Goal: Information Seeking & Learning: Learn about a topic

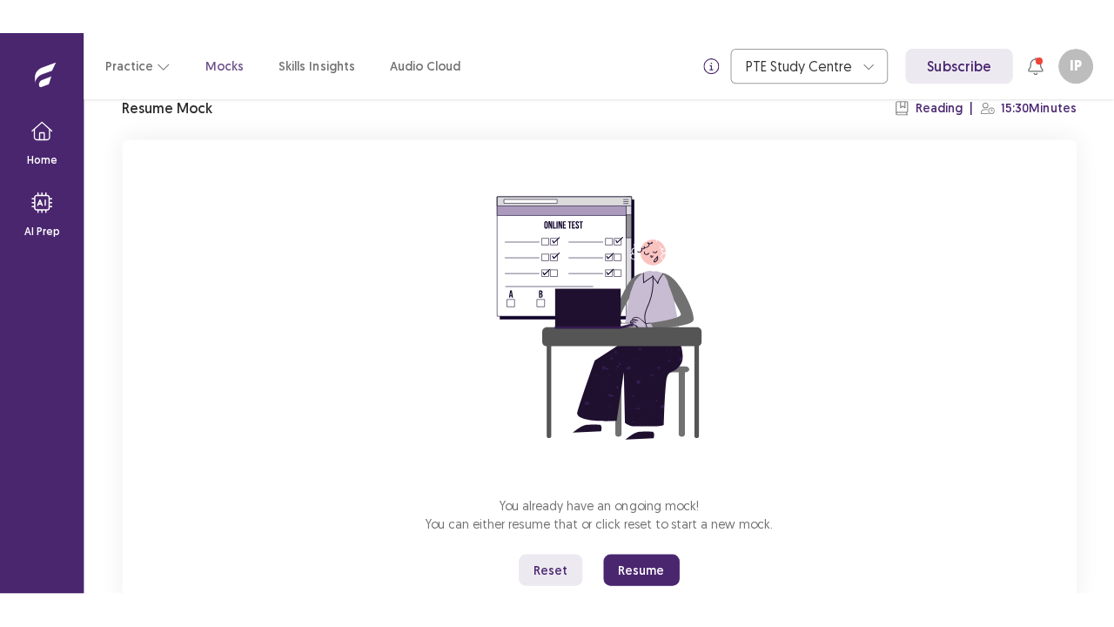
scroll to position [129, 0]
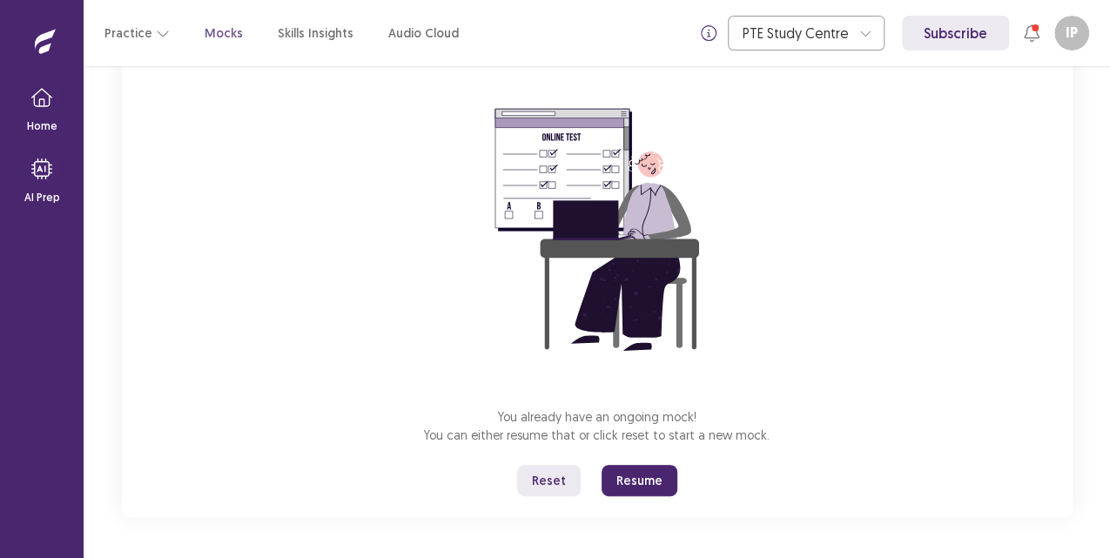
click at [618, 480] on button "Resume" at bounding box center [640, 480] width 76 height 31
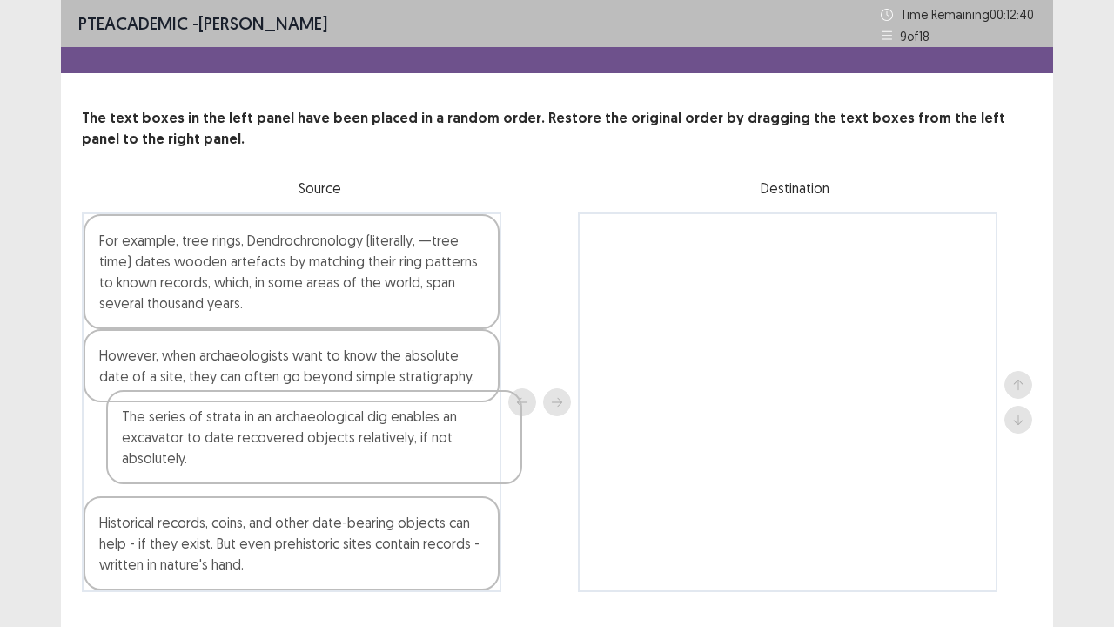
scroll to position [1, 0]
drag, startPoint x: 323, startPoint y: 481, endPoint x: 341, endPoint y: 472, distance: 20.2
click at [343, 471] on div "For example, tree rings, Dendrochronology (literally, —tree time) dates wooden …" at bounding box center [292, 402] width 420 height 380
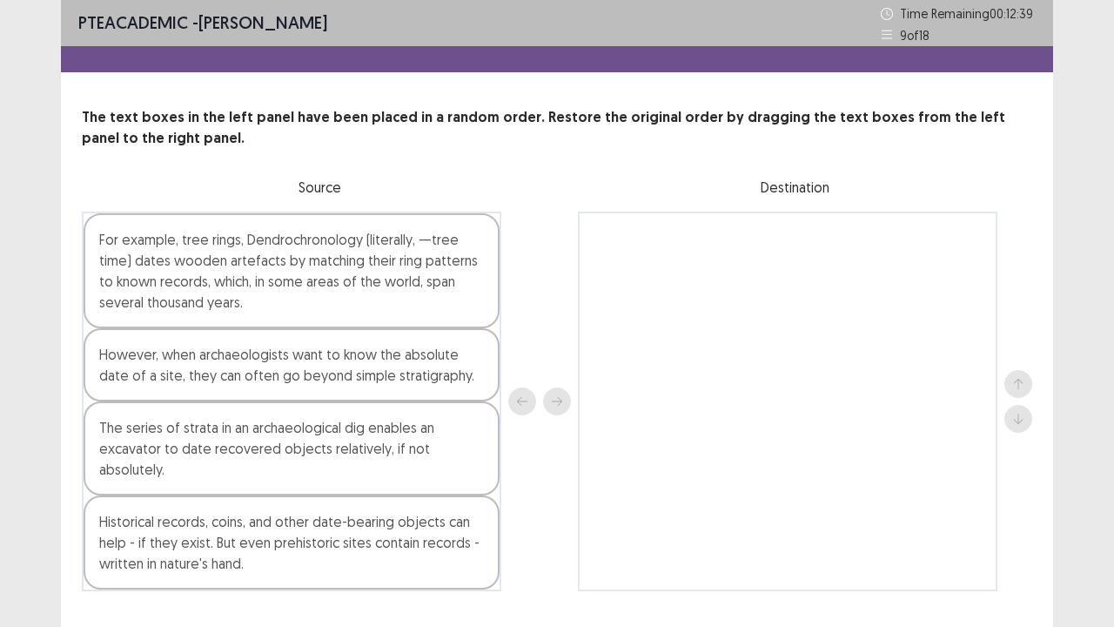
scroll to position [5, 0]
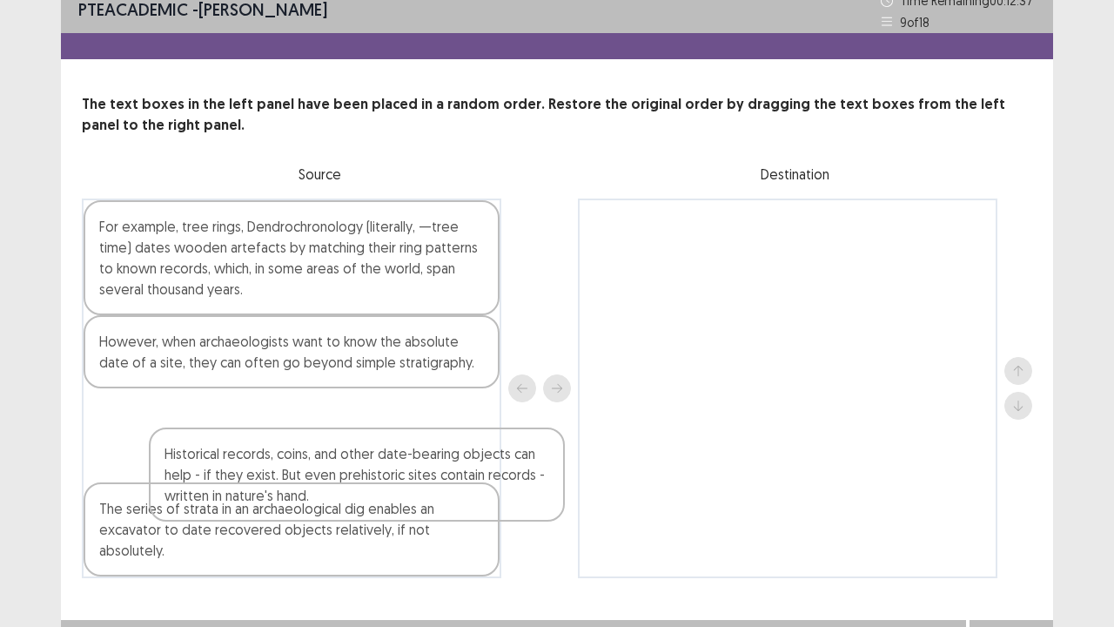
drag, startPoint x: 322, startPoint y: 534, endPoint x: 412, endPoint y: 449, distance: 123.2
click at [412, 449] on div "For example, tree rings, Dendrochronology (literally, —tree time) dates wooden …" at bounding box center [292, 388] width 420 height 380
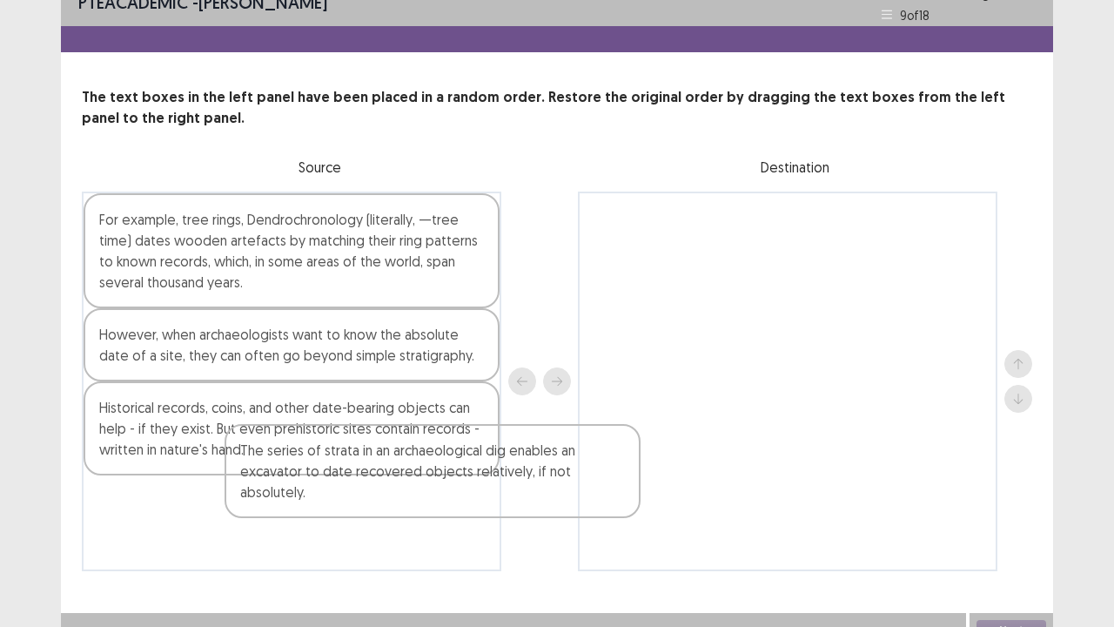
scroll to position [26, 0]
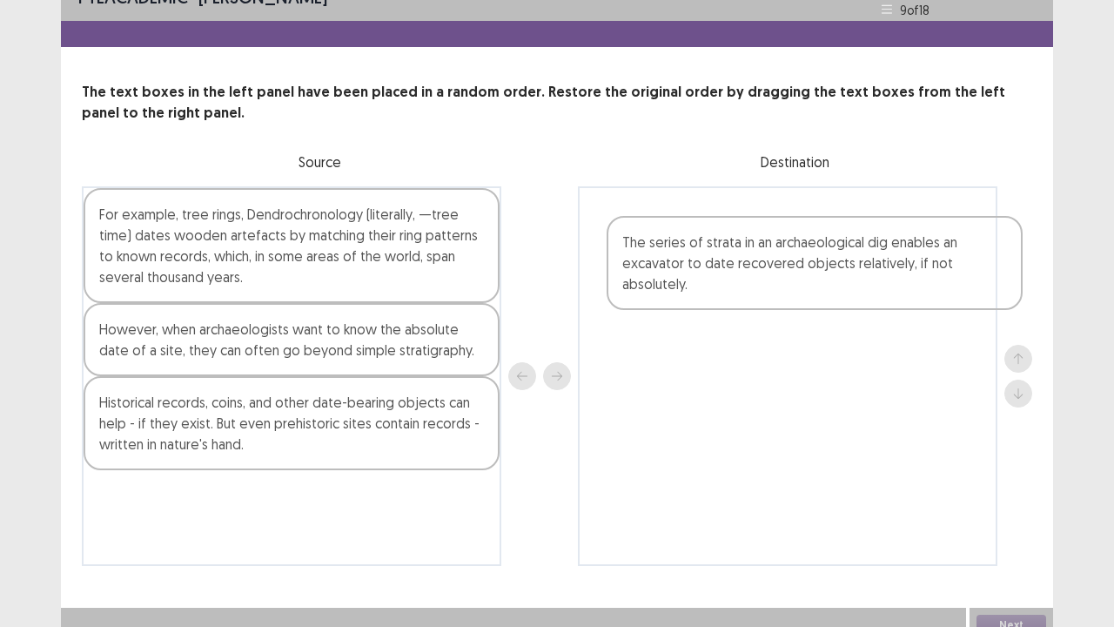
drag, startPoint x: 360, startPoint y: 531, endPoint x: 878, endPoint y: 235, distance: 595.8
click at [878, 235] on div "For example, tree rings, Dendrochronology (literally, —tree time) dates wooden …" at bounding box center [557, 376] width 951 height 380
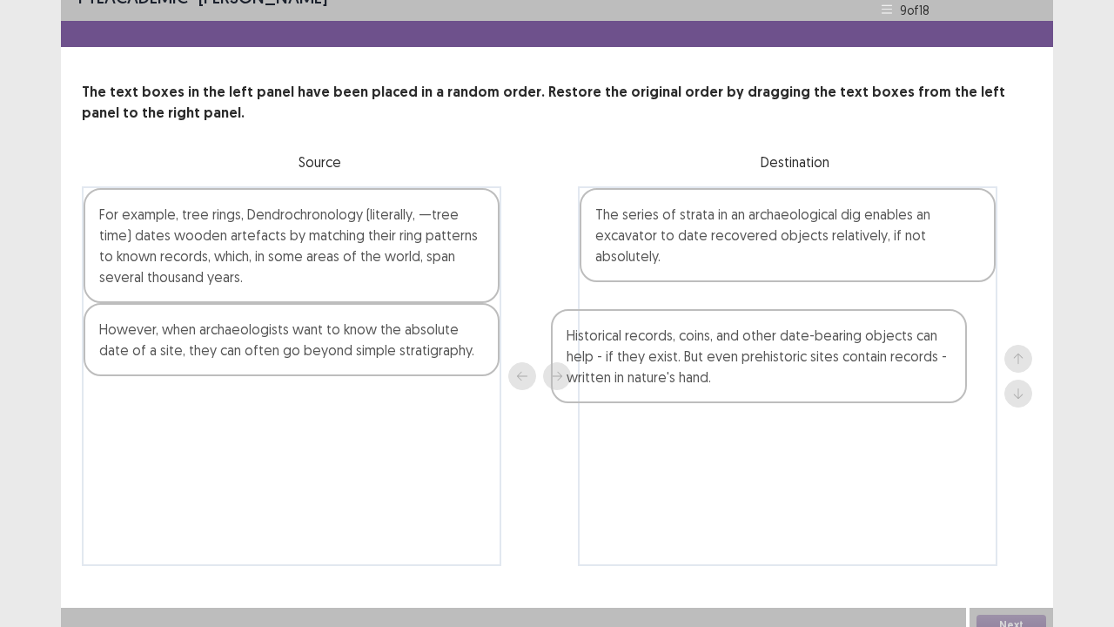
drag, startPoint x: 337, startPoint y: 427, endPoint x: 874, endPoint y: 334, distance: 545.0
click at [874, 334] on div "For example, tree rings, Dendrochronology (literally, —tree time) dates wooden …" at bounding box center [557, 376] width 951 height 380
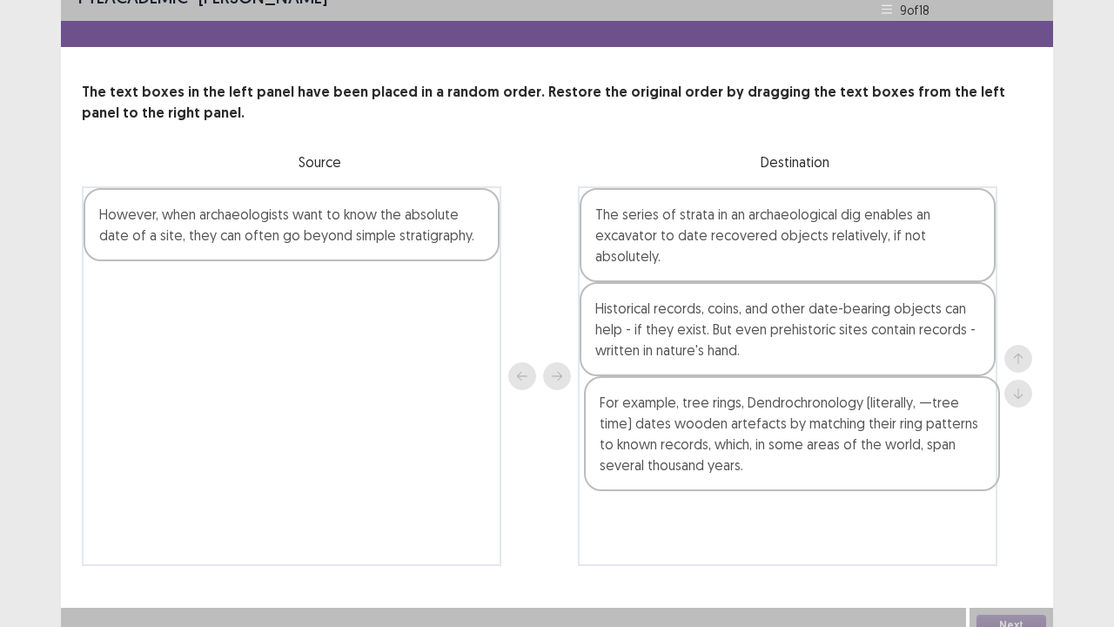
drag, startPoint x: 402, startPoint y: 299, endPoint x: 914, endPoint y: 486, distance: 544.7
click at [914, 486] on div "For example, tree rings, Dendrochronology (literally, —tree time) dates wooden …" at bounding box center [557, 376] width 951 height 380
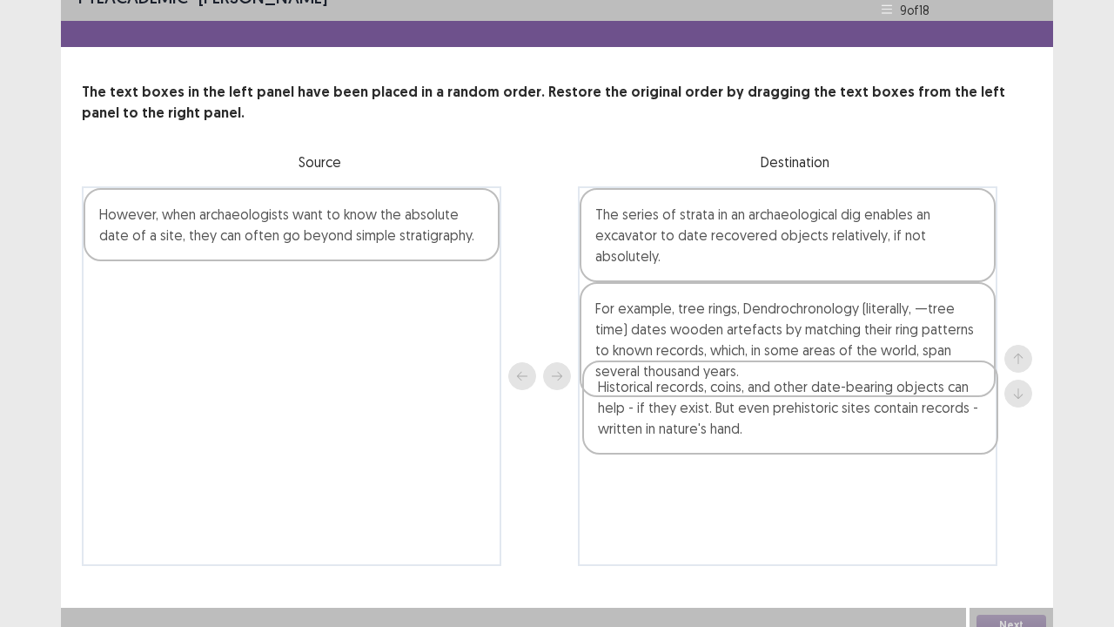
drag, startPoint x: 656, startPoint y: 350, endPoint x: 656, endPoint y: 486, distance: 135.8
click at [656, 485] on div "The series of strata in an archaeological dig enables an excavator to date reco…" at bounding box center [788, 376] width 420 height 380
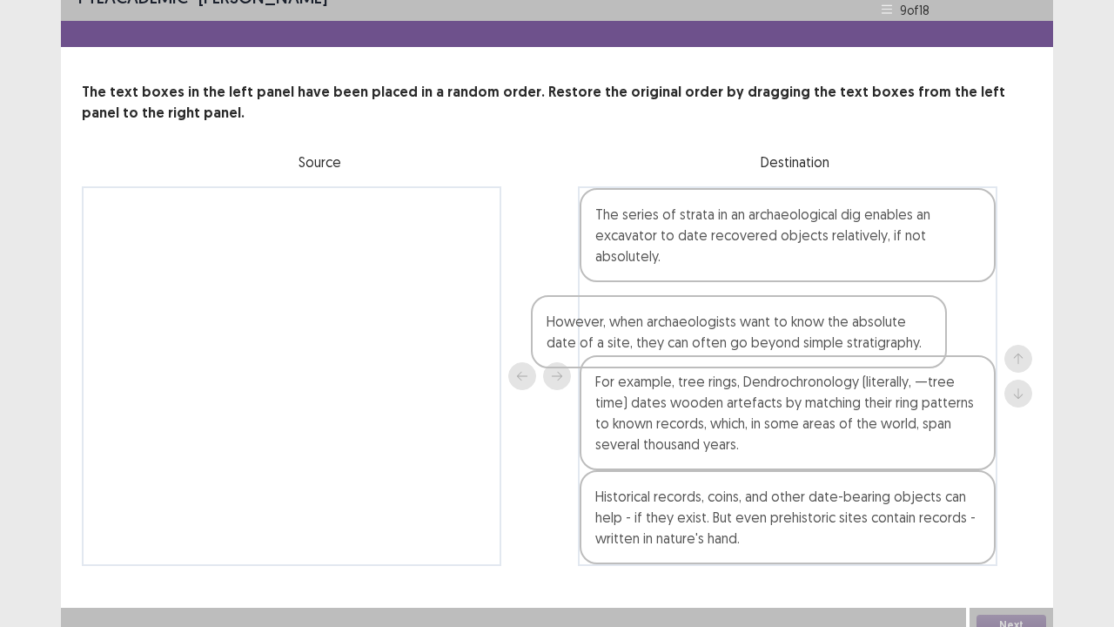
drag, startPoint x: 413, startPoint y: 233, endPoint x: 865, endPoint y: 343, distance: 465.8
click at [865, 343] on div "However, when archaeologists want to know the absolute date of a site, they can…" at bounding box center [557, 376] width 951 height 380
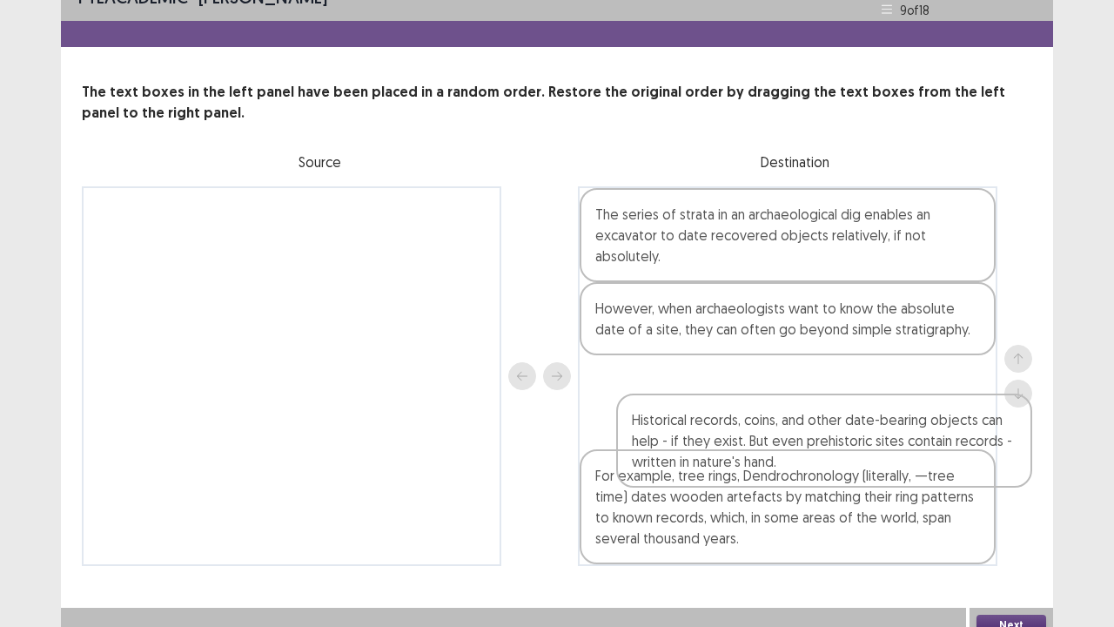
scroll to position [31, 0]
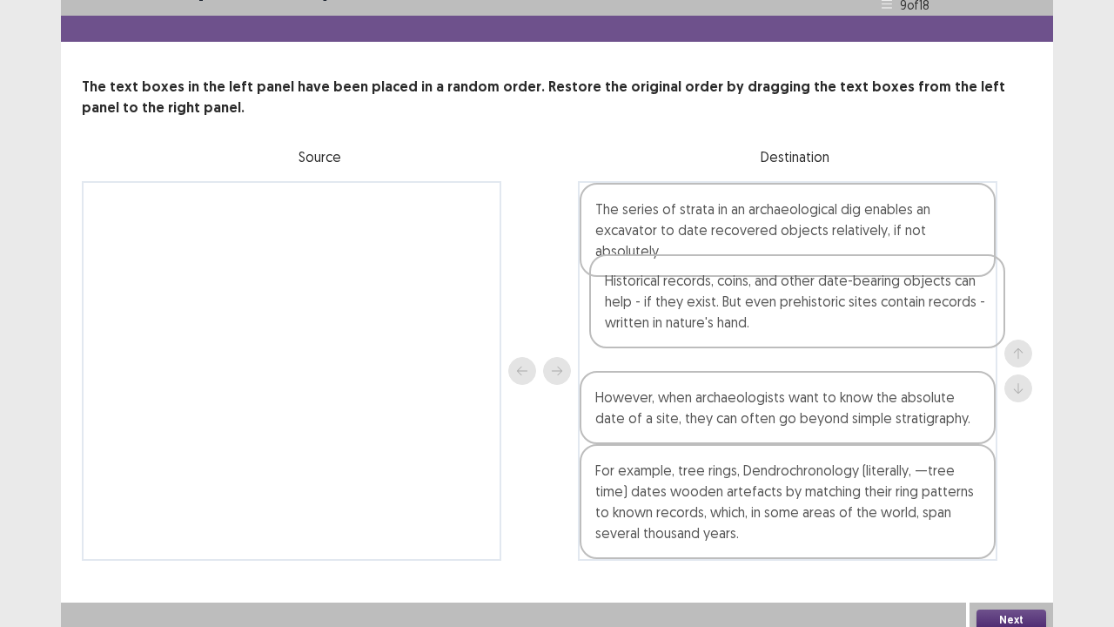
drag, startPoint x: 804, startPoint y: 550, endPoint x: 797, endPoint y: 319, distance: 231.7
click at [798, 319] on div "The series of strata in an archaeological dig enables an excavator to date reco…" at bounding box center [788, 371] width 420 height 380
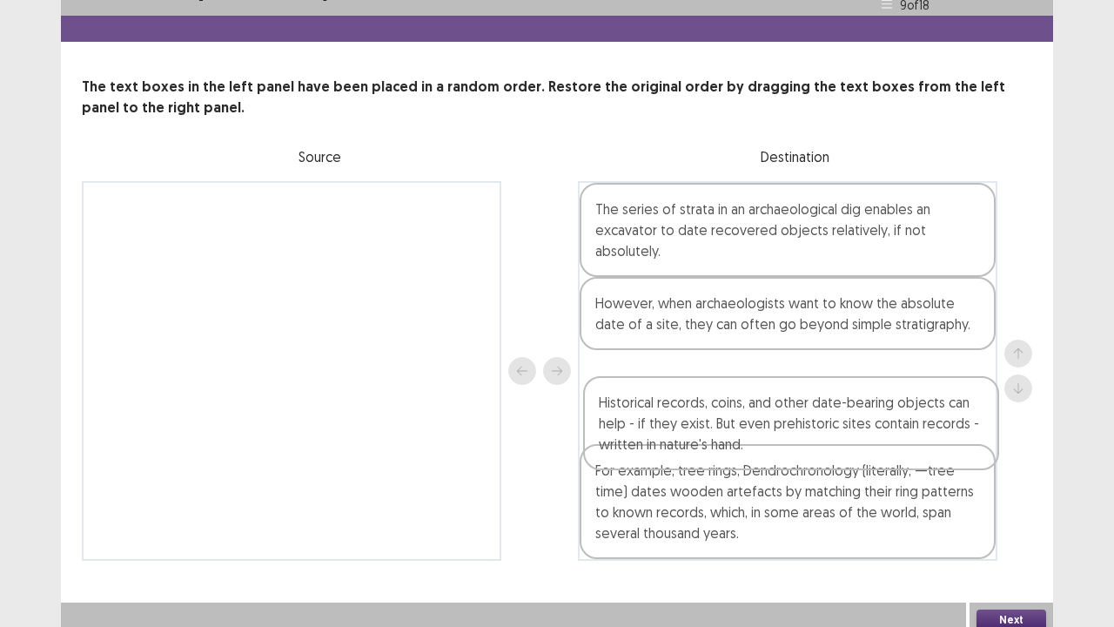
scroll to position [42, 0]
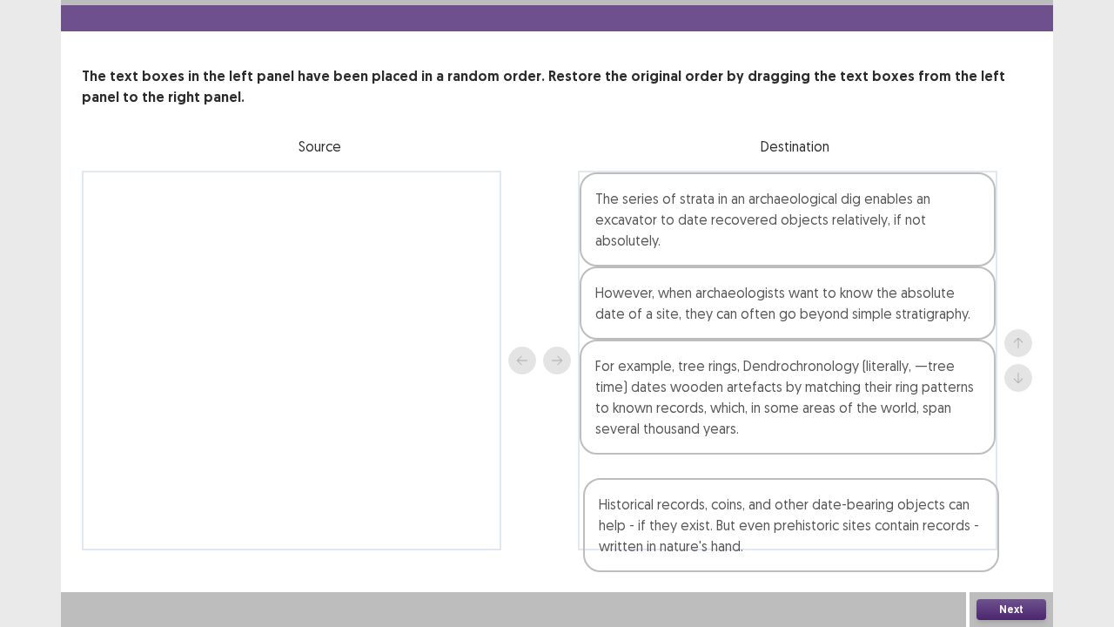
drag, startPoint x: 757, startPoint y: 373, endPoint x: 761, endPoint y: 535, distance: 162.0
click at [761, 535] on div "The series of strata in an archaeological dig enables an excavator to date reco…" at bounding box center [788, 361] width 420 height 380
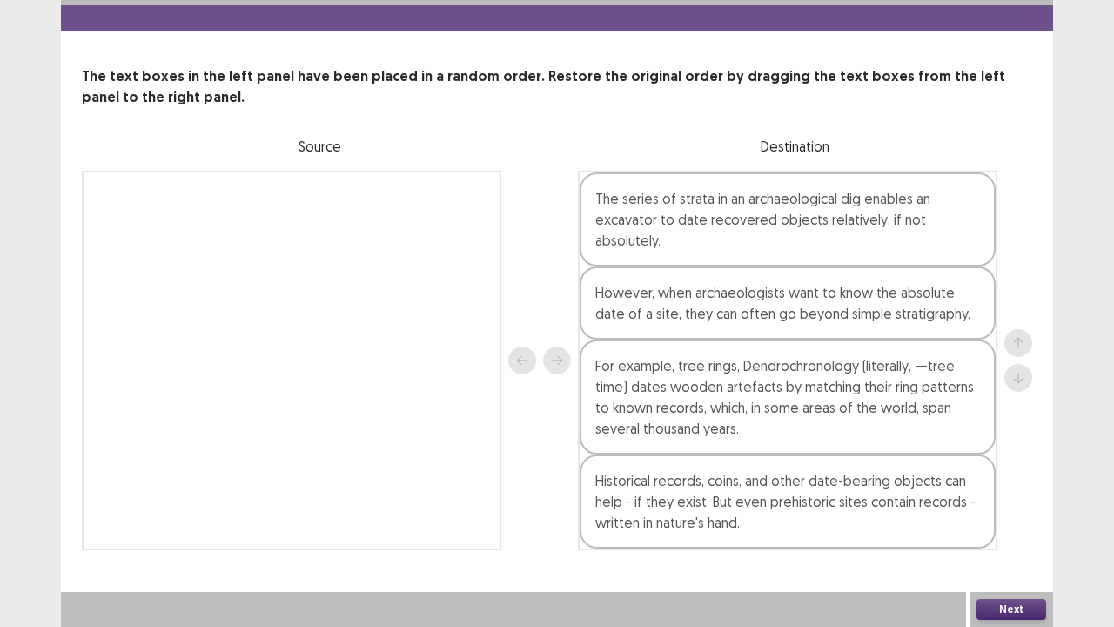
click at [1007, 557] on button "Next" at bounding box center [1012, 609] width 70 height 21
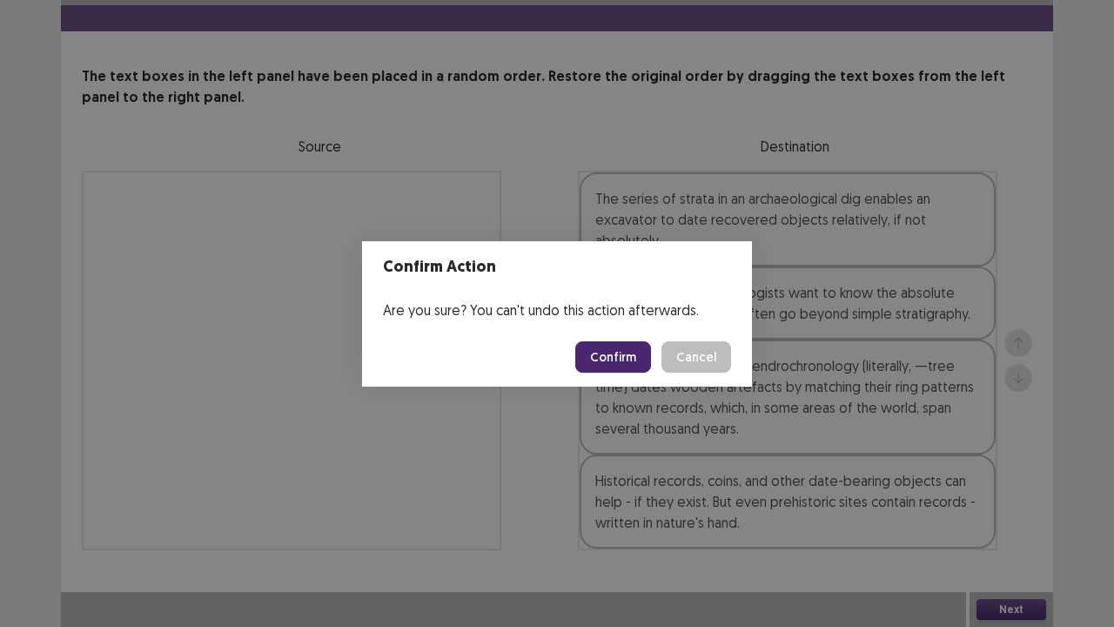
click at [623, 353] on button "Confirm" at bounding box center [613, 356] width 76 height 31
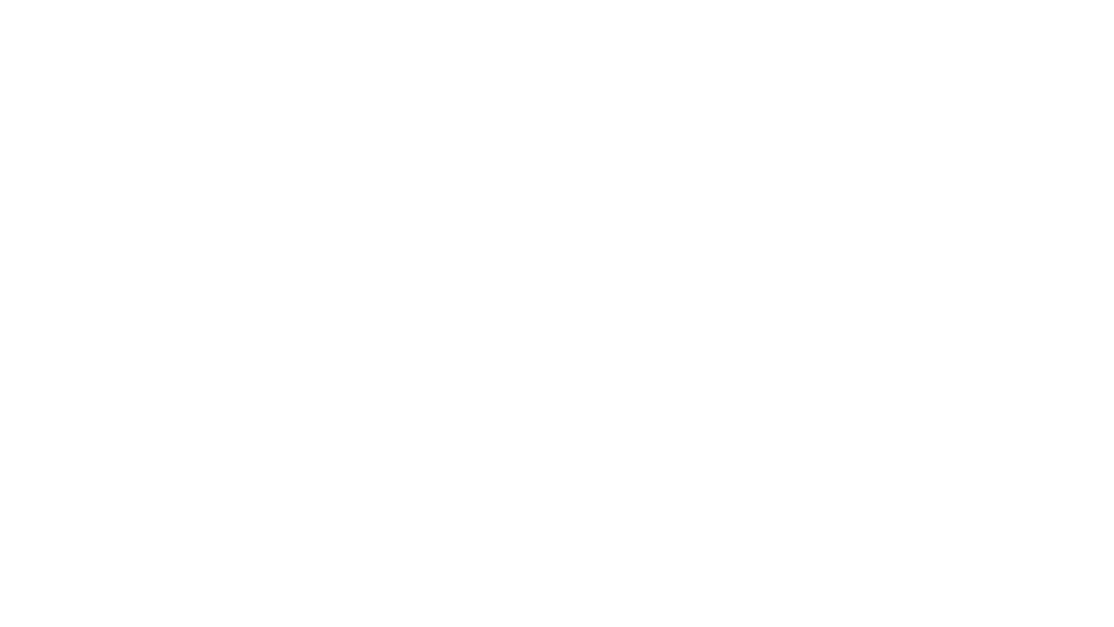
scroll to position [0, 0]
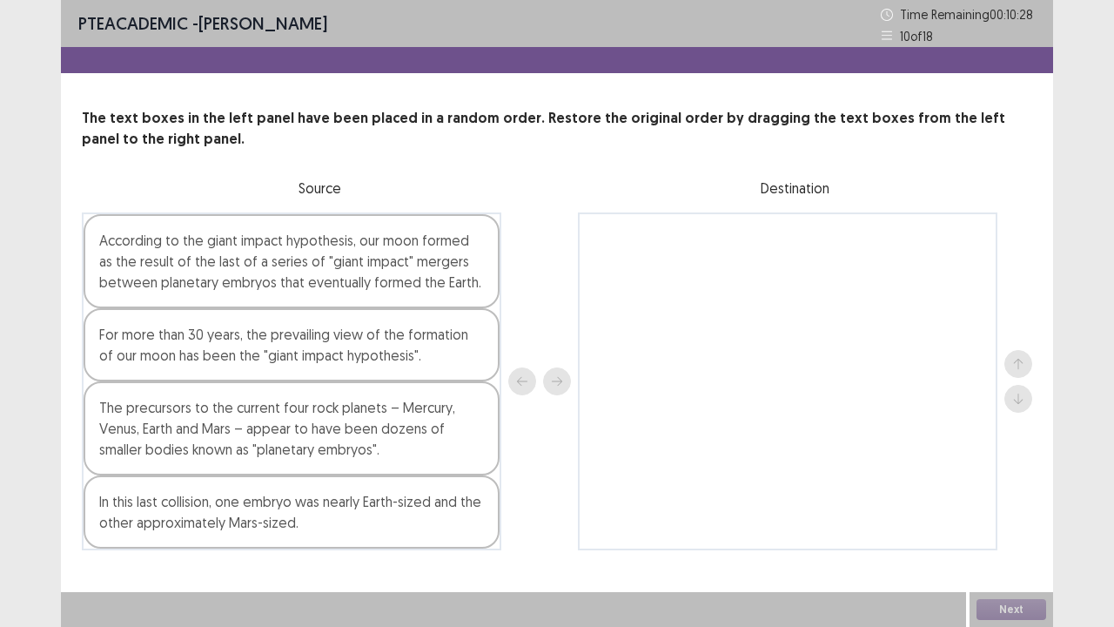
click at [427, 241] on div "According to the giant impact hypothesis, our moon formed as the result of the …" at bounding box center [292, 261] width 416 height 94
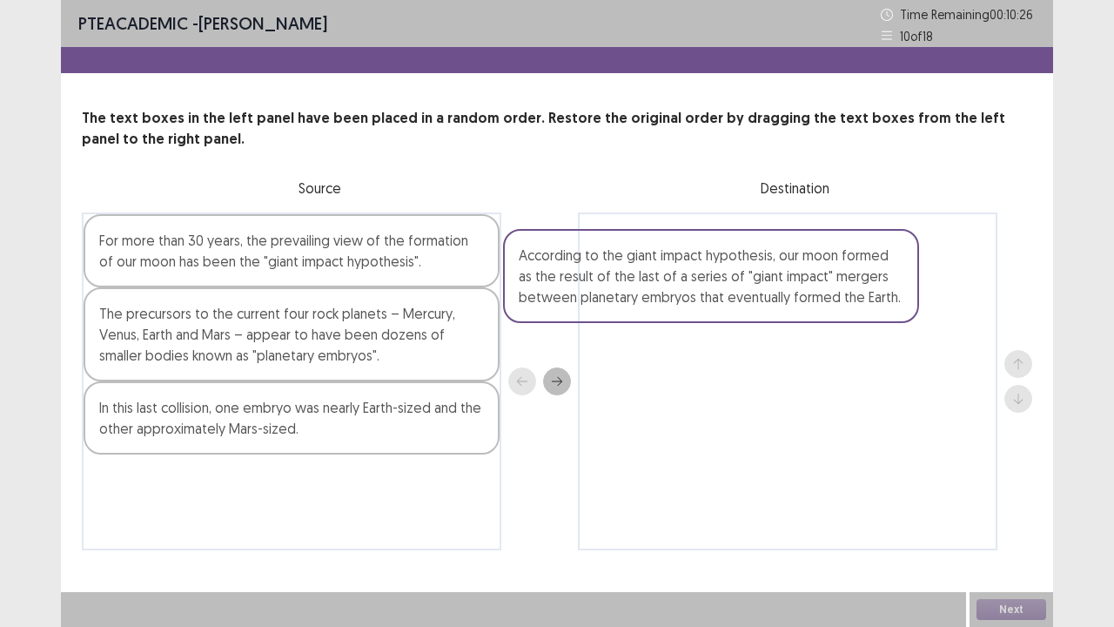
drag, startPoint x: 481, startPoint y: 247, endPoint x: 918, endPoint y: 251, distance: 437.9
click at [918, 251] on div "According to the giant impact hypothesis, our moon formed as the result of the …" at bounding box center [557, 381] width 951 height 338
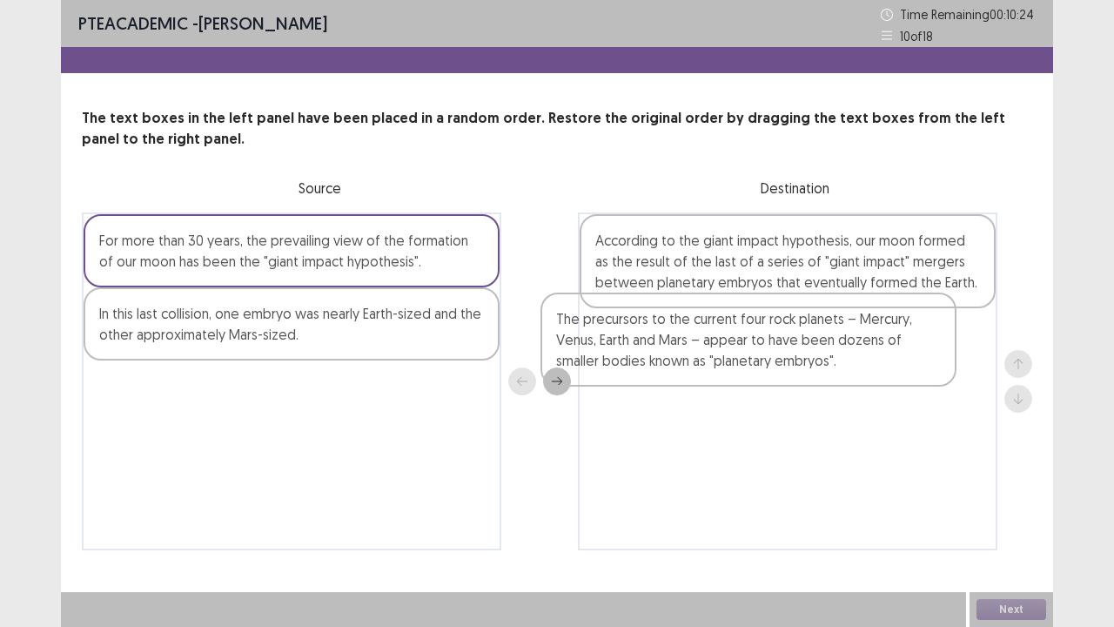
drag, startPoint x: 367, startPoint y: 363, endPoint x: 873, endPoint y: 355, distance: 505.8
click at [873, 355] on div "For more than 30 years, the prevailing view of the formation of our moon has be…" at bounding box center [557, 381] width 951 height 338
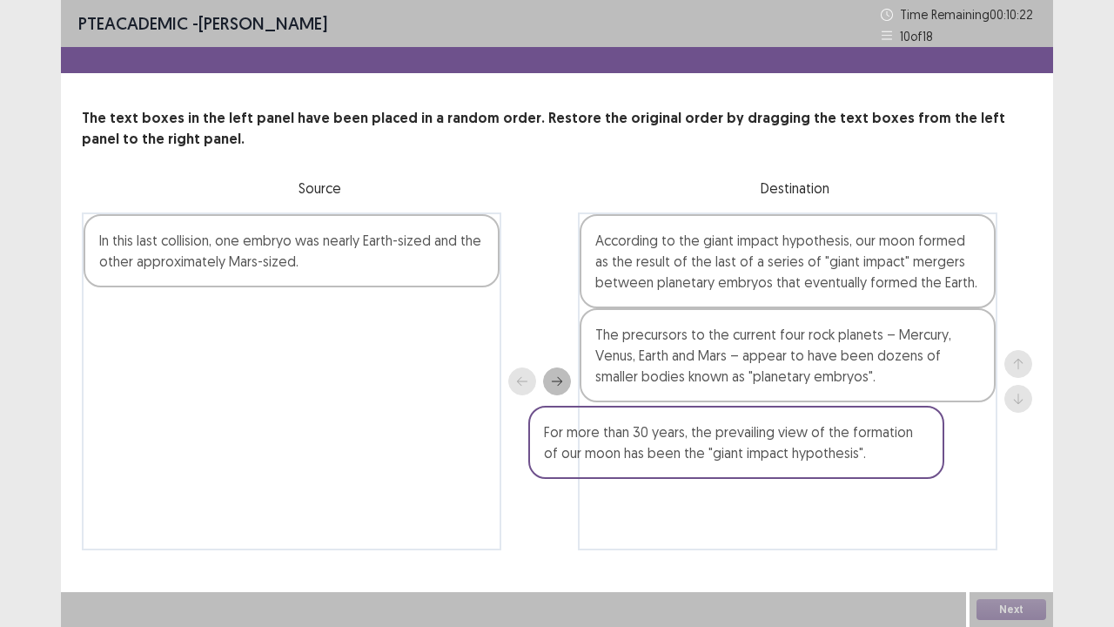
drag, startPoint x: 440, startPoint y: 239, endPoint x: 891, endPoint y: 437, distance: 492.3
click at [891, 437] on div "For more than 30 years, the prevailing view of the formation of our moon has be…" at bounding box center [557, 381] width 951 height 338
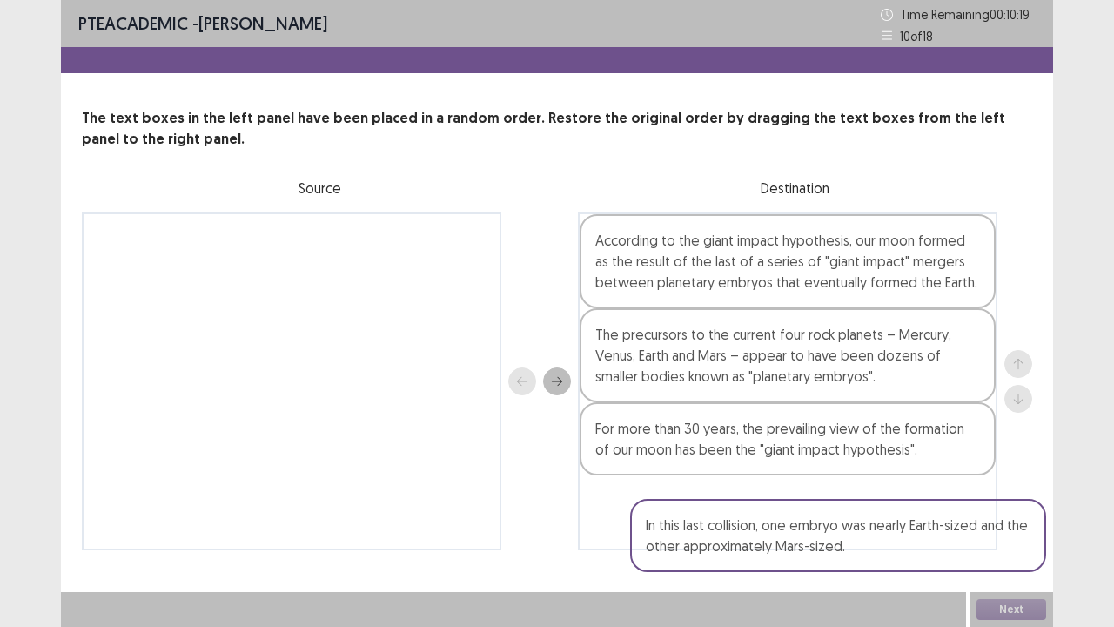
drag, startPoint x: 587, startPoint y: 324, endPoint x: 1010, endPoint y: 531, distance: 471.1
click at [1011, 533] on div "In this last collision, one embryo was nearly Earth-sized and the other approxi…" at bounding box center [557, 381] width 951 height 338
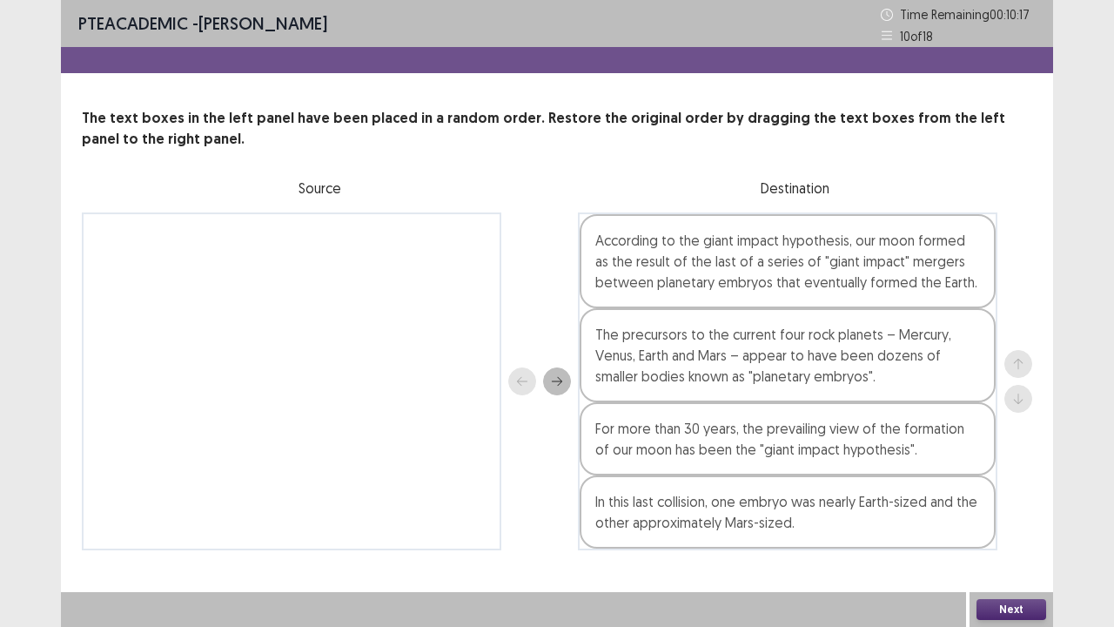
click at [1024, 557] on button "Next" at bounding box center [1012, 609] width 70 height 21
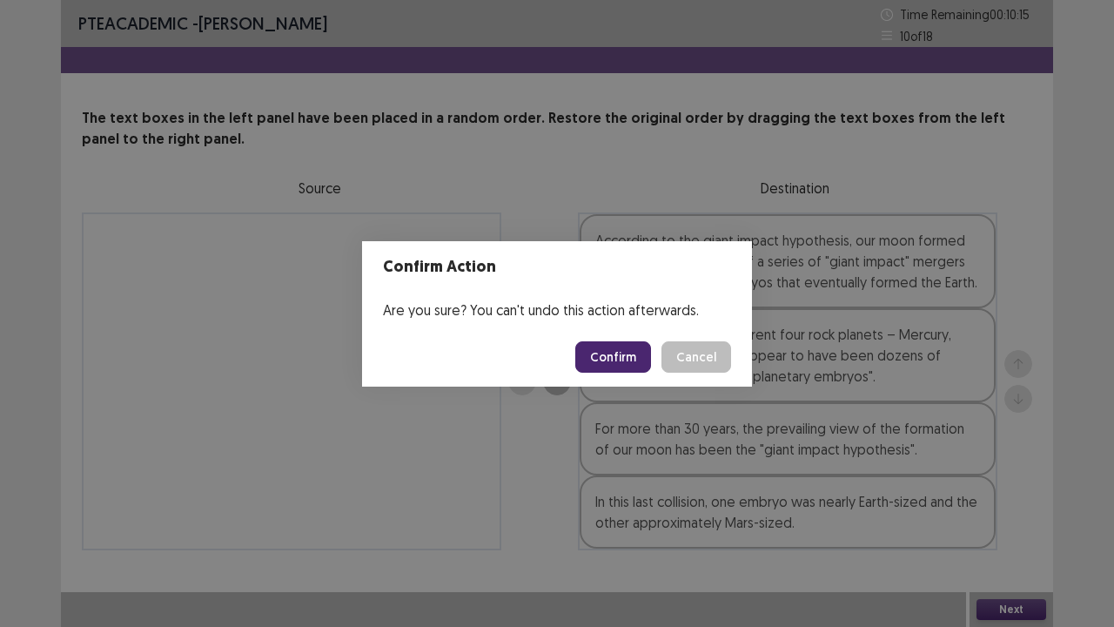
click at [606, 353] on button "Confirm" at bounding box center [613, 356] width 76 height 31
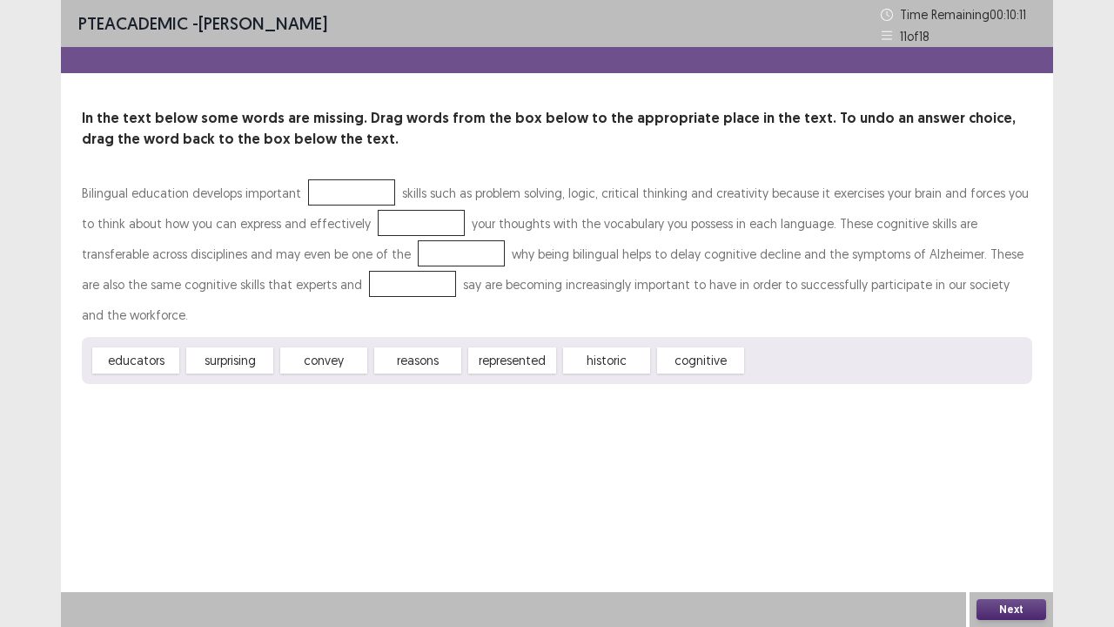
click at [361, 191] on div at bounding box center [351, 192] width 87 height 26
click at [612, 346] on div "historic" at bounding box center [607, 360] width 96 height 29
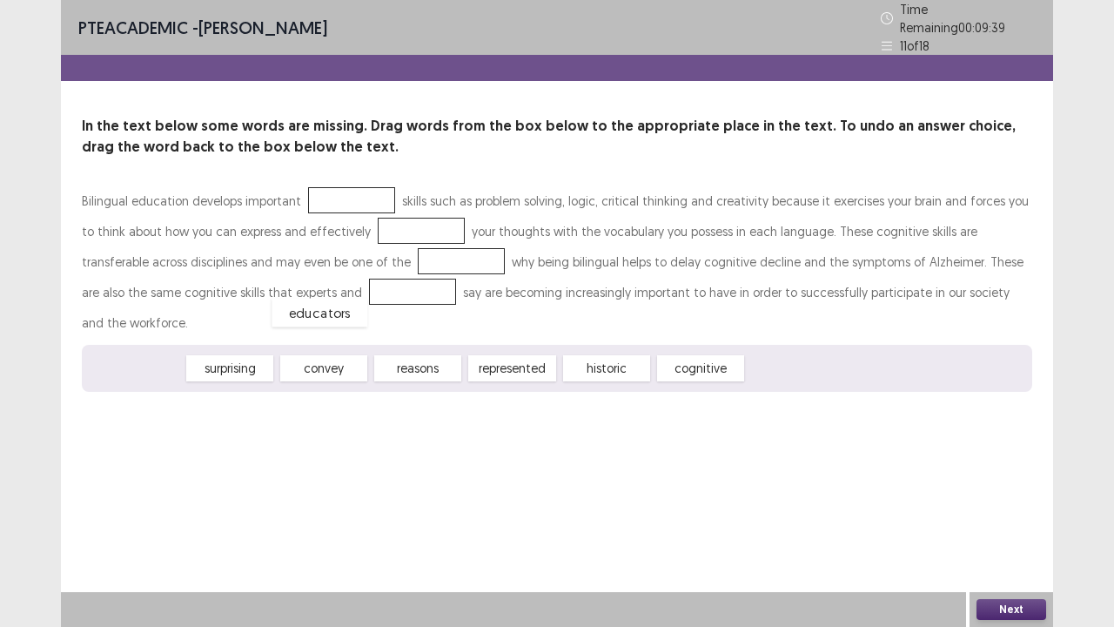
drag, startPoint x: 164, startPoint y: 337, endPoint x: 348, endPoint y: 281, distance: 192.8
click at [380, 270] on div "Bilingual education develops important skills such as problem solving, logic, c…" at bounding box center [557, 261] width 951 height 152
click at [418, 259] on div at bounding box center [461, 261] width 87 height 26
click at [406, 219] on div at bounding box center [421, 231] width 87 height 26
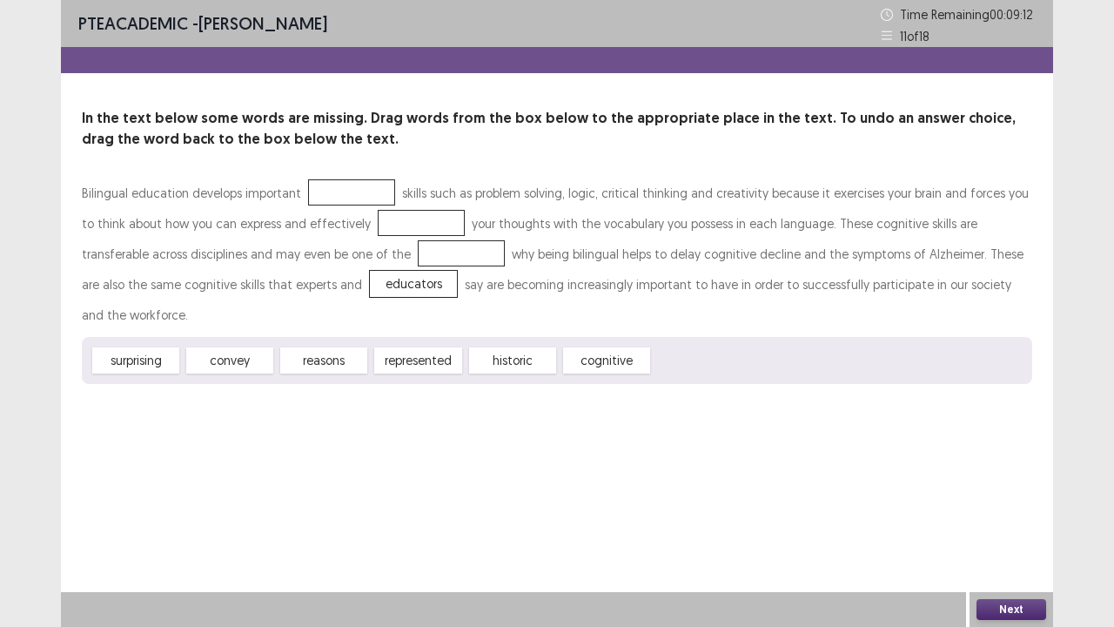
drag, startPoint x: 615, startPoint y: 348, endPoint x: 433, endPoint y: 267, distance: 199.1
click at [400, 230] on div "Bilingual education develops important skills such as problem solving, logic, c…" at bounding box center [557, 281] width 951 height 206
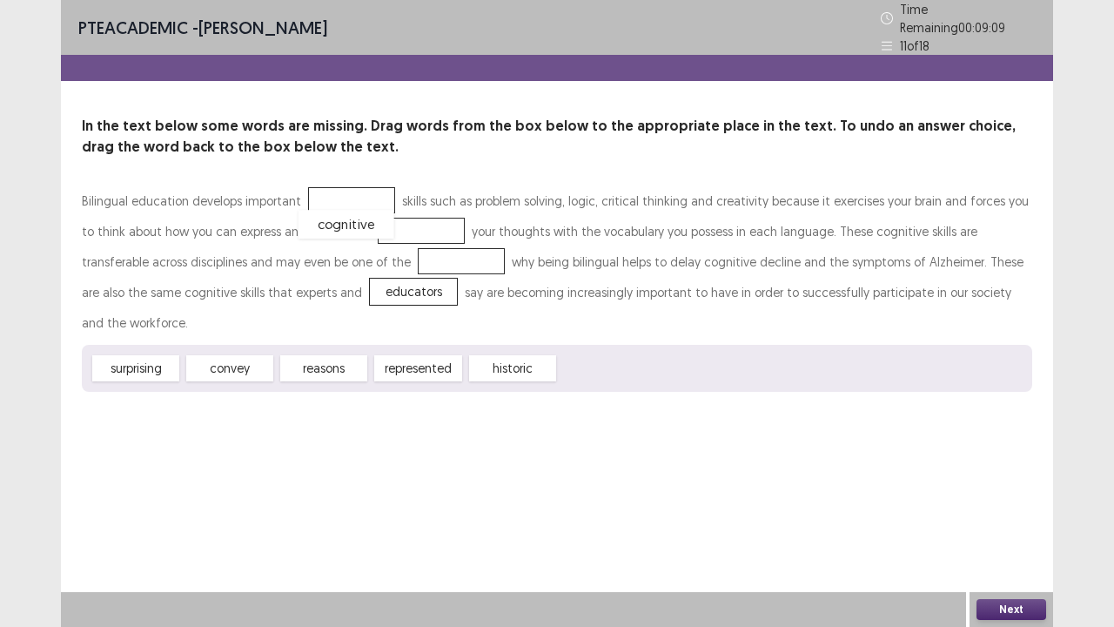
drag, startPoint x: 603, startPoint y: 331, endPoint x: 343, endPoint y: 186, distance: 297.7
drag, startPoint x: 225, startPoint y: 335, endPoint x: 394, endPoint y: 232, distance: 198.1
drag, startPoint x: 415, startPoint y: 336, endPoint x: 389, endPoint y: 330, distance: 26.8
click at [389, 348] on div "historic" at bounding box center [393, 362] width 96 height 29
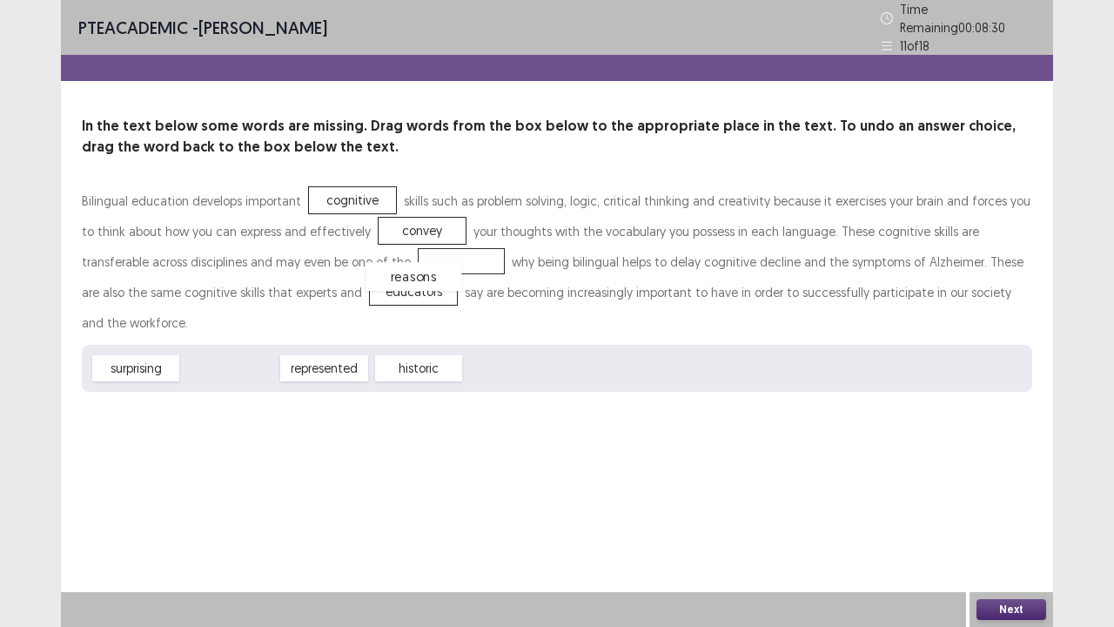
drag, startPoint x: 214, startPoint y: 338, endPoint x: 382, endPoint y: 260, distance: 185.0
click at [1009, 557] on button "Next" at bounding box center [1012, 609] width 70 height 21
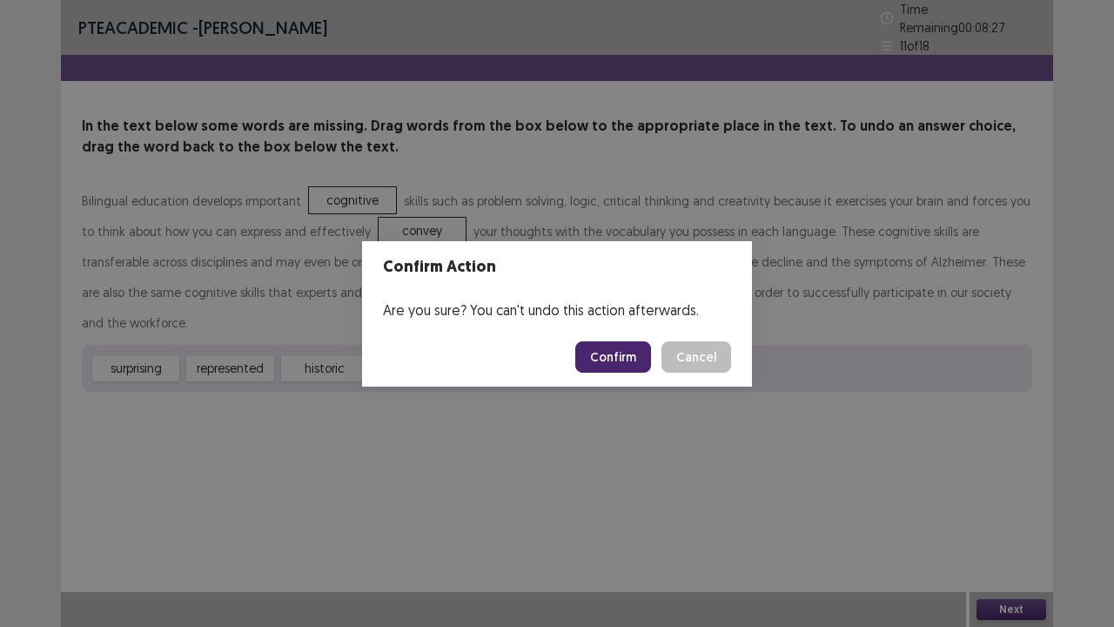
click at [598, 350] on button "Confirm" at bounding box center [613, 356] width 76 height 31
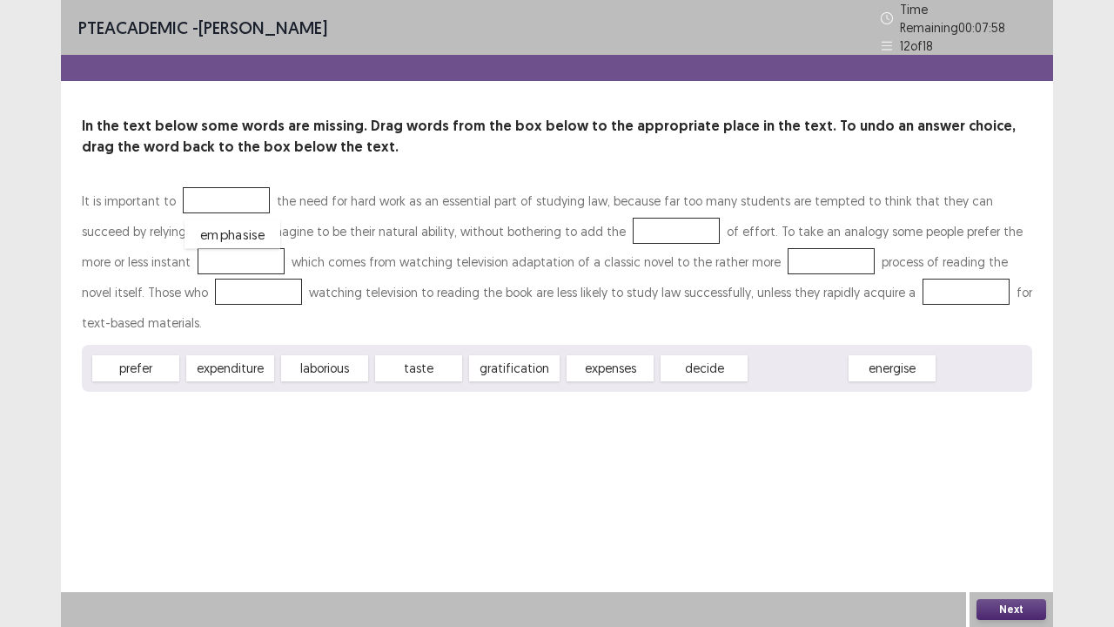
drag, startPoint x: 796, startPoint y: 338, endPoint x: 232, endPoint y: 205, distance: 579.6
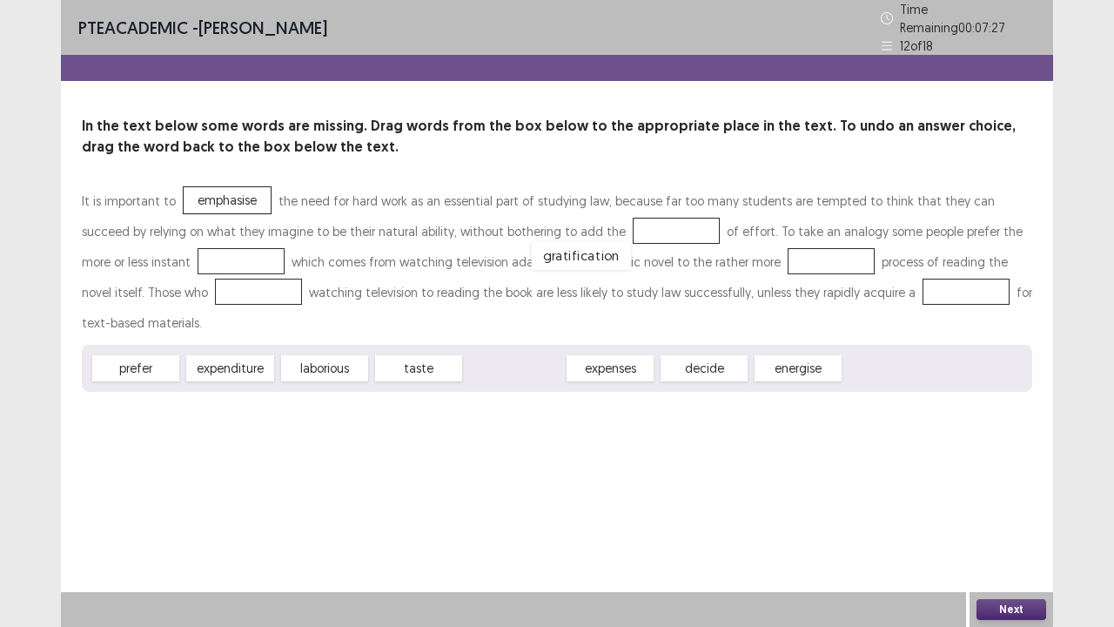
drag, startPoint x: 517, startPoint y: 320, endPoint x: 584, endPoint y: 207, distance: 131.5
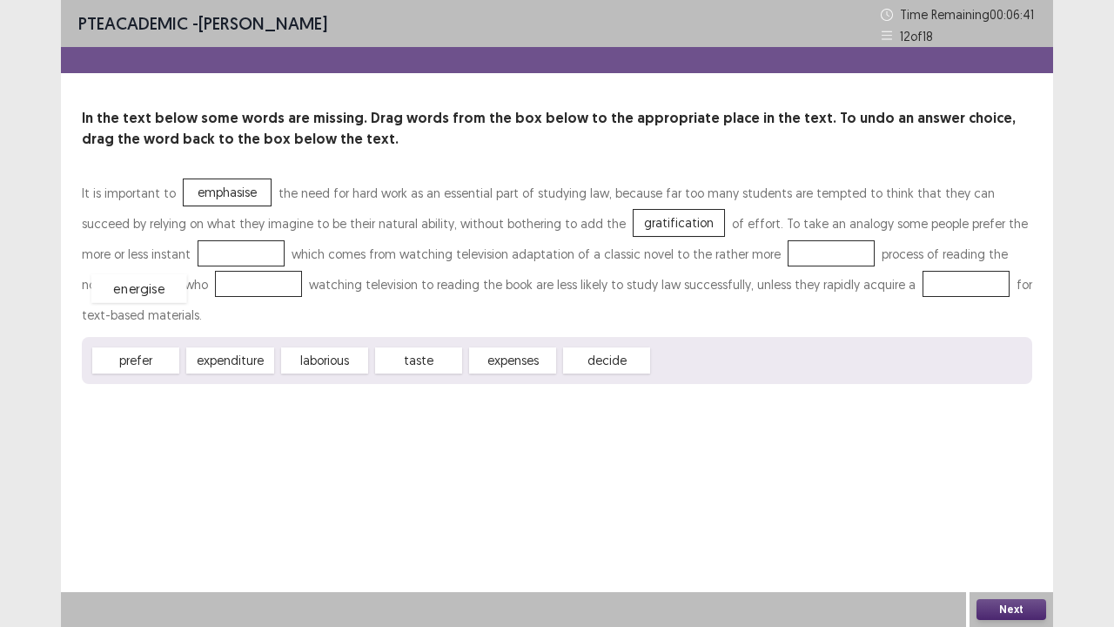
drag, startPoint x: 696, startPoint y: 334, endPoint x: 135, endPoint y: 262, distance: 566.1
drag, startPoint x: 334, startPoint y: 342, endPoint x: 712, endPoint y: 263, distance: 386.0
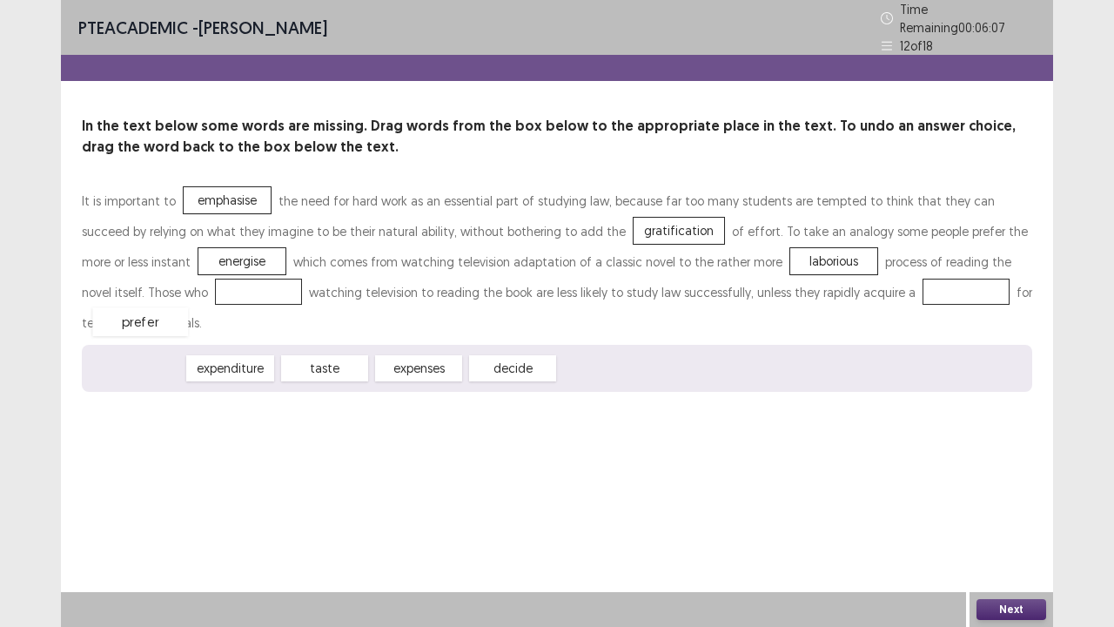
drag, startPoint x: 144, startPoint y: 326, endPoint x: 145, endPoint y: 274, distance: 51.4
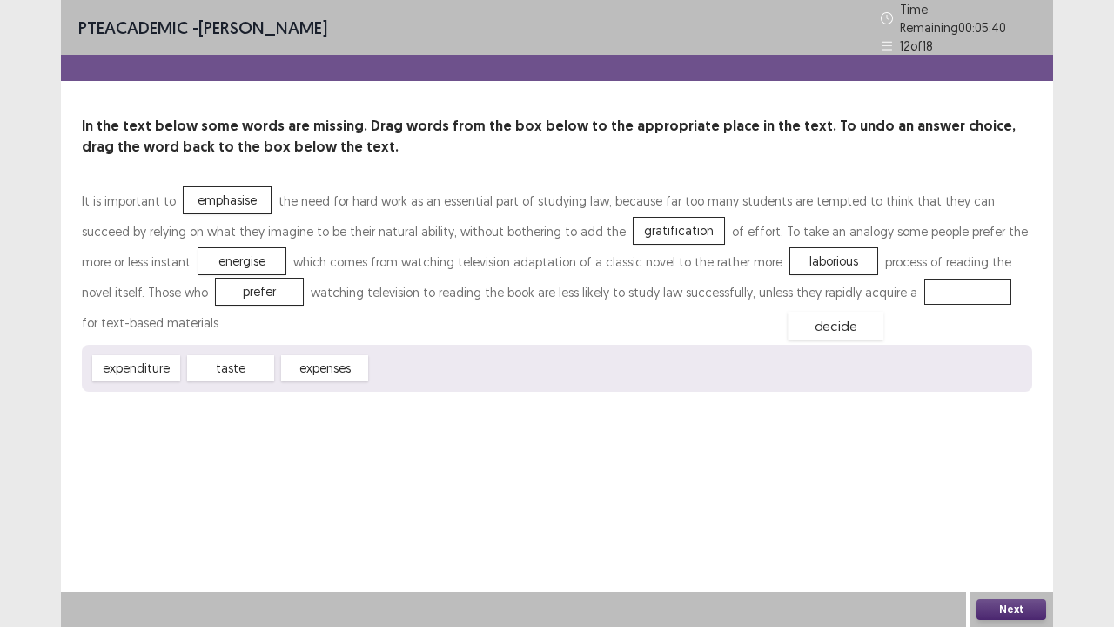
drag, startPoint x: 418, startPoint y: 332, endPoint x: 830, endPoint y: 288, distance: 414.9
drag, startPoint x: 830, startPoint y: 288, endPoint x: 578, endPoint y: 392, distance: 272.9
click at [709, 393] on div "decide" at bounding box center [757, 396] width 96 height 29
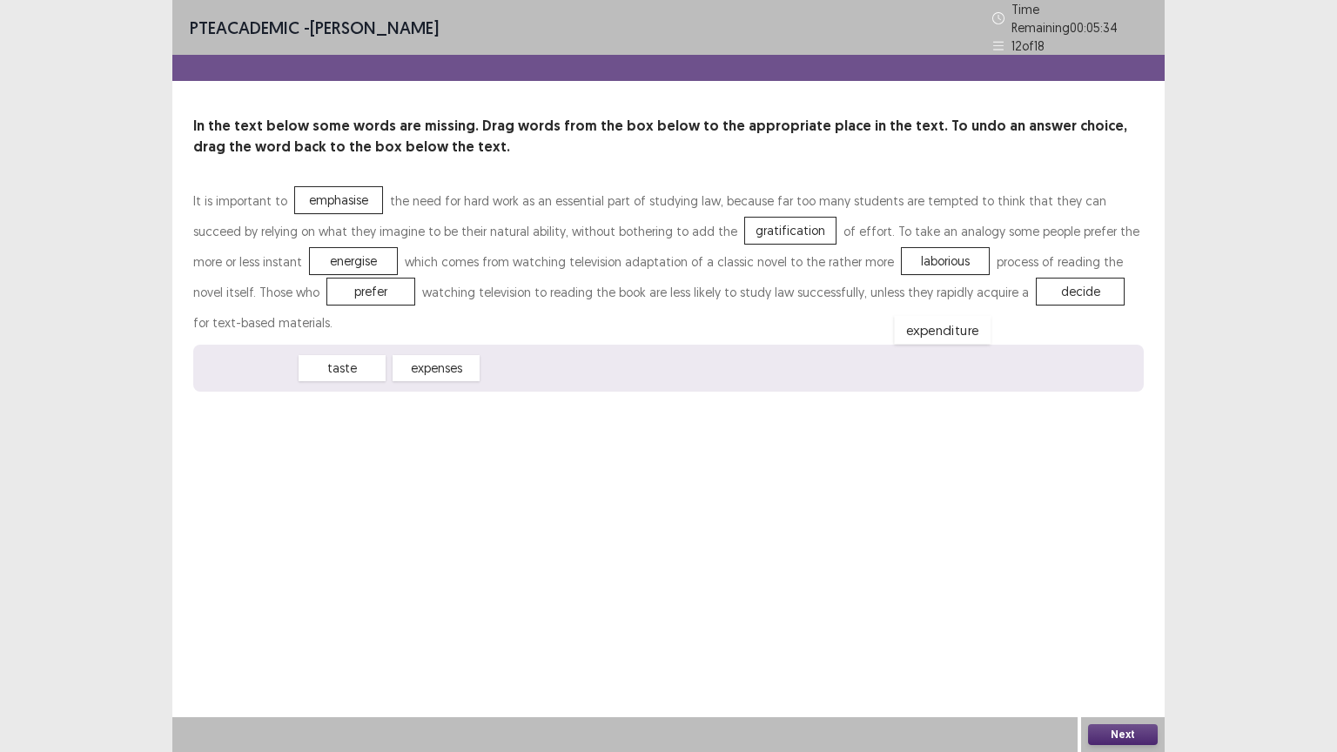
drag, startPoint x: 238, startPoint y: 333, endPoint x: 933, endPoint y: 292, distance: 696.8
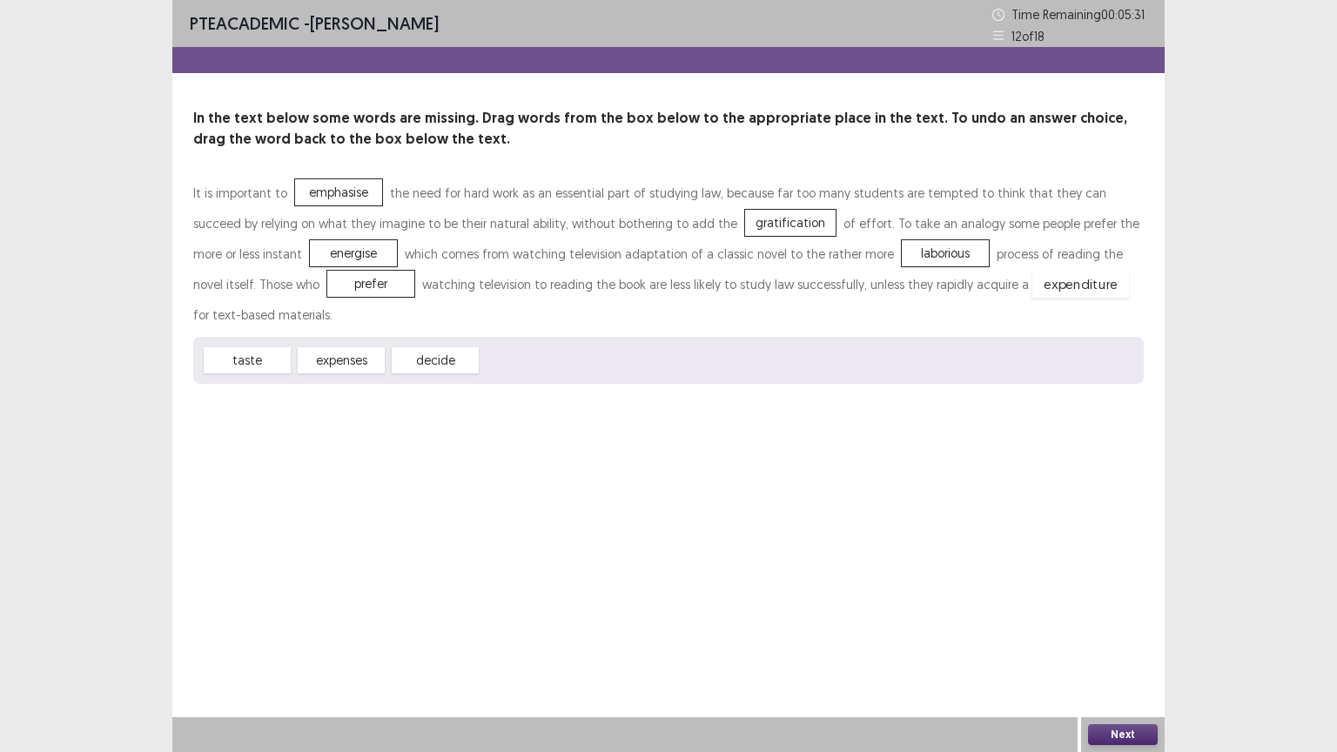
click at [1032, 292] on div "expenditure" at bounding box center [1080, 284] width 97 height 29
click at [1109, 557] on div "Next" at bounding box center [1123, 734] width 84 height 35
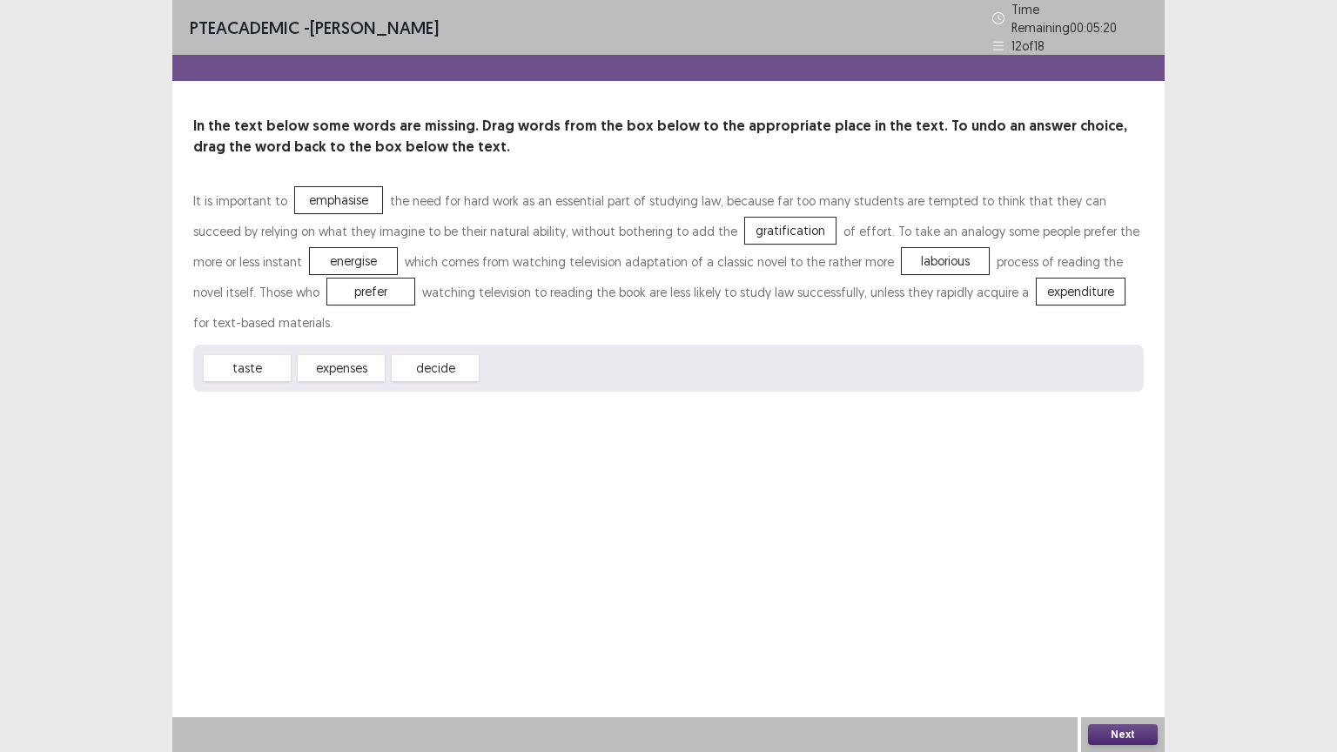
click at [1109, 557] on button "Next" at bounding box center [1123, 734] width 70 height 21
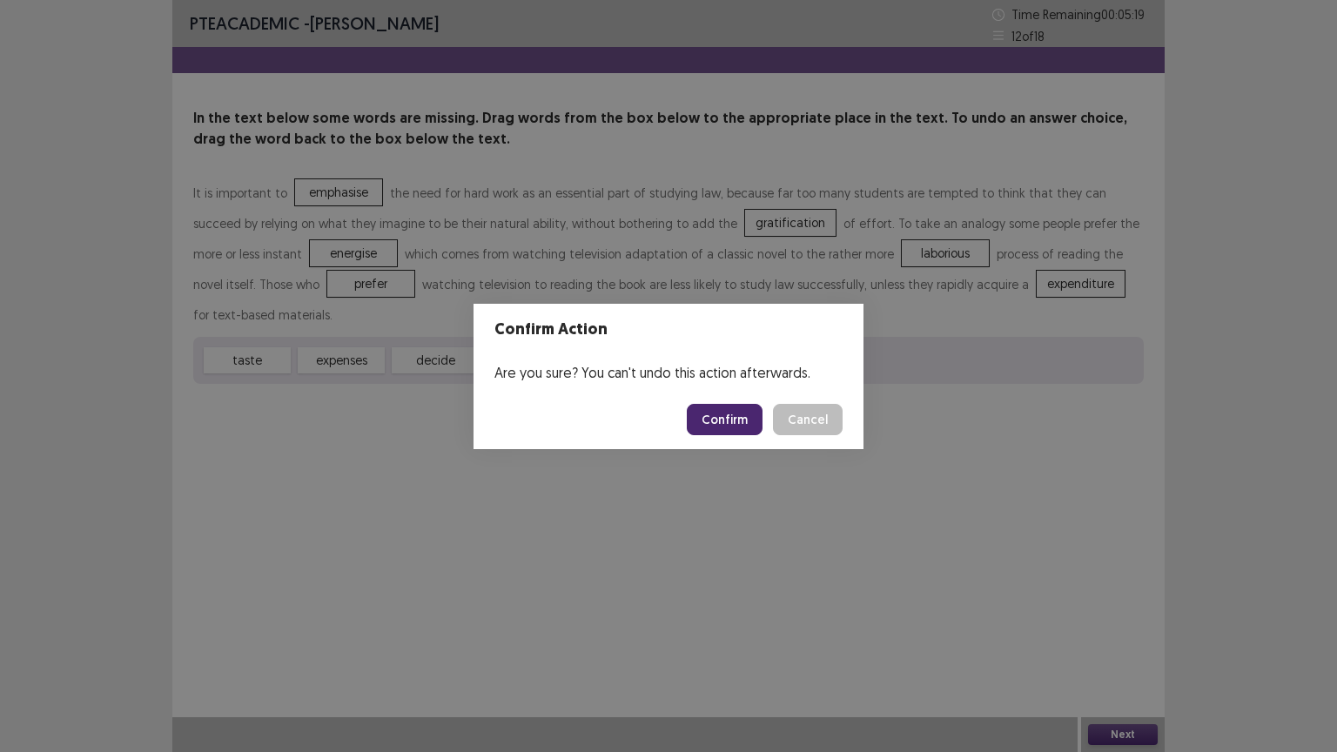
drag, startPoint x: 771, startPoint y: 443, endPoint x: 746, endPoint y: 427, distance: 29.7
click at [746, 427] on footer "Confirm Cancel" at bounding box center [669, 419] width 390 height 59
click at [718, 411] on button "Confirm" at bounding box center [725, 419] width 76 height 31
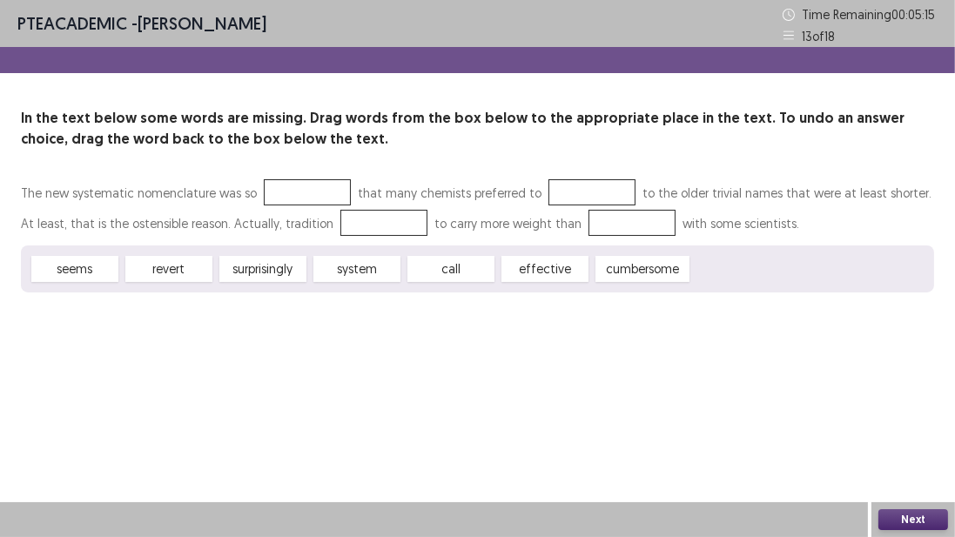
drag, startPoint x: 689, startPoint y: 373, endPoint x: 488, endPoint y: 255, distance: 233.7
click at [488, 255] on div "PTE academic - [PERSON_NAME] Time Remaining 00 : 05 : 15 13 of 18 In the text b…" at bounding box center [477, 268] width 955 height 537
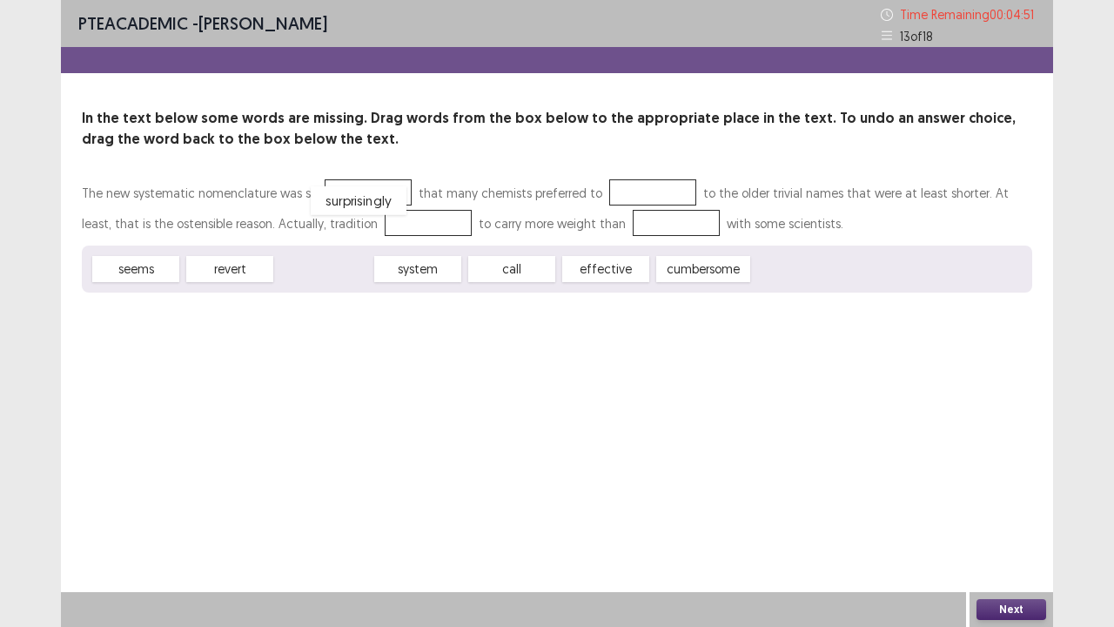
drag, startPoint x: 313, startPoint y: 270, endPoint x: 346, endPoint y: 200, distance: 77.1
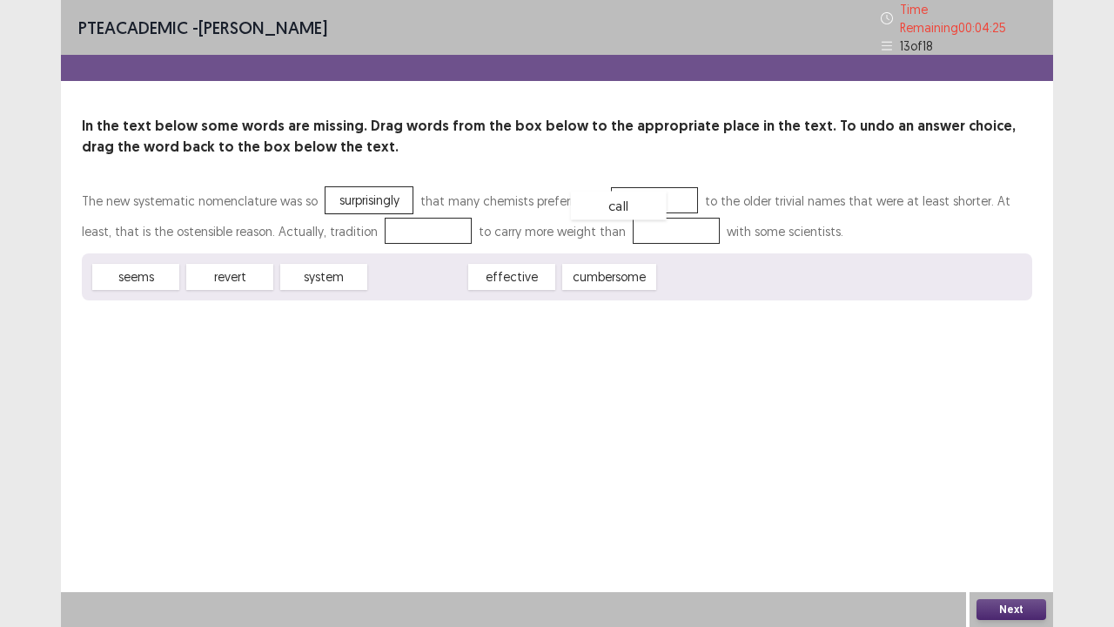
drag, startPoint x: 408, startPoint y: 261, endPoint x: 616, endPoint y: 188, distance: 220.5
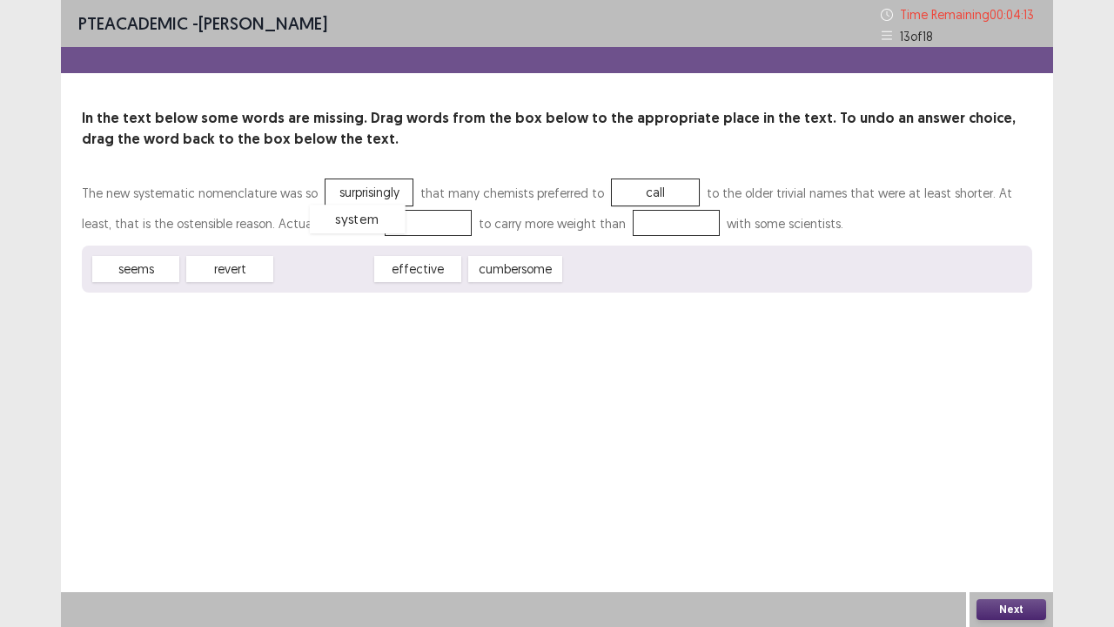
drag, startPoint x: 309, startPoint y: 268, endPoint x: 343, endPoint y: 218, distance: 60.8
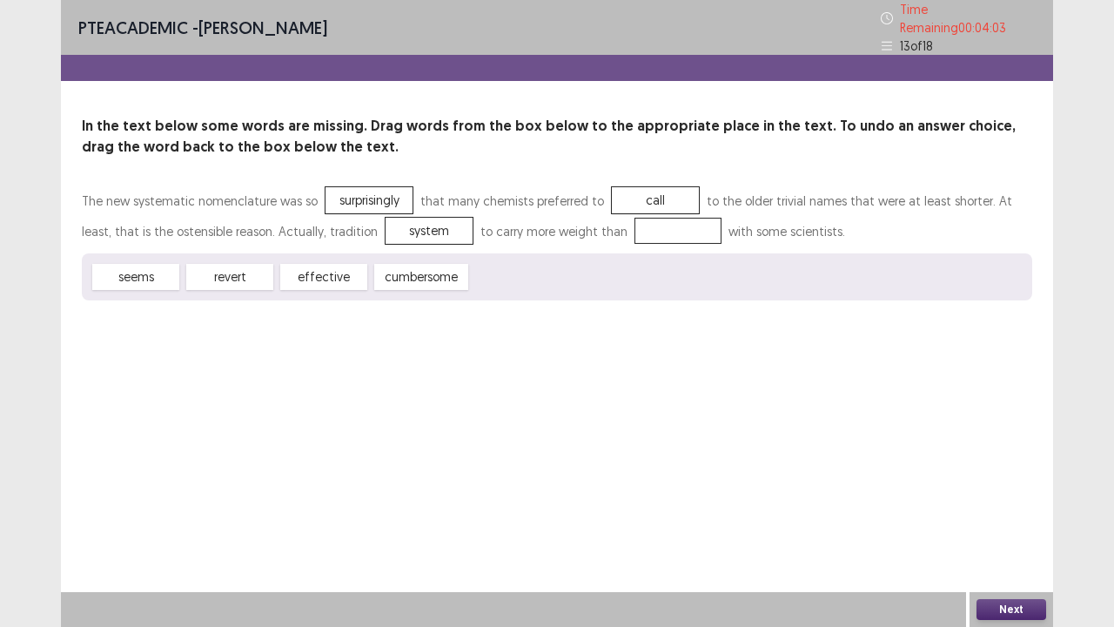
drag, startPoint x: 225, startPoint y: 268, endPoint x: 360, endPoint y: 234, distance: 140.0
click at [360, 234] on div "The new systematic nomenclature was so surprisingly that many chemists preferre…" at bounding box center [557, 242] width 951 height 115
drag, startPoint x: 232, startPoint y: 273, endPoint x: 606, endPoint y: 221, distance: 377.1
click at [1019, 557] on button "Next" at bounding box center [1012, 609] width 70 height 21
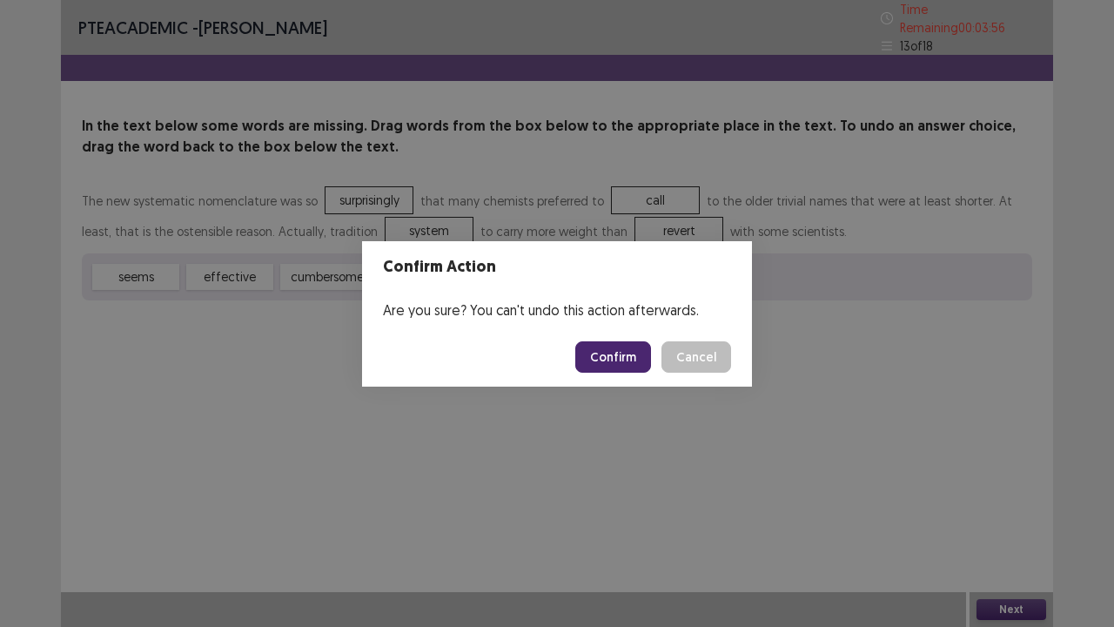
click at [608, 356] on button "Confirm" at bounding box center [613, 356] width 76 height 31
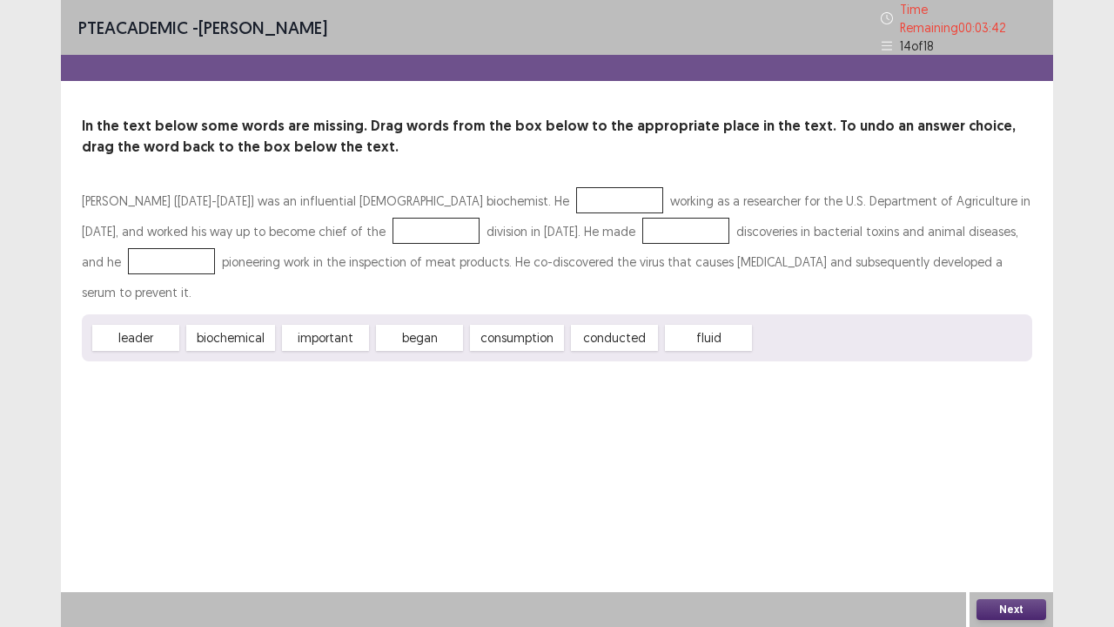
drag, startPoint x: 407, startPoint y: 284, endPoint x: 424, endPoint y: 281, distance: 17.6
click at [424, 314] on div "leader biochemical important began consumption conducted fluid" at bounding box center [557, 337] width 951 height 47
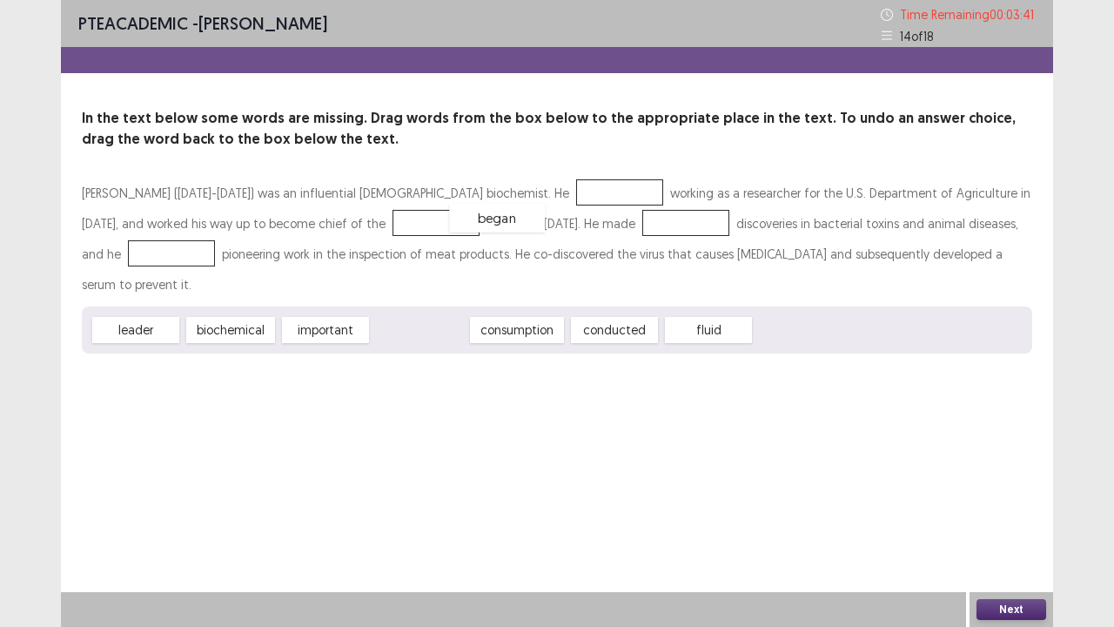
drag, startPoint x: 417, startPoint y: 300, endPoint x: 494, endPoint y: 178, distance: 144.7
drag, startPoint x: 488, startPoint y: 308, endPoint x: 301, endPoint y: 229, distance: 203.2
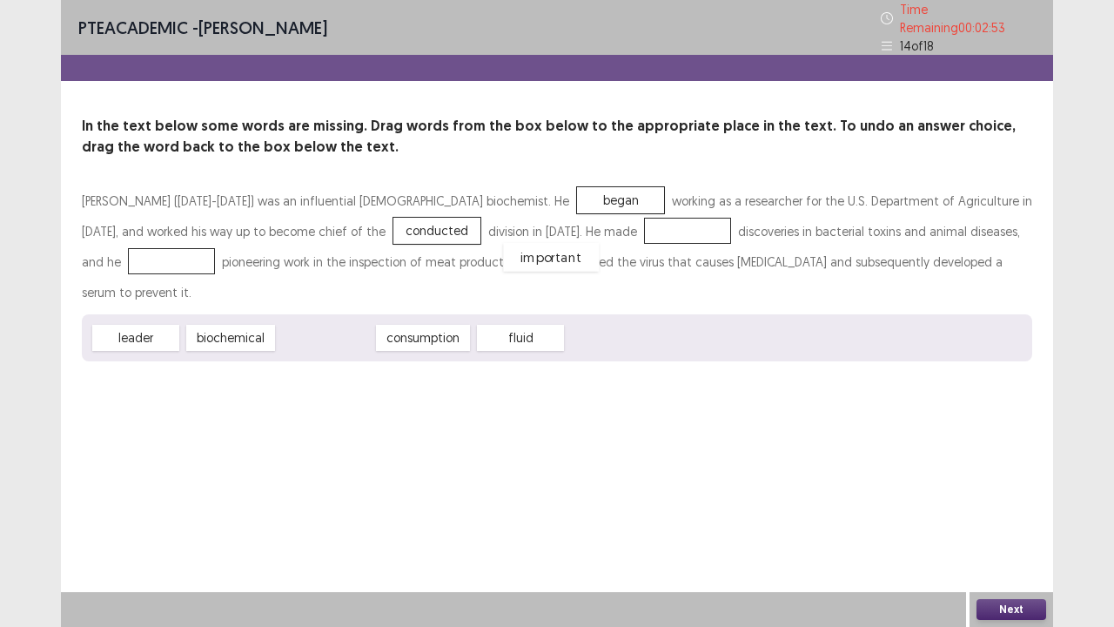
drag, startPoint x: 357, startPoint y: 299, endPoint x: 582, endPoint y: 218, distance: 238.7
click at [645, 219] on div "important" at bounding box center [688, 231] width 87 height 26
drag, startPoint x: 159, startPoint y: 304, endPoint x: 172, endPoint y: 299, distance: 14.1
click at [172, 319] on div "leader" at bounding box center [149, 333] width 96 height 29
drag, startPoint x: 143, startPoint y: 294, endPoint x: 961, endPoint y: 220, distance: 821.6
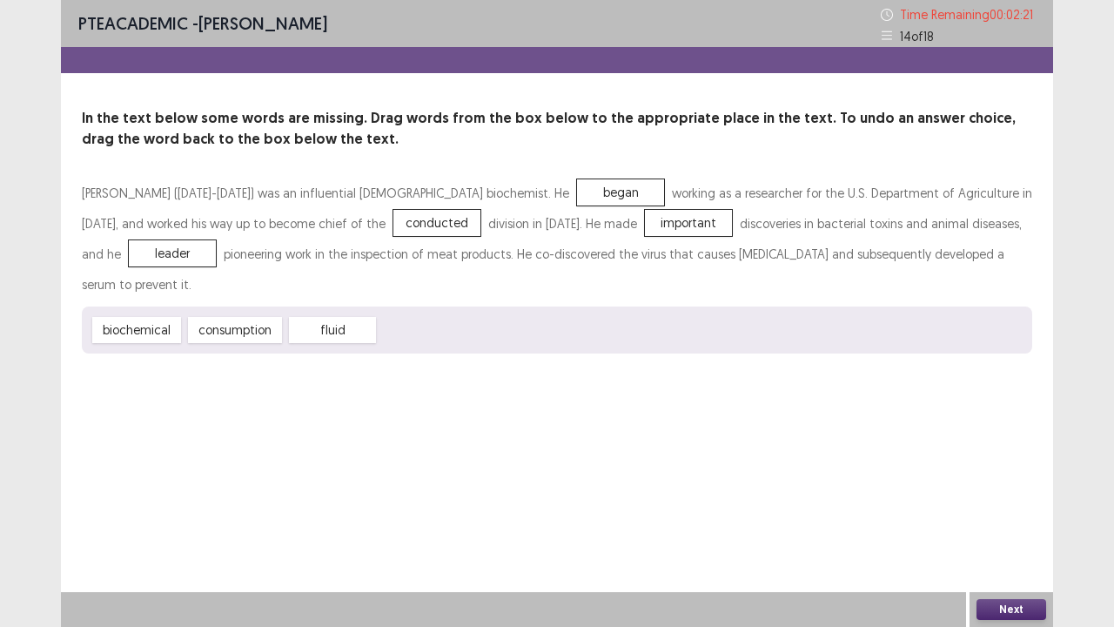
click at [1023, 557] on button "Next" at bounding box center [1012, 609] width 70 height 21
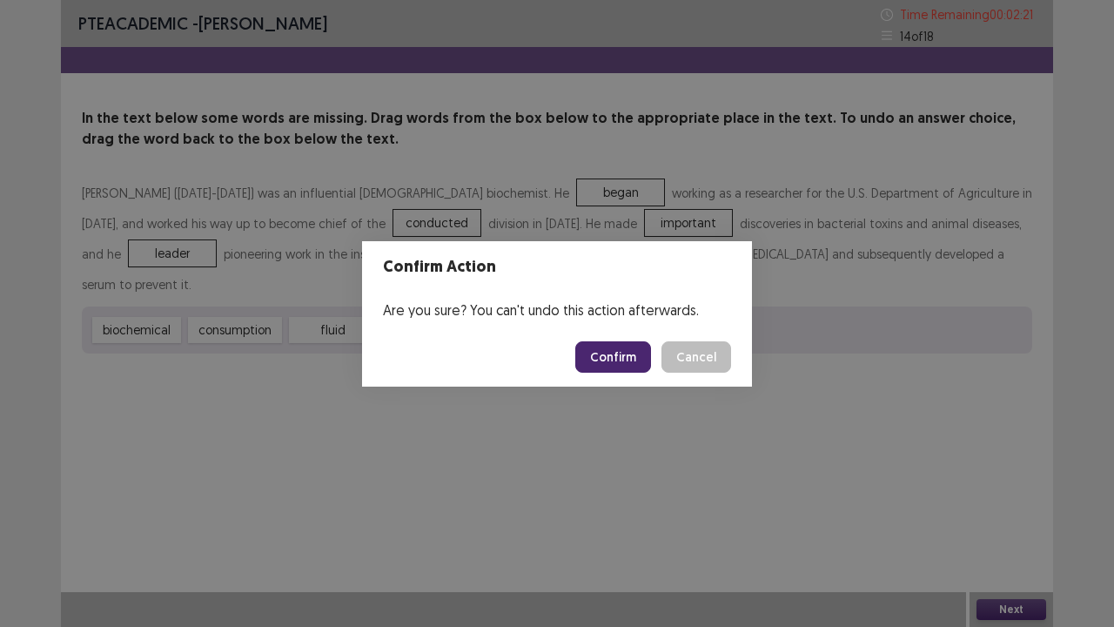
click at [616, 355] on button "Confirm" at bounding box center [613, 356] width 76 height 31
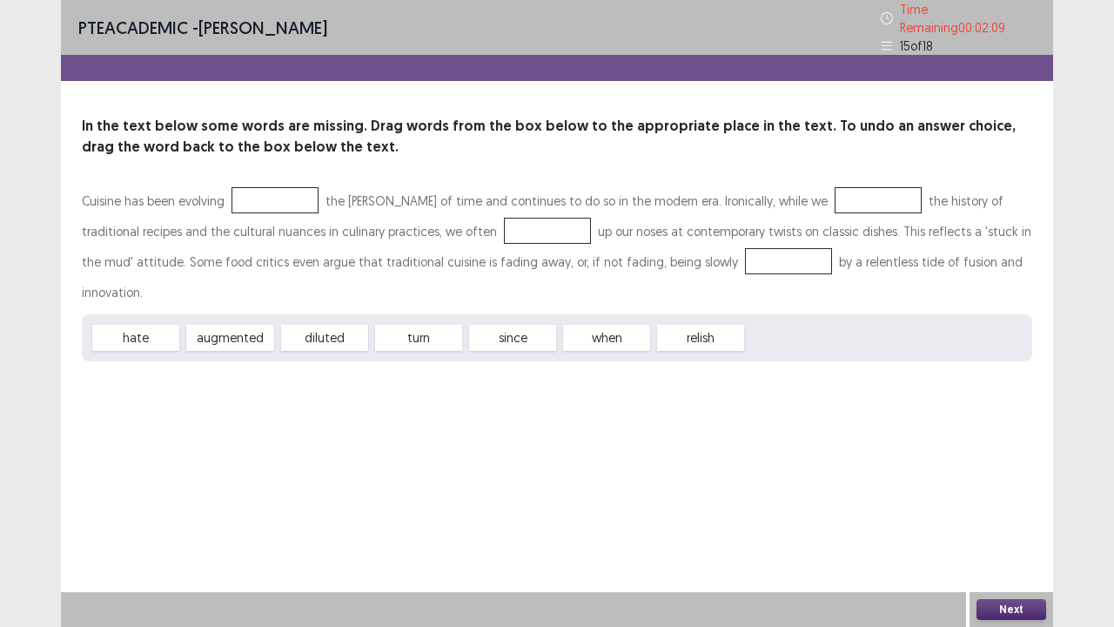
drag, startPoint x: 594, startPoint y: 293, endPoint x: 216, endPoint y: 164, distance: 399.5
click at [201, 159] on div "In the text below some words are missing. Drag words from the box below to the …" at bounding box center [557, 238] width 992 height 245
drag, startPoint x: 604, startPoint y: 306, endPoint x: 259, endPoint y: 198, distance: 362.3
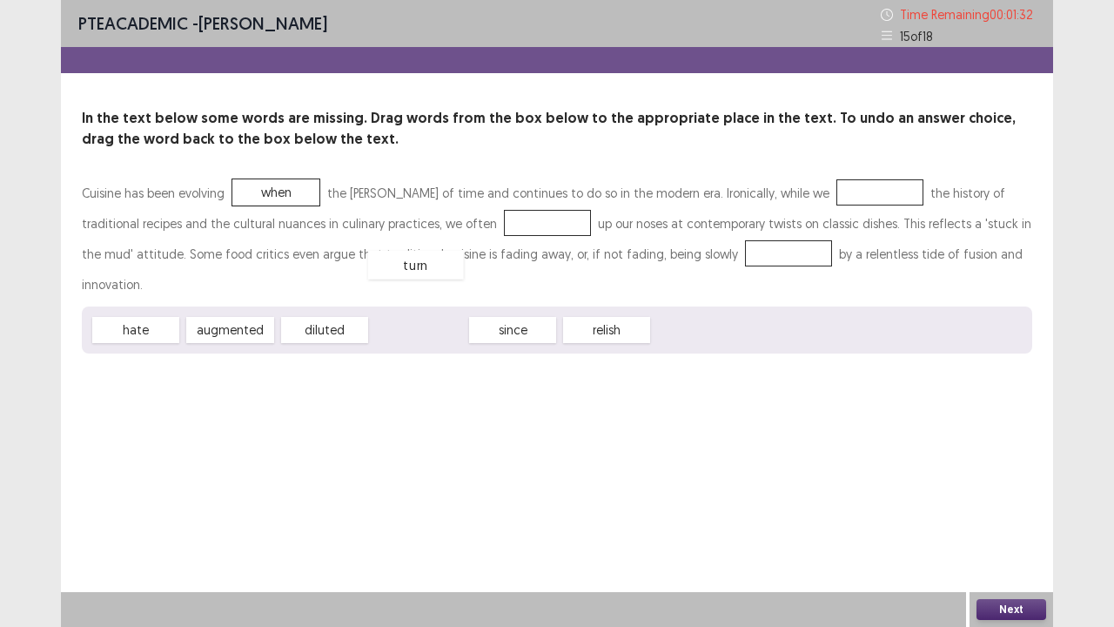
drag, startPoint x: 413, startPoint y: 302, endPoint x: 409, endPoint y: 226, distance: 75.8
drag, startPoint x: 252, startPoint y: 293, endPoint x: 540, endPoint y: 275, distance: 288.7
click at [540, 306] on div "hate augmented diluted since relish" at bounding box center [557, 329] width 951 height 47
drag, startPoint x: 432, startPoint y: 304, endPoint x: 488, endPoint y: 350, distance: 72.3
click at [488, 361] on div "since" at bounding box center [475, 375] width 96 height 29
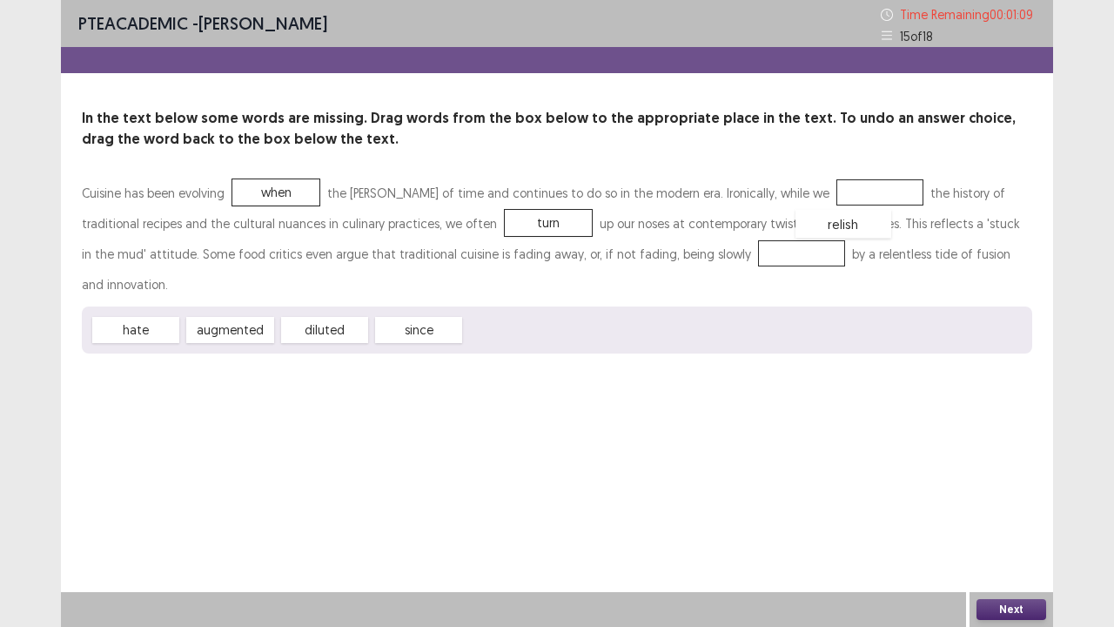
drag, startPoint x: 521, startPoint y: 295, endPoint x: 841, endPoint y: 191, distance: 336.1
drag, startPoint x: 138, startPoint y: 300, endPoint x: 709, endPoint y: 242, distance: 574.0
click at [709, 242] on div "Cuisine has been evolving when the [PERSON_NAME] of time and continues to do so…" at bounding box center [557, 266] width 951 height 176
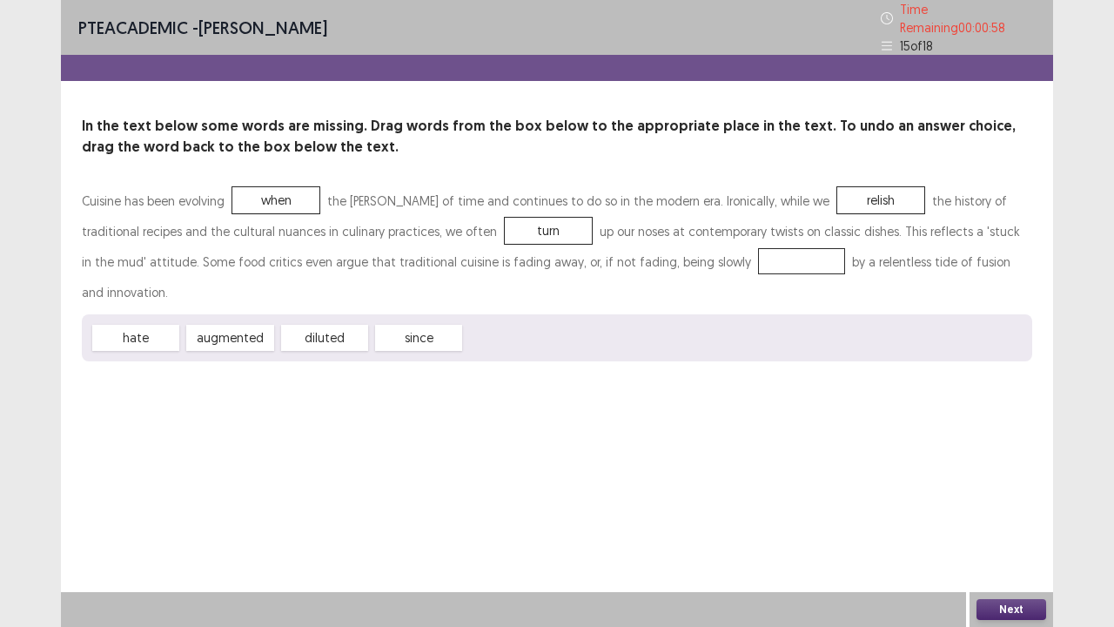
drag, startPoint x: 181, startPoint y: 293, endPoint x: 388, endPoint y: 298, distance: 207.2
click at [405, 314] on div "hate augmented diluted since" at bounding box center [557, 337] width 951 height 47
drag, startPoint x: 144, startPoint y: 307, endPoint x: 252, endPoint y: 329, distance: 110.1
click at [252, 345] on div "hate" at bounding box center [258, 359] width 96 height 29
drag, startPoint x: 245, startPoint y: 298, endPoint x: 634, endPoint y: 259, distance: 390.1
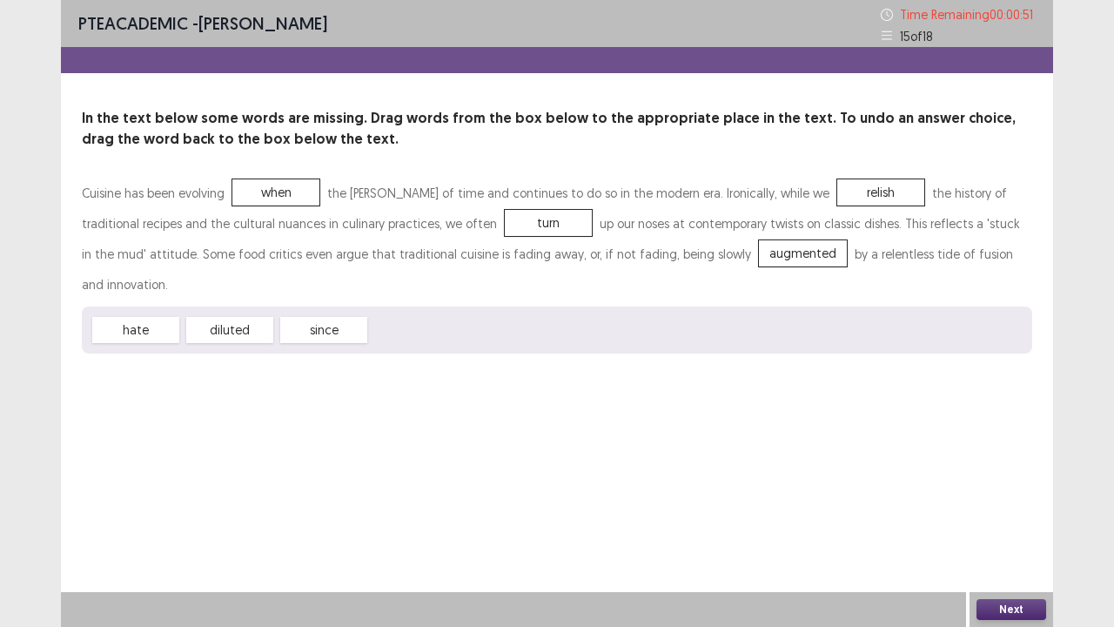
click at [1015, 557] on button "Next" at bounding box center [1012, 609] width 70 height 21
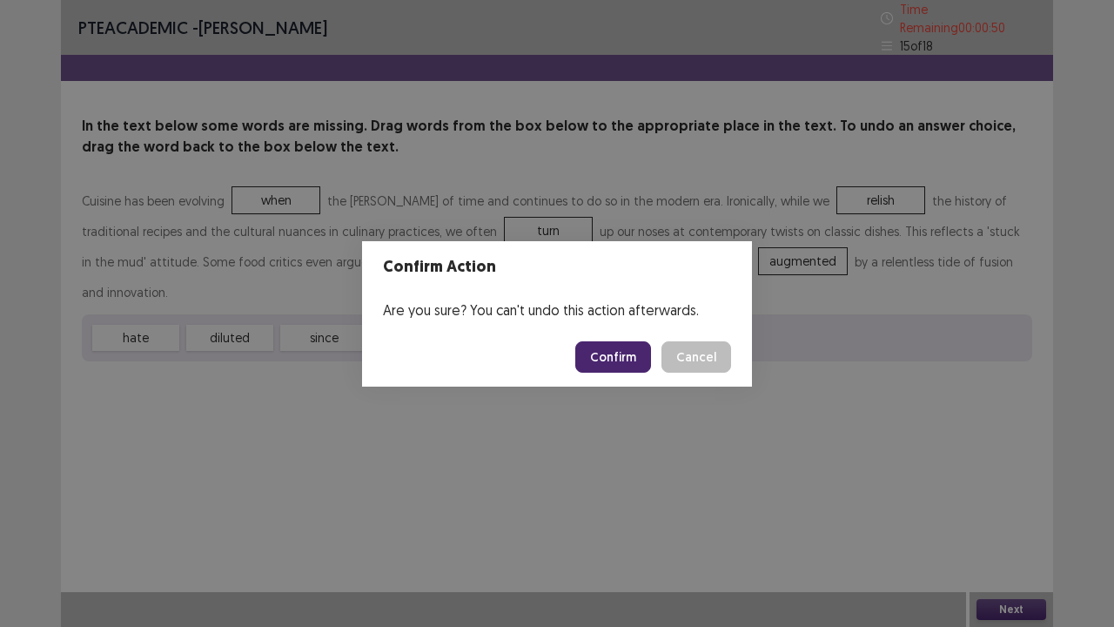
click at [592, 357] on button "Confirm" at bounding box center [613, 356] width 76 height 31
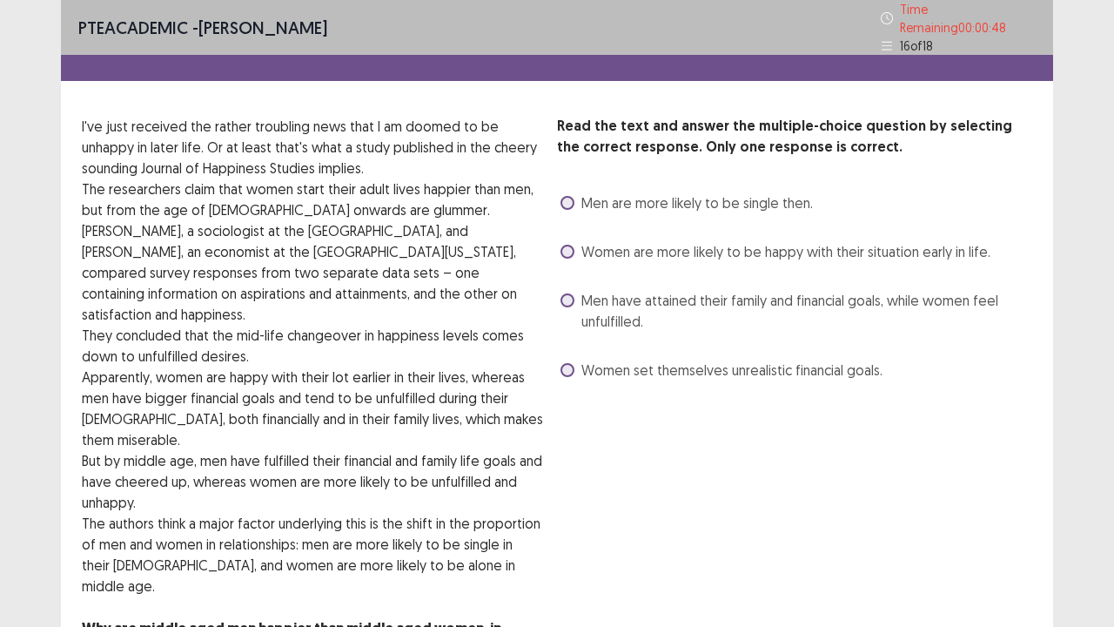
click at [571, 245] on span at bounding box center [568, 252] width 14 height 14
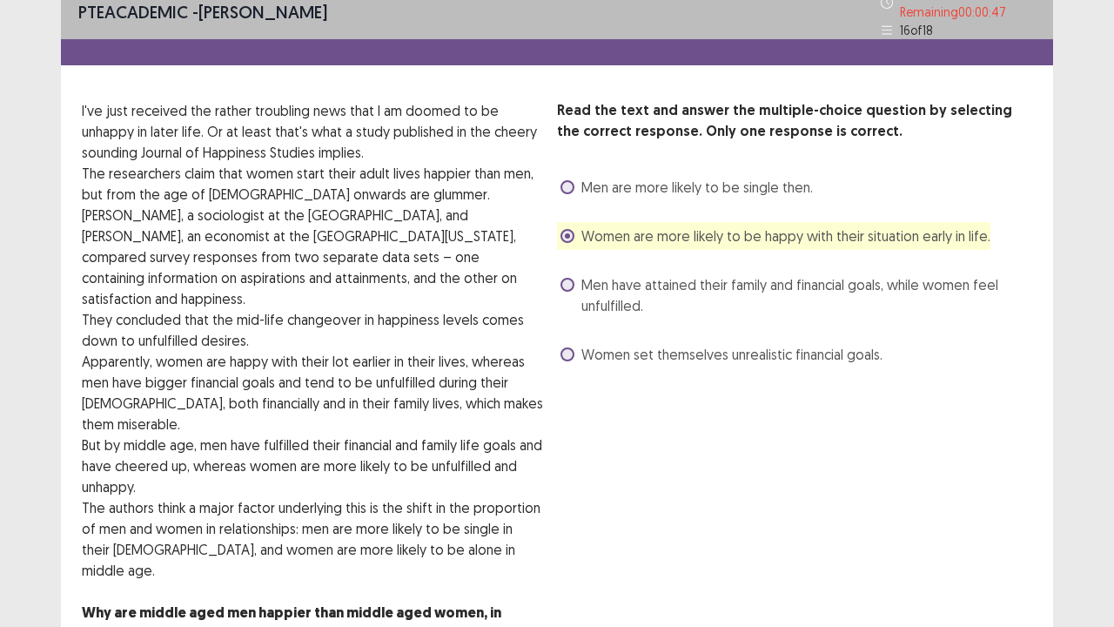
scroll to position [17, 0]
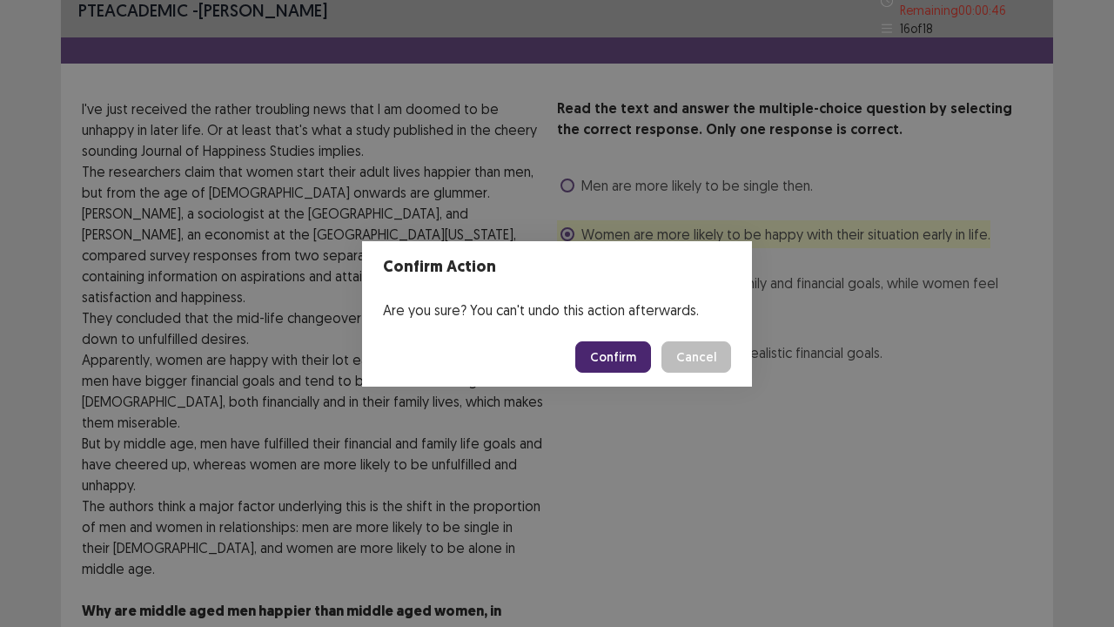
click at [603, 354] on button "Confirm" at bounding box center [613, 356] width 76 height 31
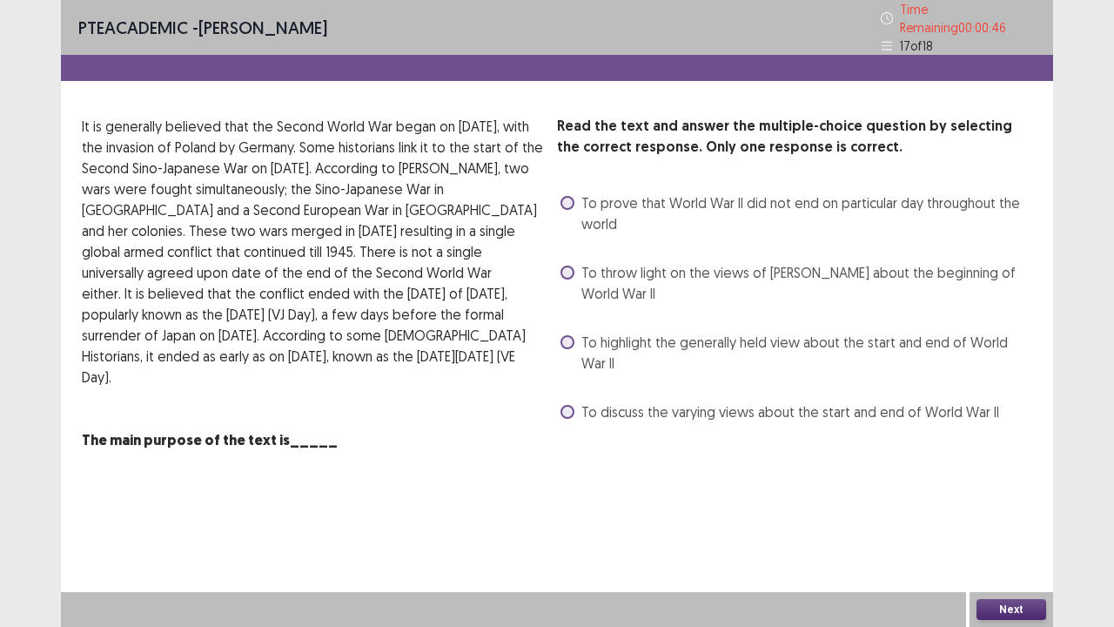
click at [569, 346] on label "To highlight the generally held view about the start and end of World War II" at bounding box center [797, 353] width 472 height 42
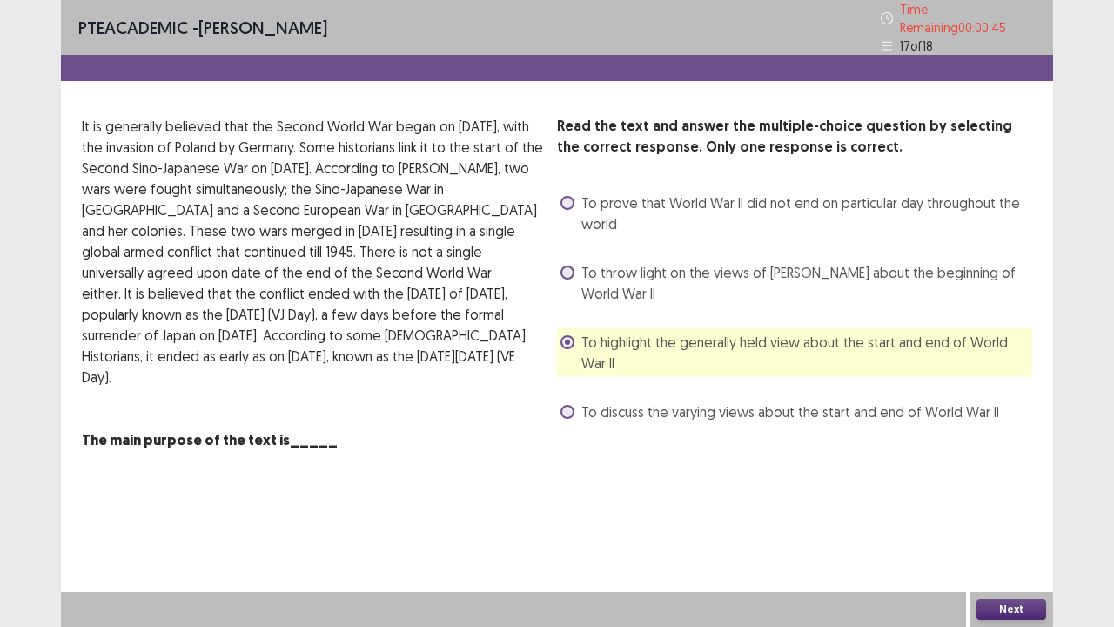
click at [1001, 557] on button "Next" at bounding box center [1012, 609] width 70 height 21
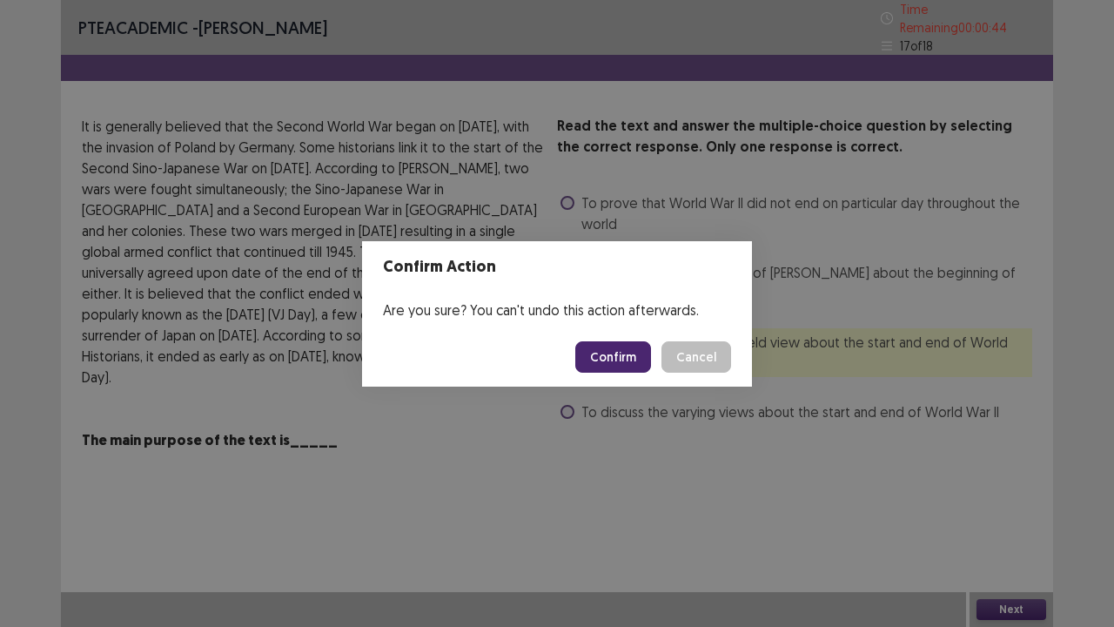
click at [605, 360] on button "Confirm" at bounding box center [613, 356] width 76 height 31
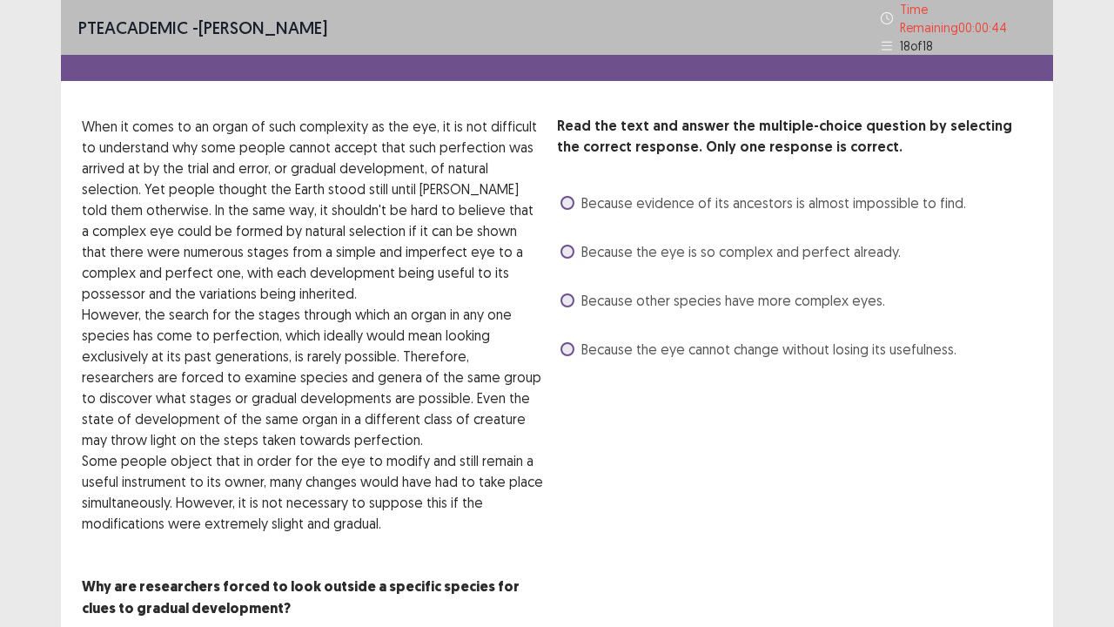
click at [590, 192] on span "Because evidence of its ancestors is almost impossible to find." at bounding box center [774, 202] width 385 height 21
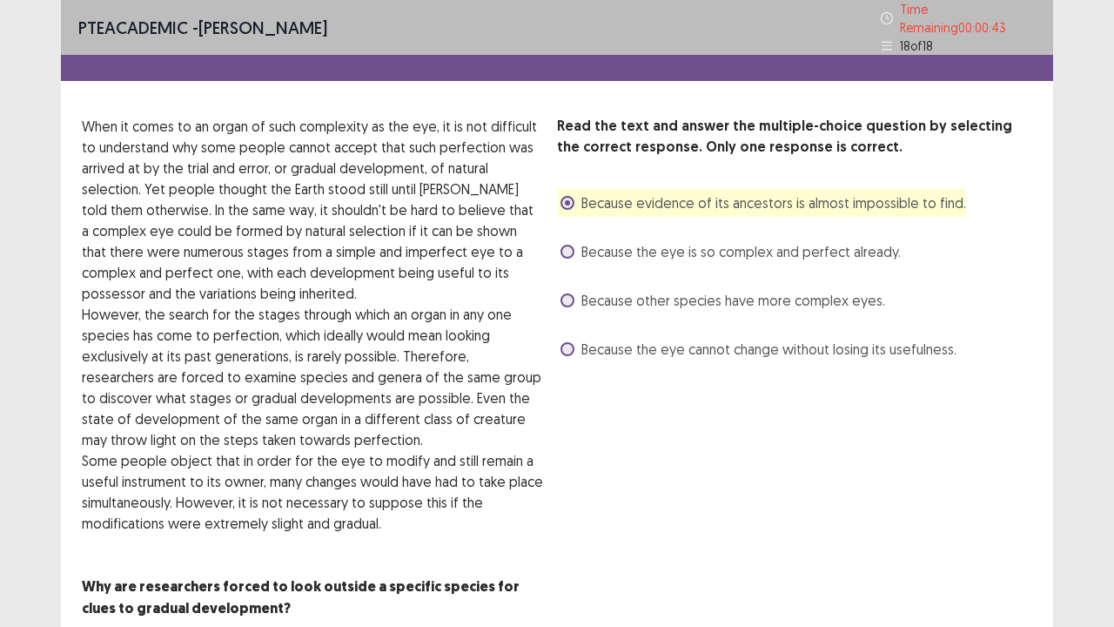
scroll to position [81, 0]
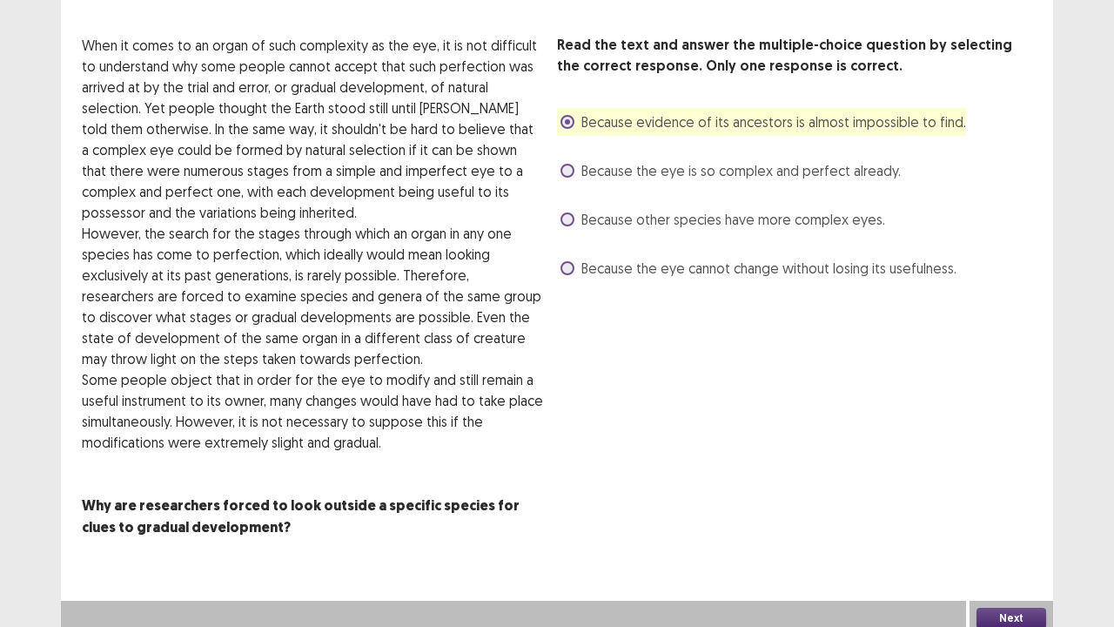
click at [996, 557] on button "Next" at bounding box center [1012, 618] width 70 height 21
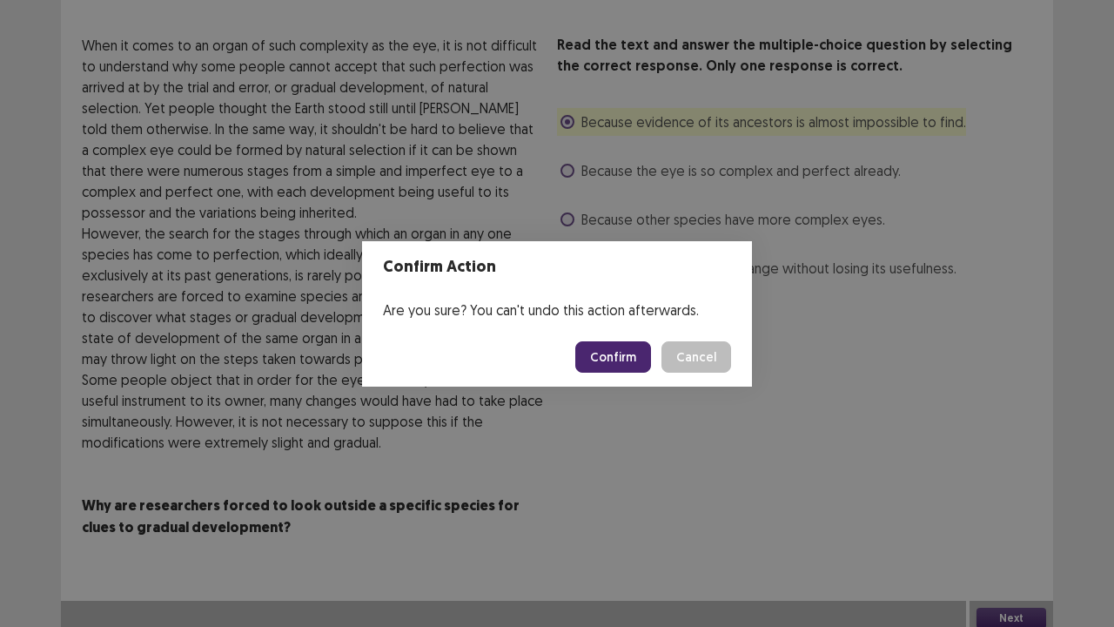
click at [602, 331] on footer "Confirm Cancel" at bounding box center [557, 356] width 390 height 59
click at [618, 343] on button "Confirm" at bounding box center [613, 356] width 76 height 31
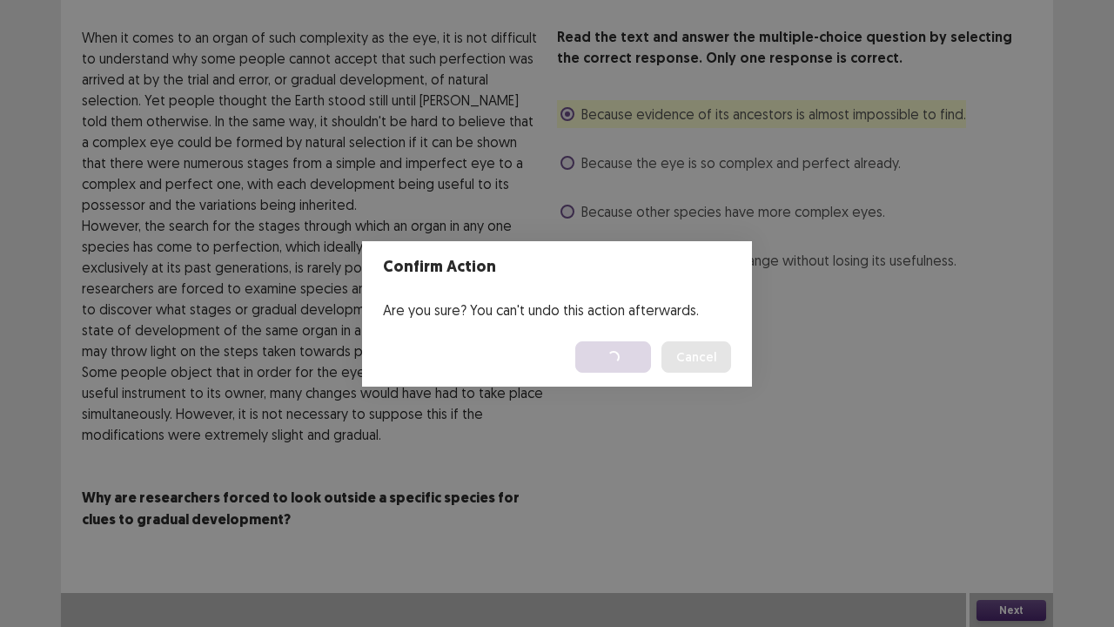
click at [616, 354] on html "PTE academic - [PERSON_NAME] Time Remaining 00 : 00 : 41 18 of 18 Read the text…" at bounding box center [557, 273] width 1114 height 709
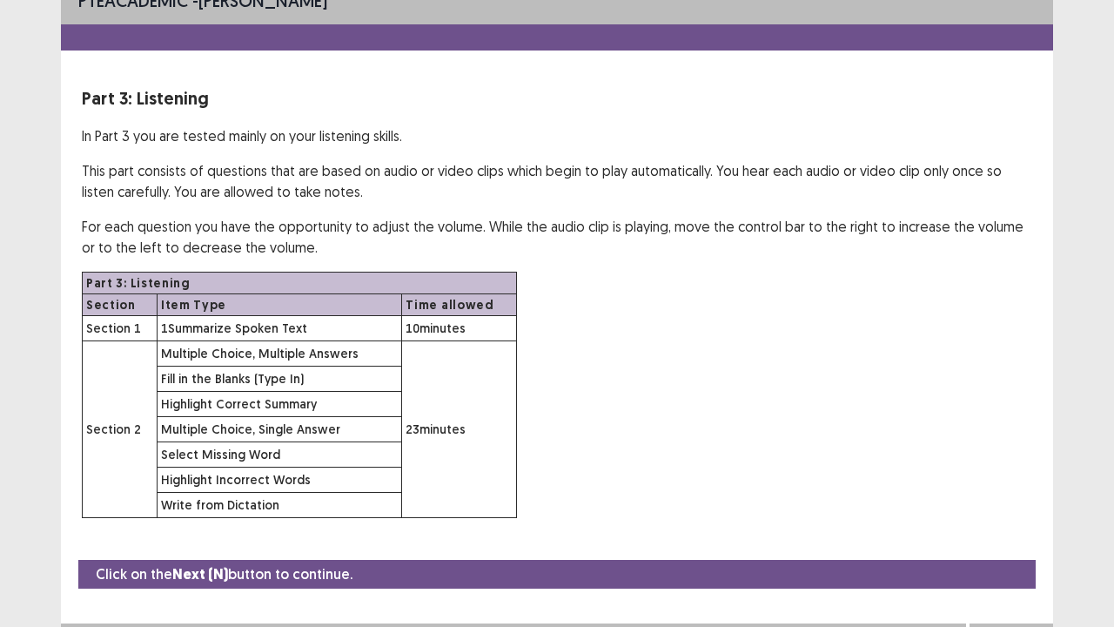
scroll to position [50, 0]
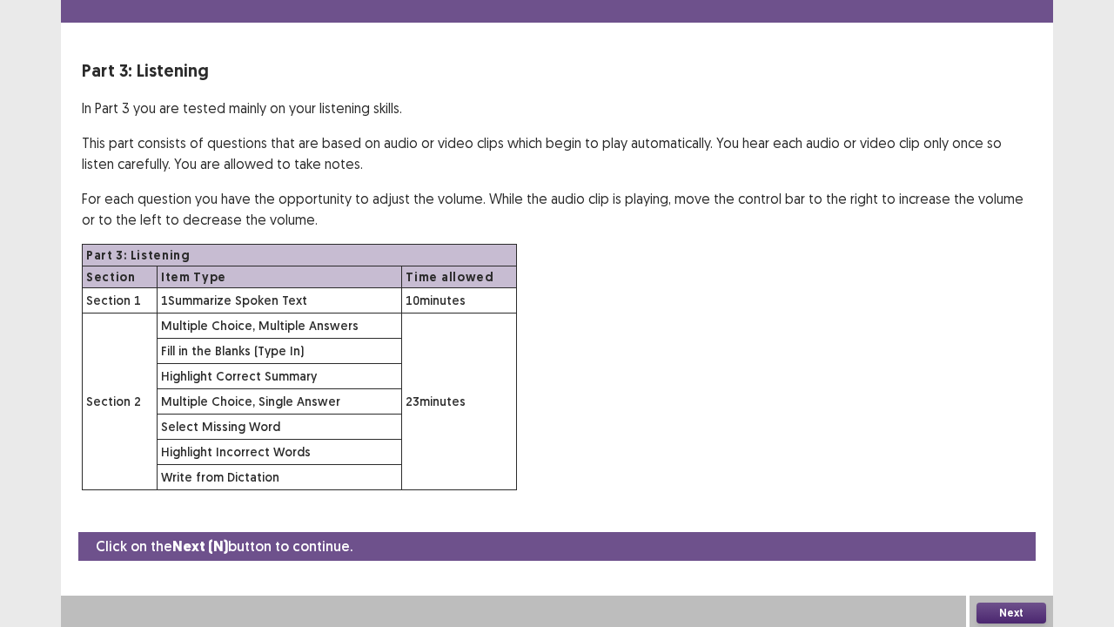
click at [996, 557] on button "Next" at bounding box center [1012, 612] width 70 height 21
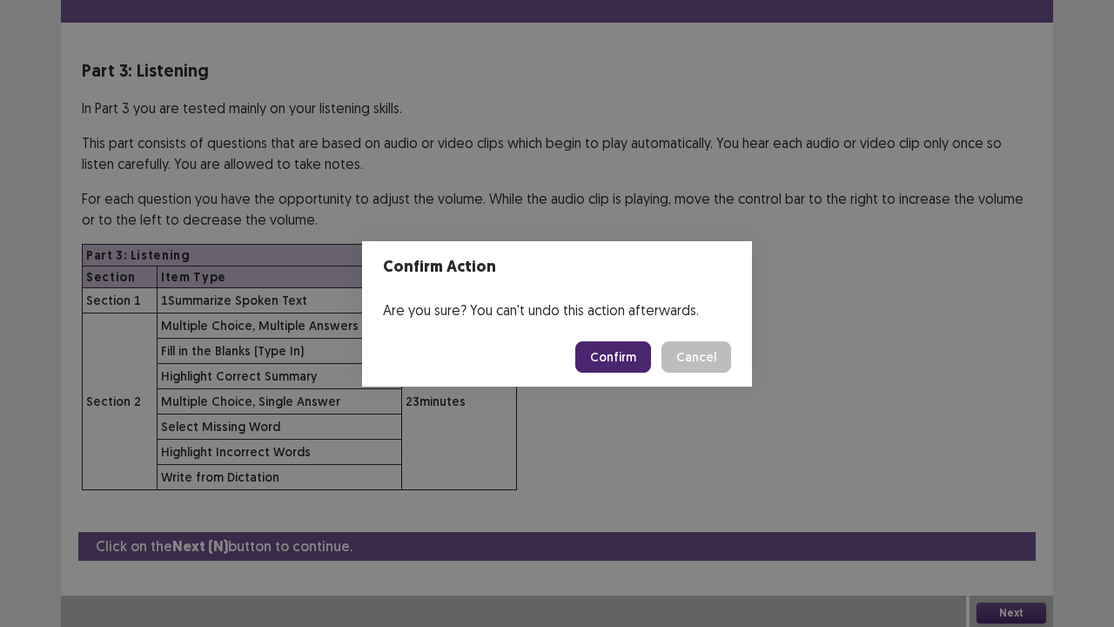
click at [589, 352] on button "Confirm" at bounding box center [613, 356] width 76 height 31
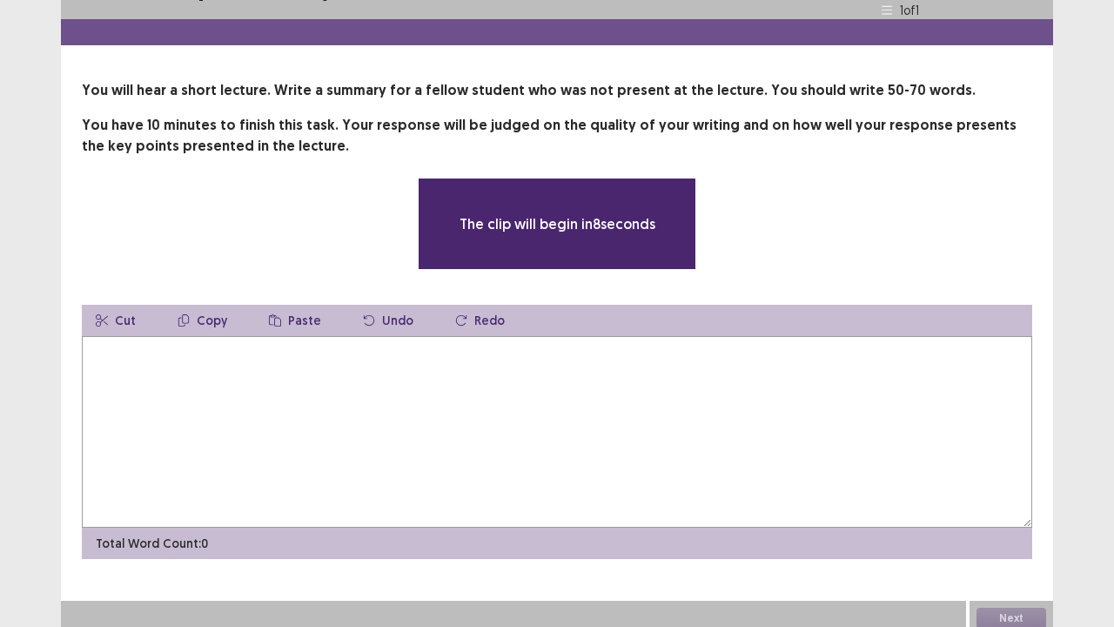
click at [148, 475] on textarea at bounding box center [557, 432] width 951 height 192
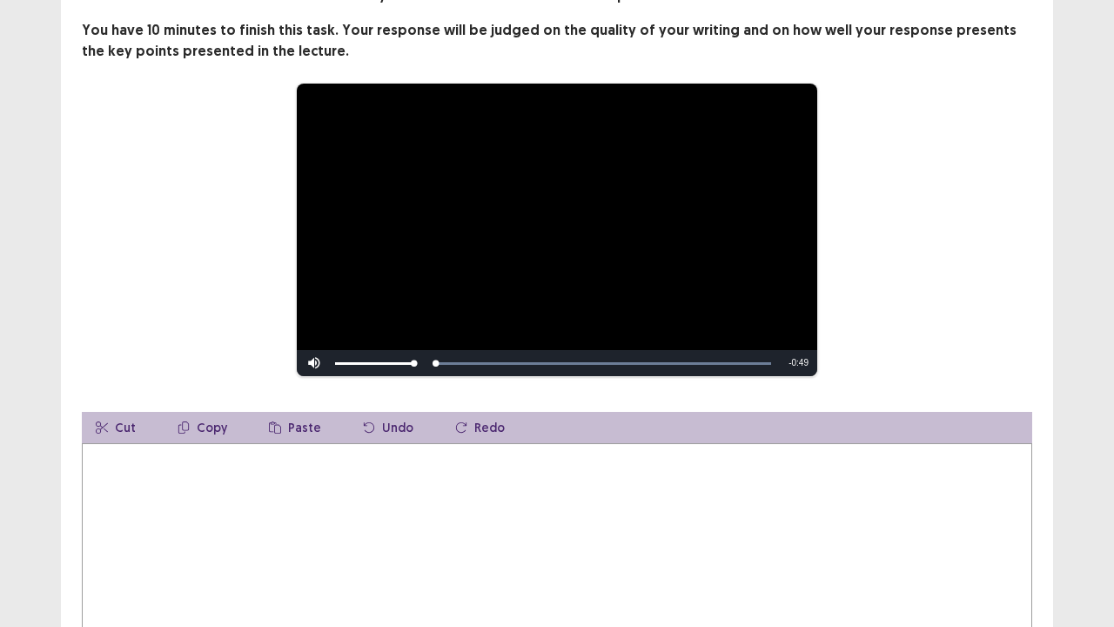
scroll to position [138, 0]
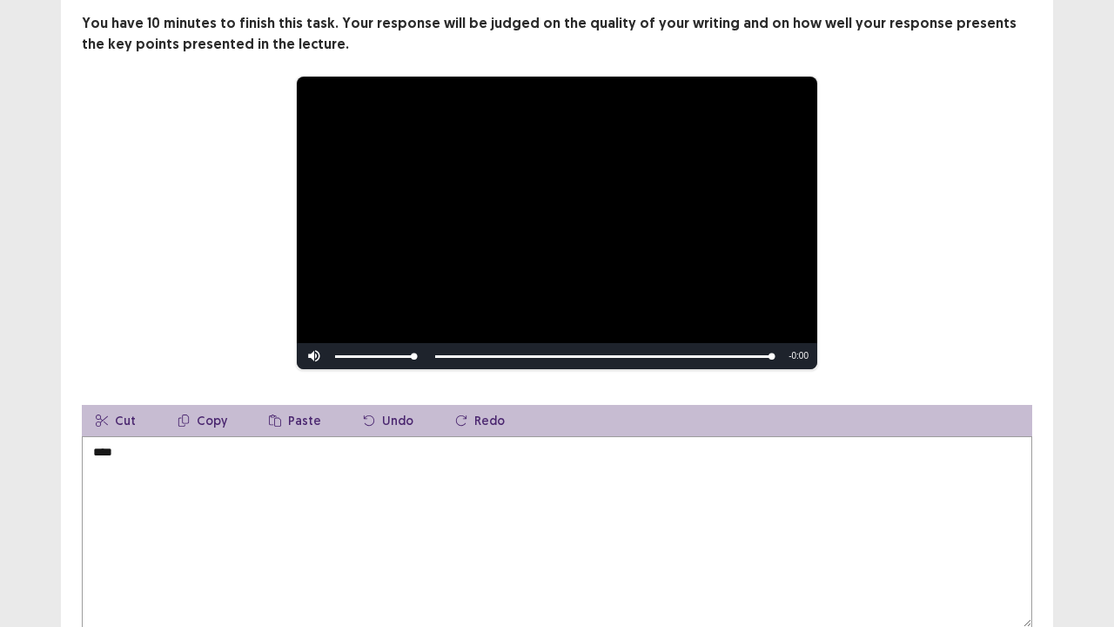
click at [463, 345] on div "Skip Backward Skip Forward Mute 100% Current Time 0:49 / Duration 0:49 Loaded :…" at bounding box center [557, 356] width 521 height 26
click at [463, 350] on div "Skip Backward Skip Forward Mute 100% Current Time 0:49 / Duration 0:49 Loaded :…" at bounding box center [557, 356] width 521 height 26
drag, startPoint x: 770, startPoint y: 348, endPoint x: 571, endPoint y: 422, distance: 211.8
click at [571, 422] on div "**********" at bounding box center [557, 318] width 992 height 681
click at [564, 436] on textarea "***" at bounding box center [557, 532] width 951 height 192
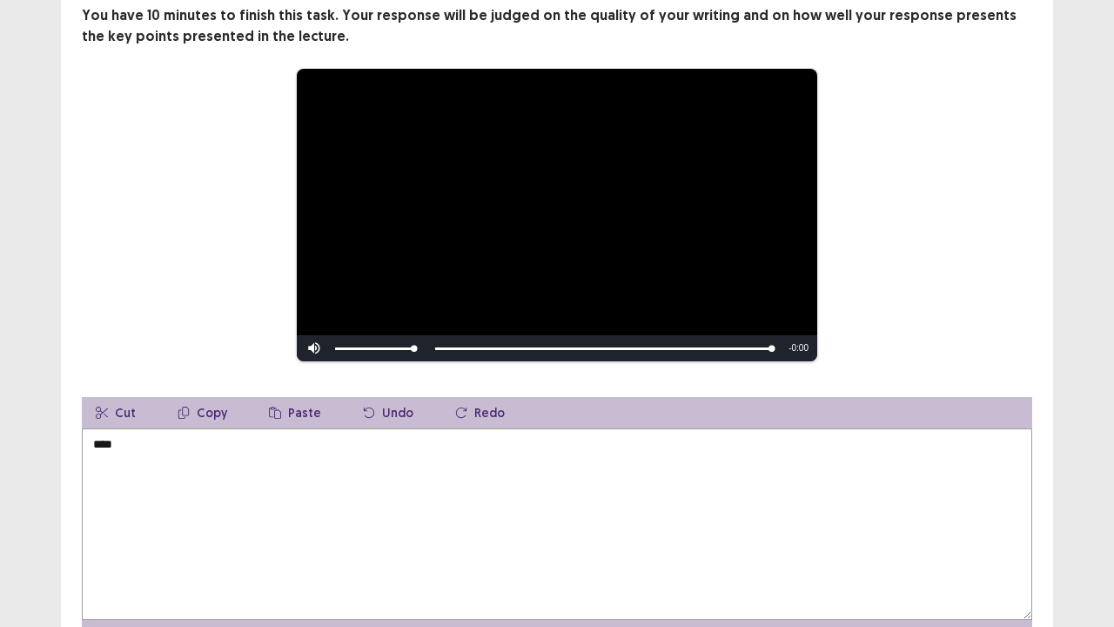
click at [394, 434] on textarea "***" at bounding box center [557, 524] width 951 height 192
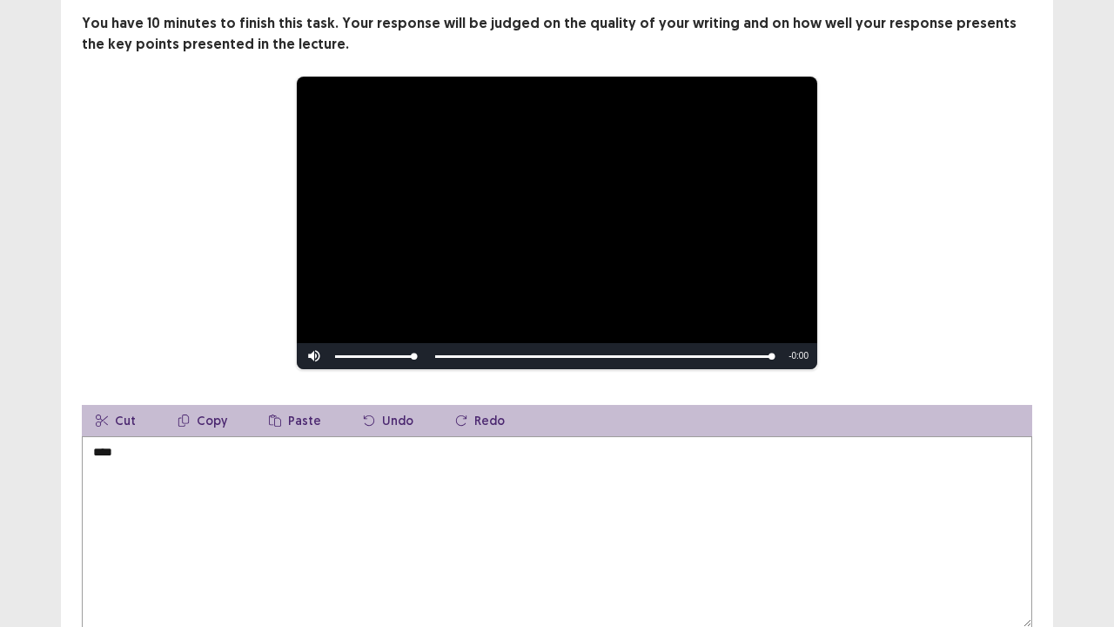
click at [377, 458] on textarea "***" at bounding box center [557, 532] width 951 height 192
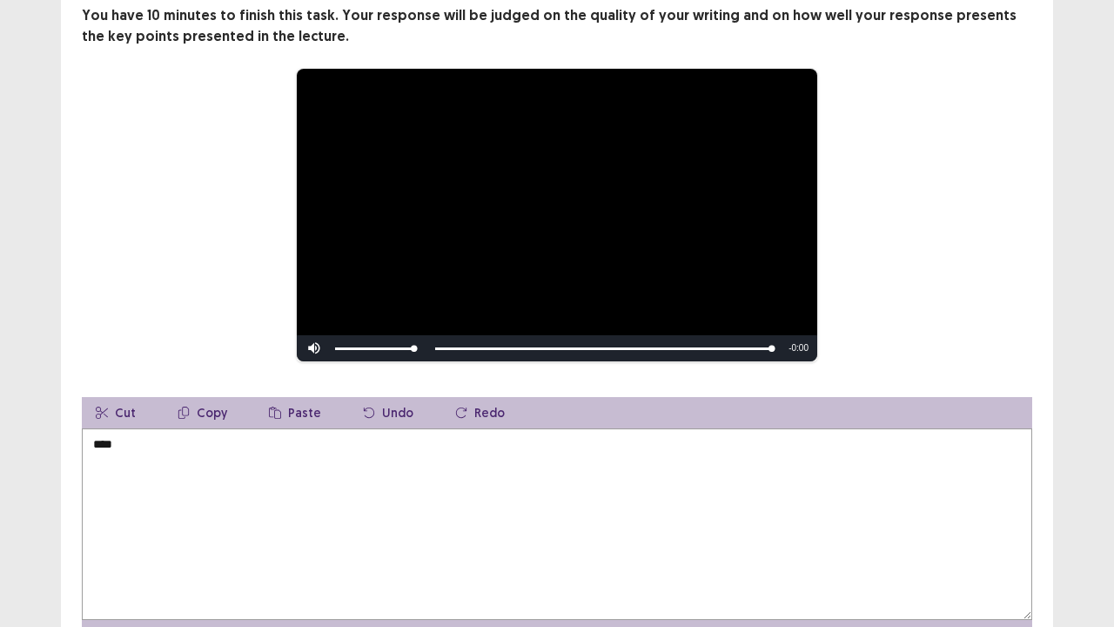
click at [310, 453] on textarea "***" at bounding box center [557, 524] width 951 height 192
click at [262, 443] on textarea "***" at bounding box center [557, 524] width 951 height 192
type textarea "*"
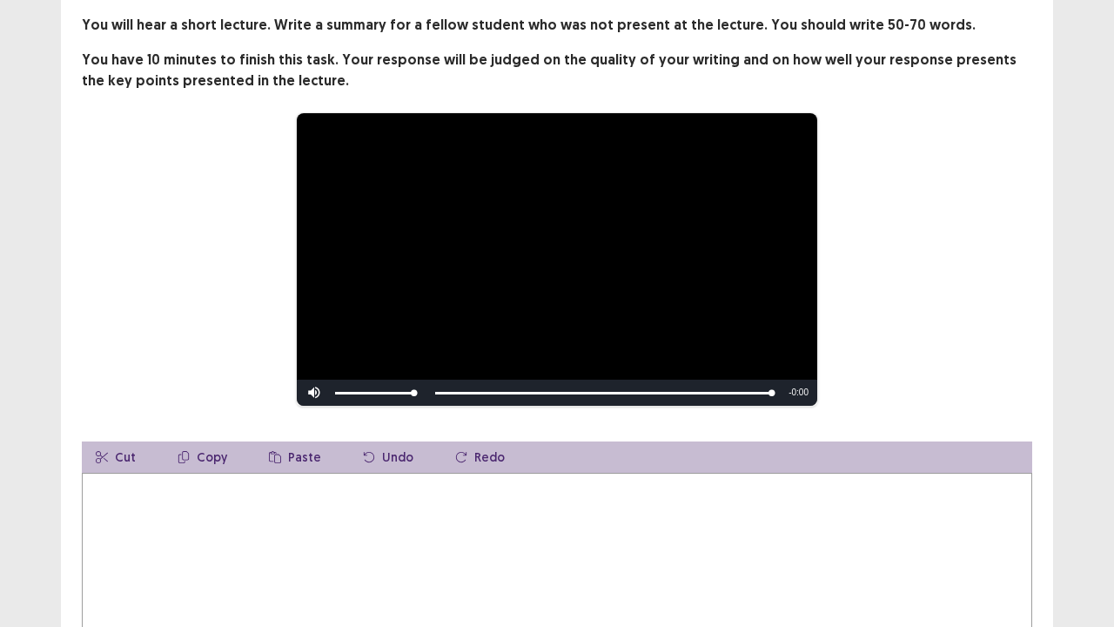
scroll to position [103, 0]
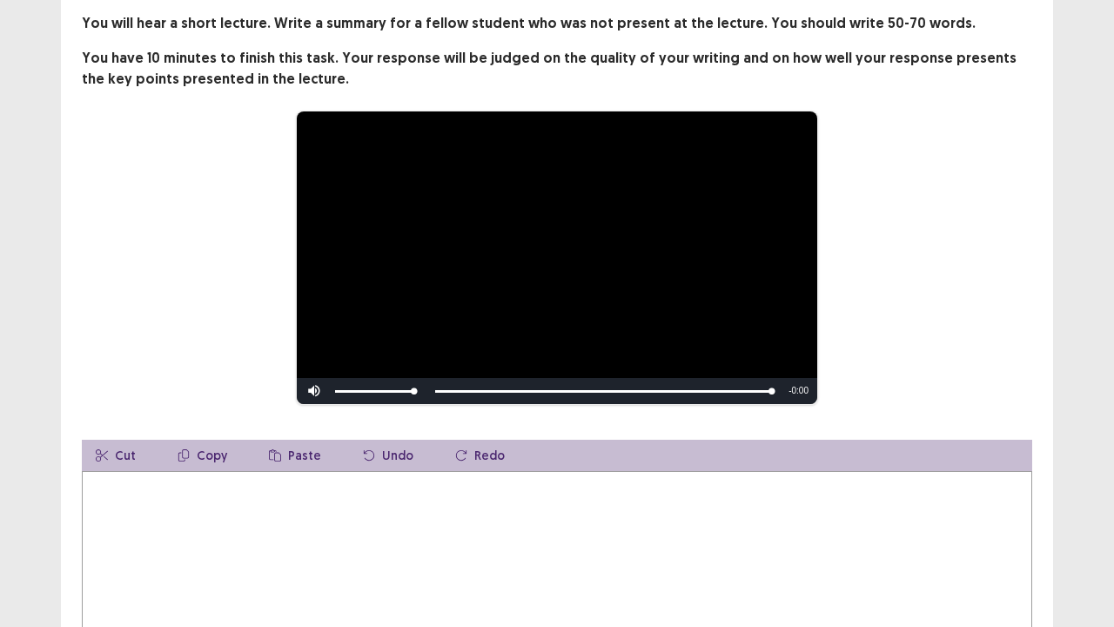
type textarea "*"
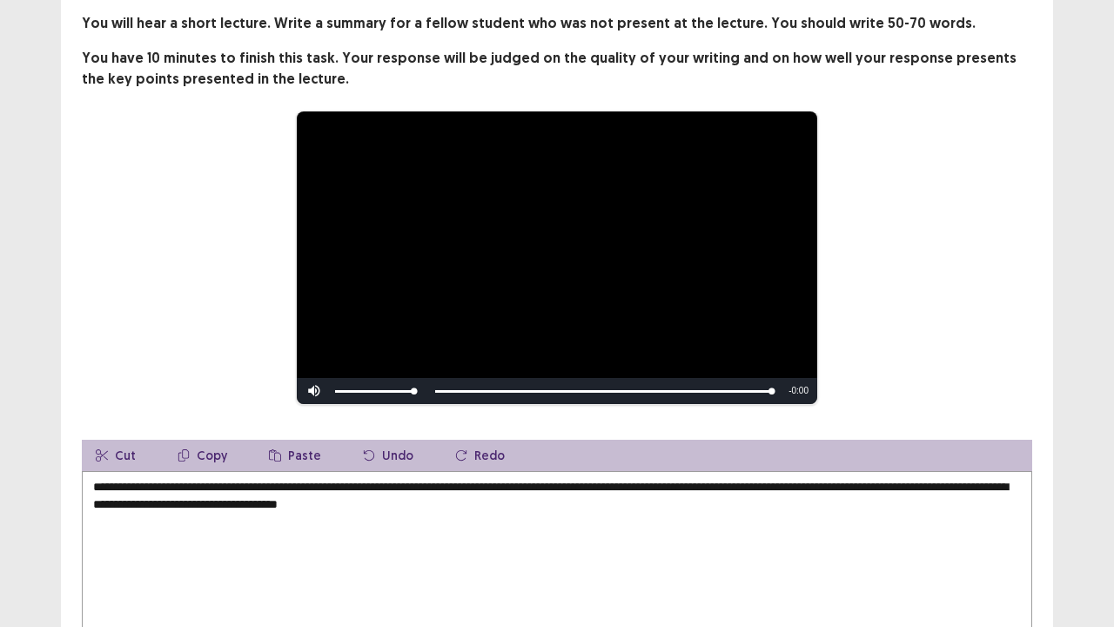
click at [456, 496] on textarea "**********" at bounding box center [557, 567] width 951 height 192
click at [549, 498] on textarea "**********" at bounding box center [557, 567] width 951 height 192
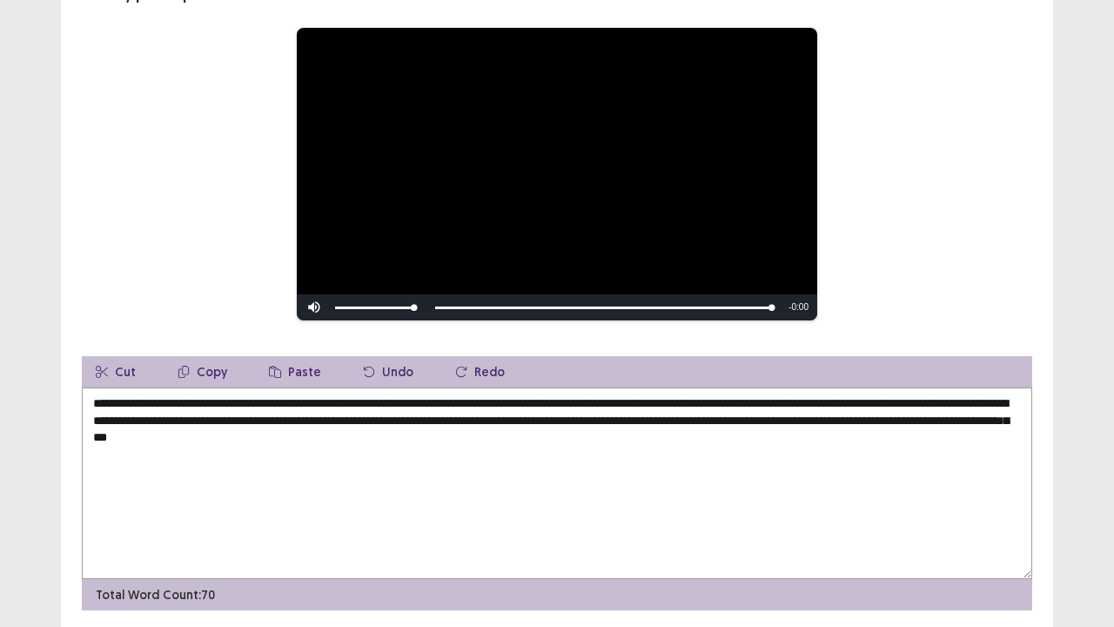
scroll to position [239, 0]
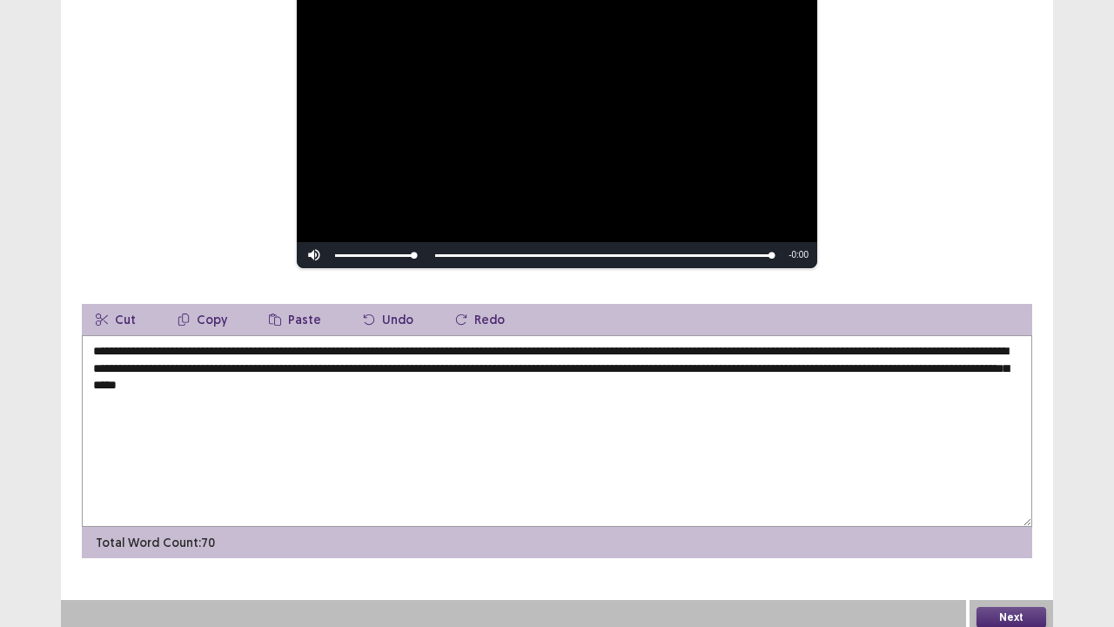
type textarea "**********"
click at [1006, 557] on button "Next" at bounding box center [1012, 617] width 70 height 21
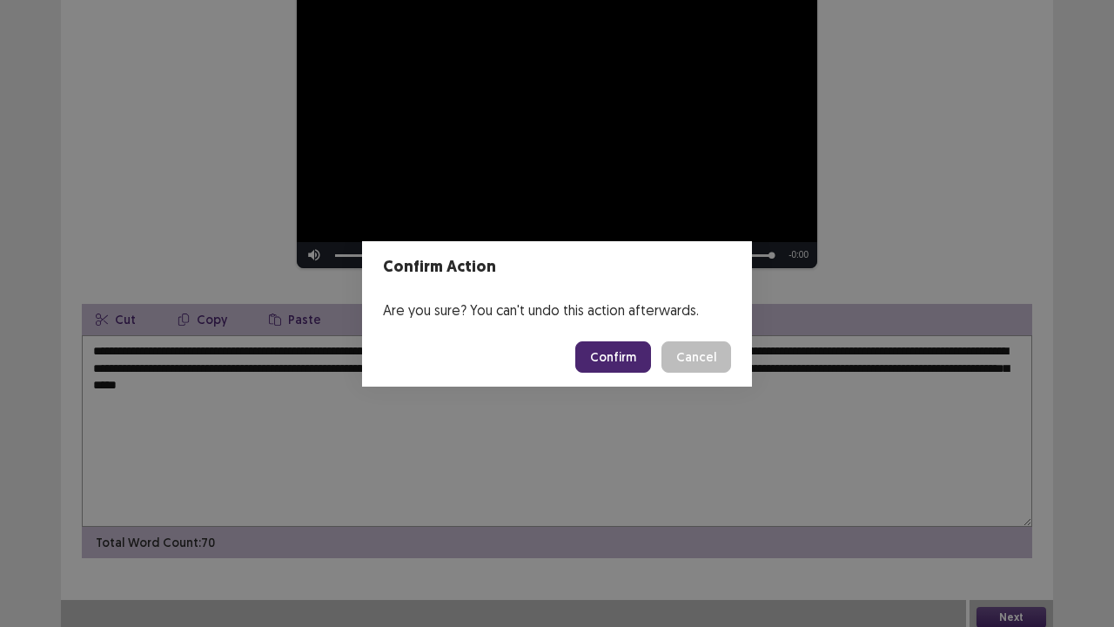
click at [629, 367] on button "Confirm" at bounding box center [613, 356] width 76 height 31
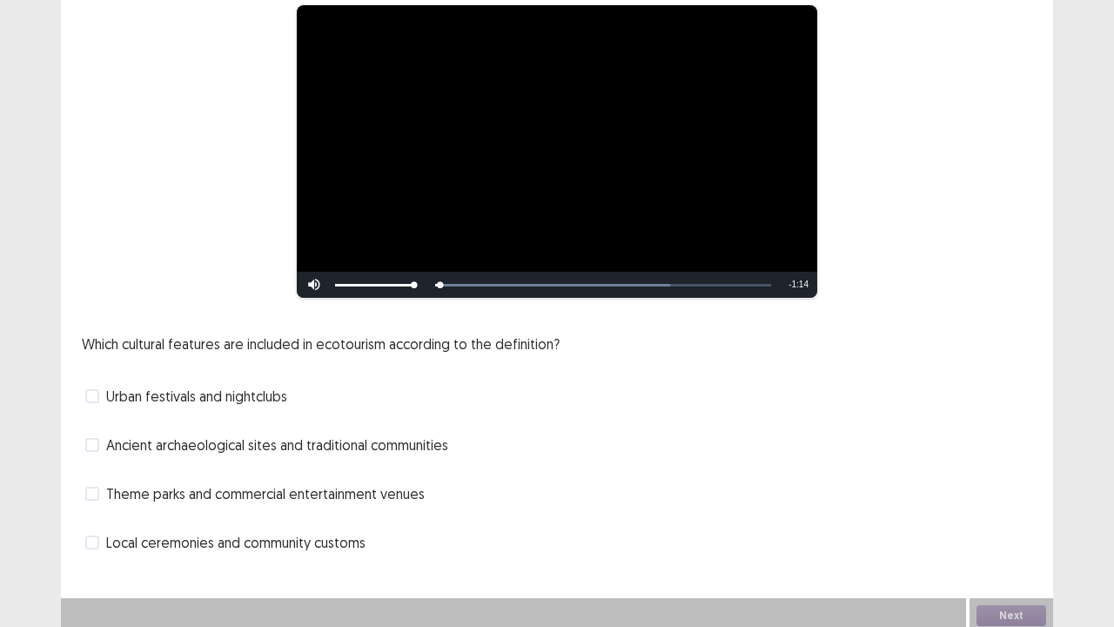
scroll to position [158, 0]
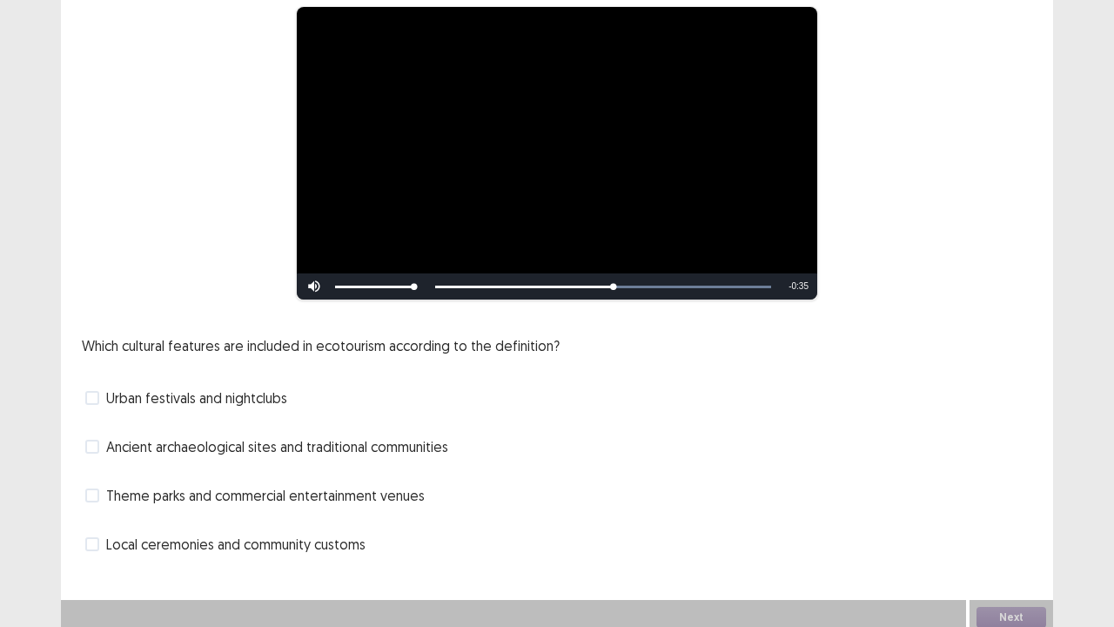
click at [337, 488] on span "Theme parks and commercial entertainment venues" at bounding box center [265, 495] width 319 height 21
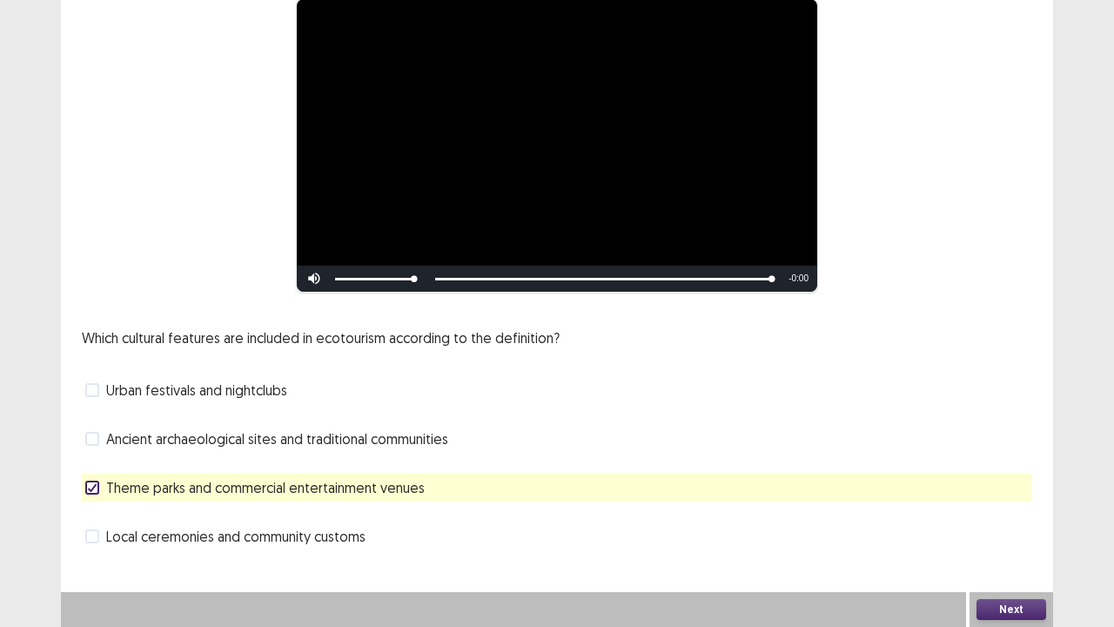
click at [167, 441] on span "Ancient archaeological sites and traditional communities" at bounding box center [277, 438] width 342 height 21
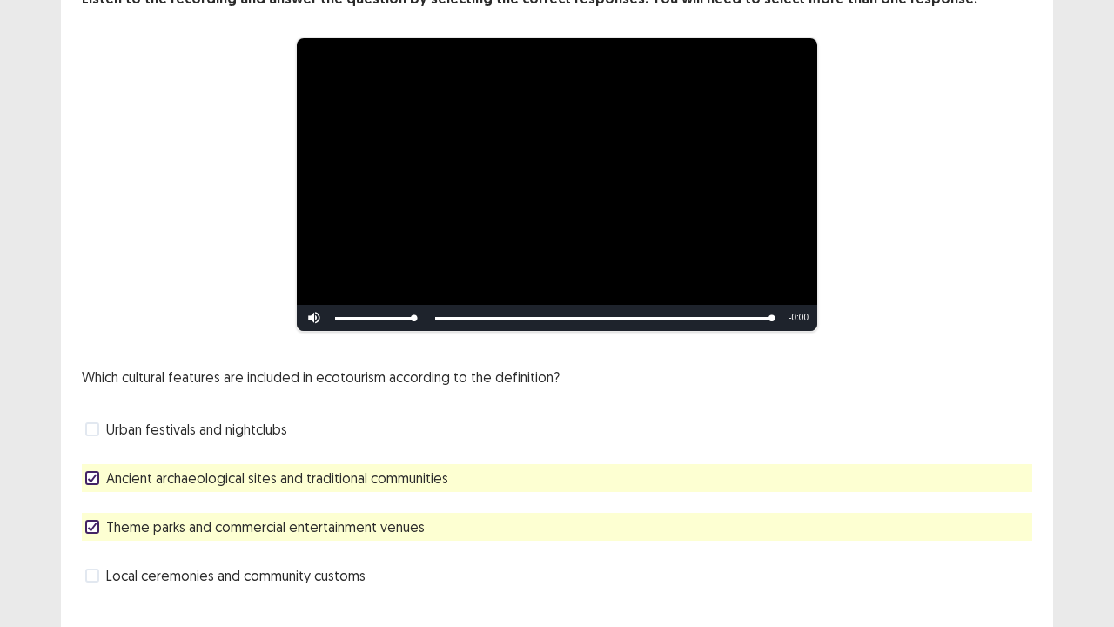
scroll to position [122, 0]
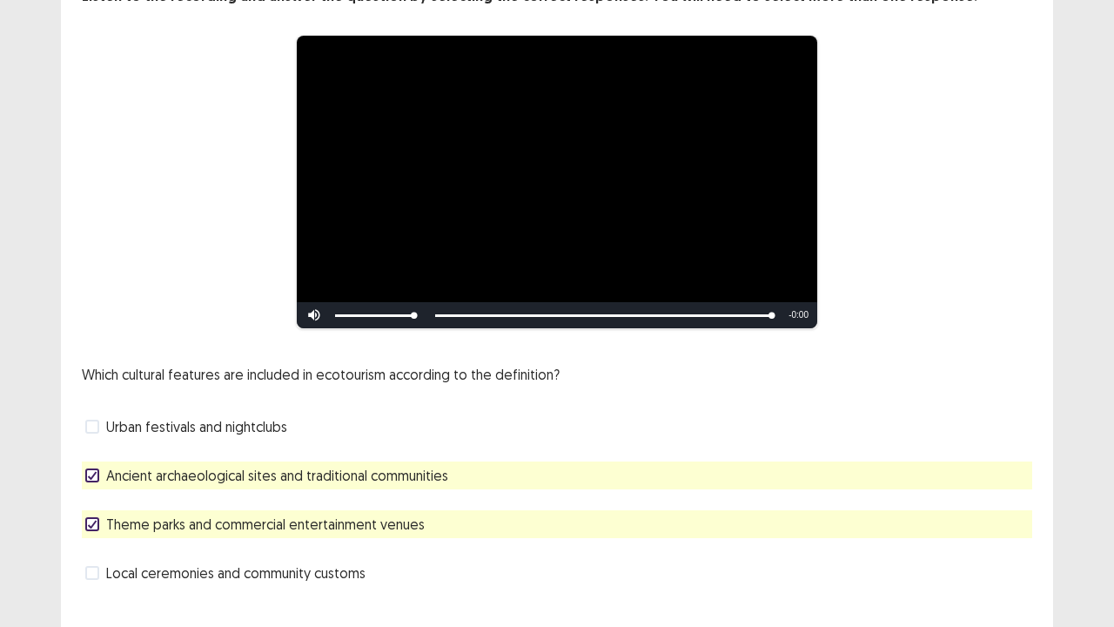
click at [931, 498] on div "Which cultural features are included in ecotourism according to the definition?…" at bounding box center [557, 475] width 951 height 223
click at [167, 441] on div "Which cultural features are included in ecotourism according to the definition?…" at bounding box center [557, 475] width 951 height 223
click at [97, 524] on icon at bounding box center [92, 524] width 10 height 9
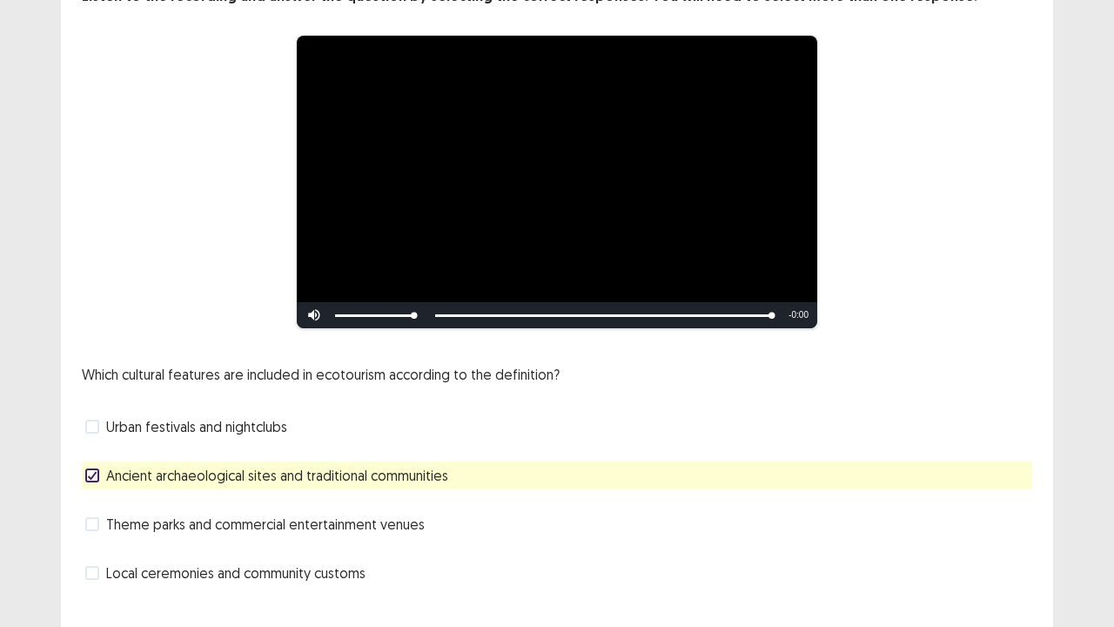
click at [132, 557] on span "Local ceremonies and community customs" at bounding box center [235, 572] width 259 height 21
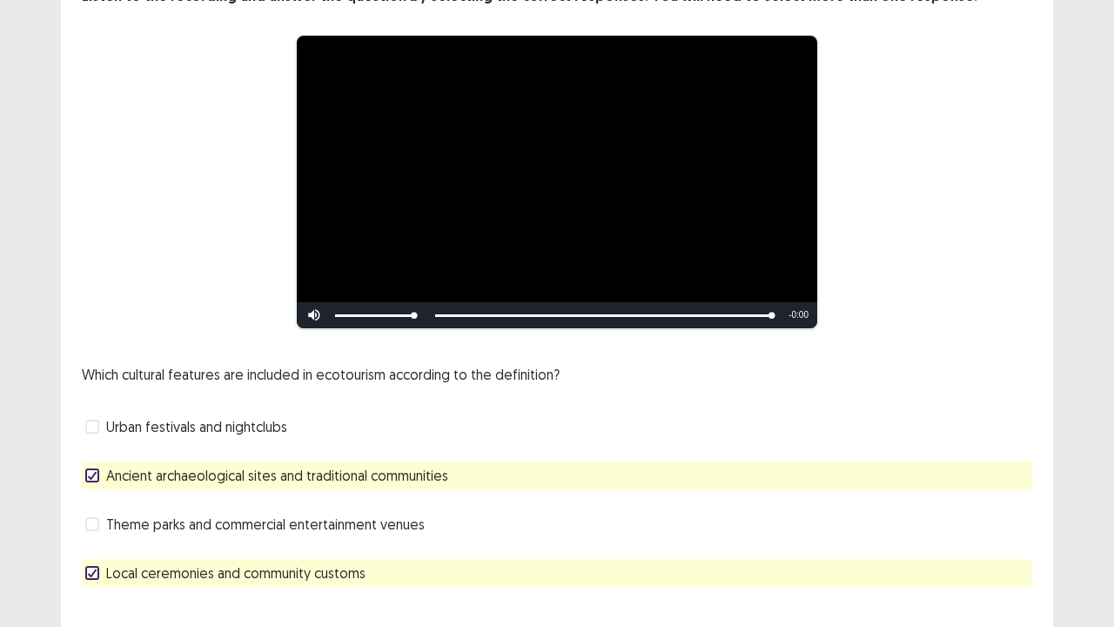
scroll to position [158, 0]
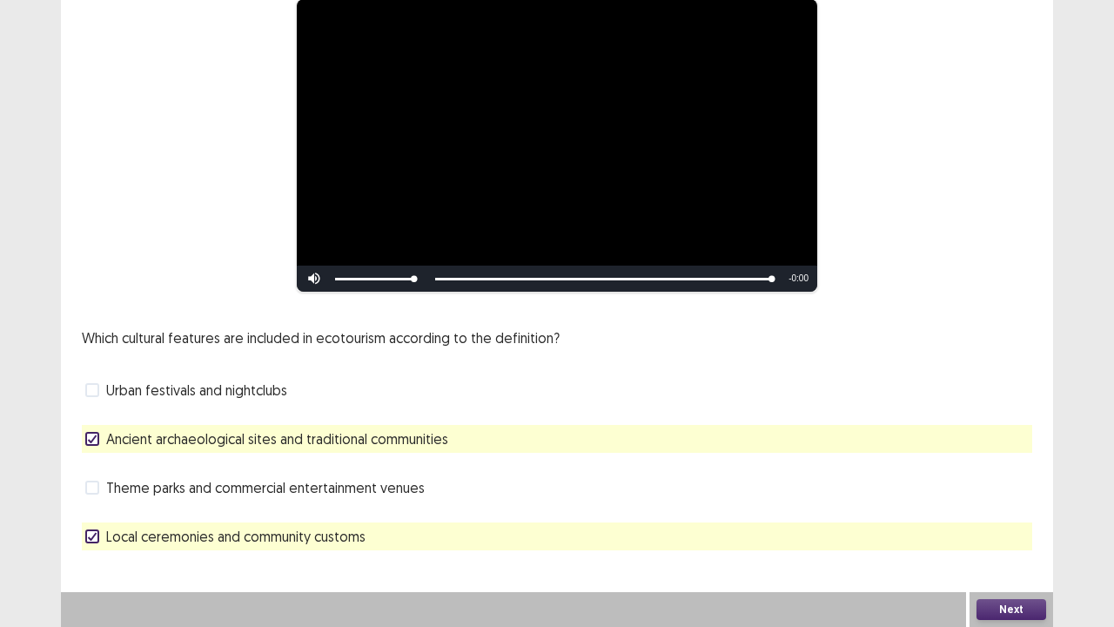
click at [1011, 557] on button "Next" at bounding box center [1012, 609] width 70 height 21
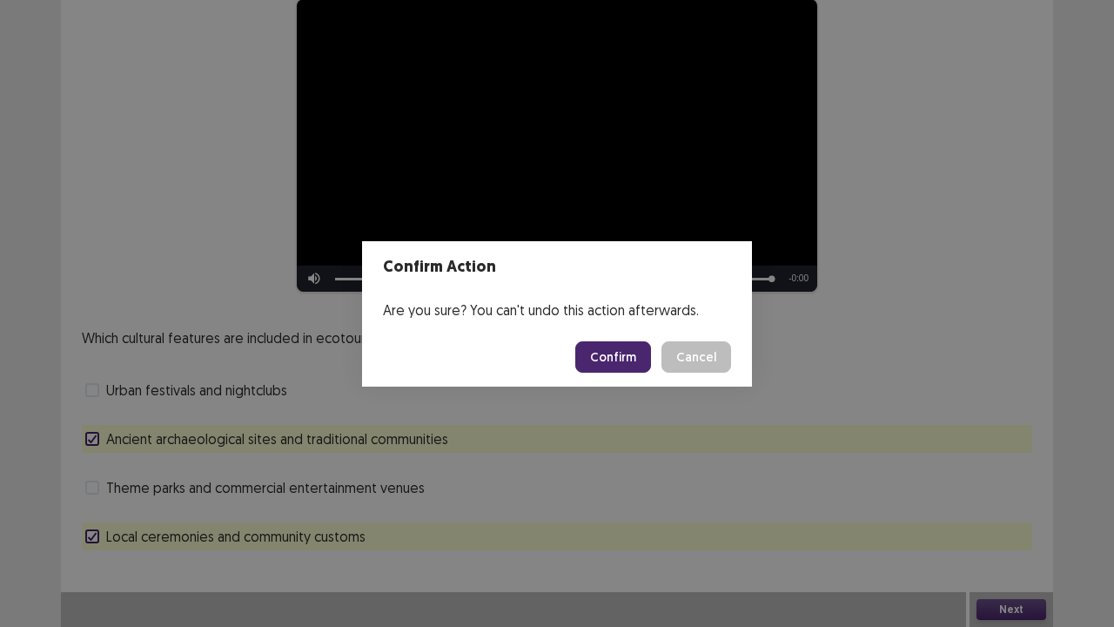
click at [599, 369] on button "Confirm" at bounding box center [613, 356] width 76 height 31
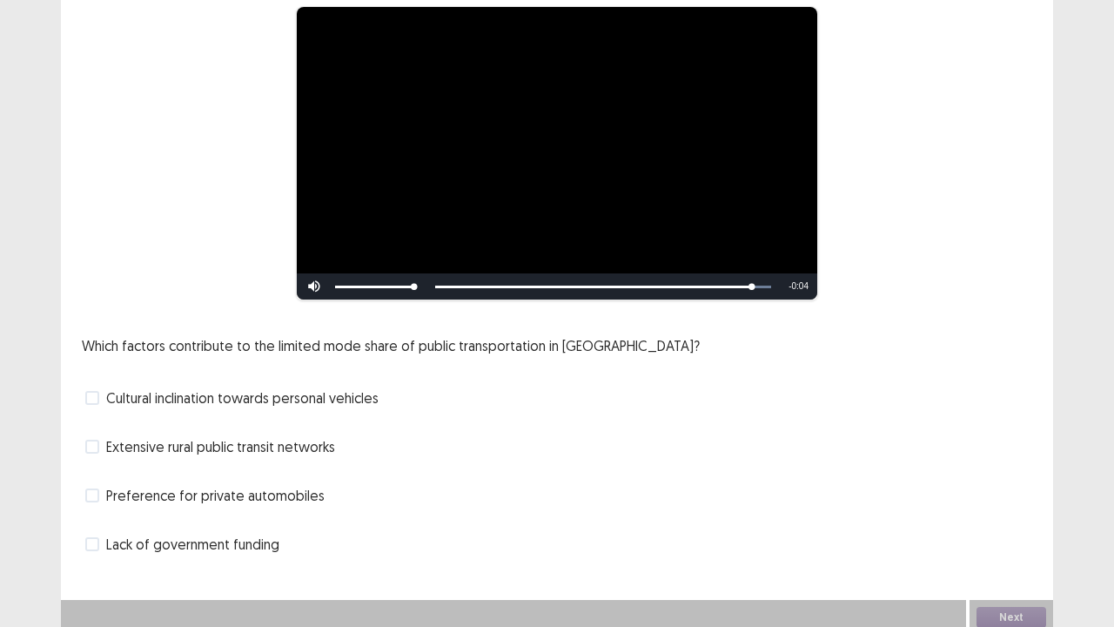
click at [131, 542] on span "Lack of government funding" at bounding box center [192, 544] width 173 height 21
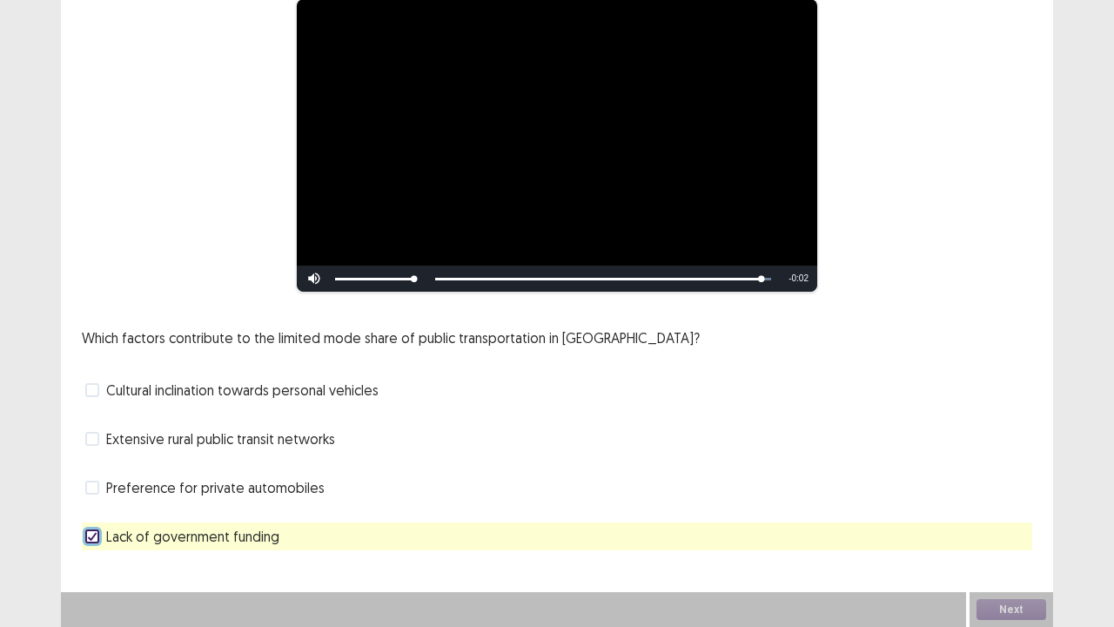
click at [115, 436] on span "Extensive rural public transit networks" at bounding box center [220, 438] width 229 height 21
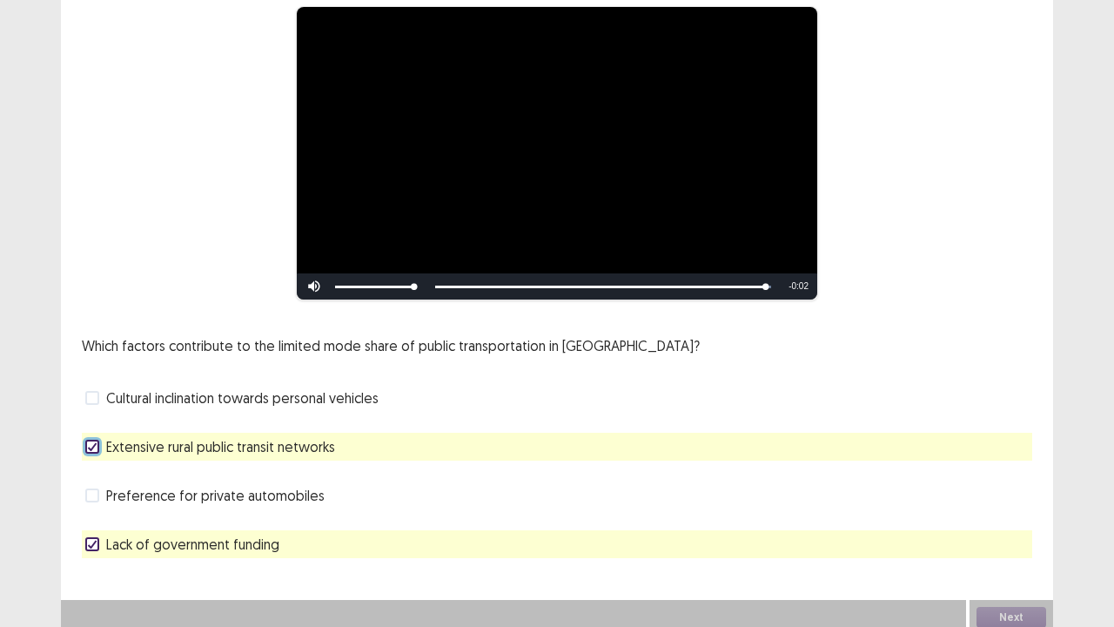
click at [115, 436] on span "Extensive rural public transit networks" at bounding box center [220, 446] width 229 height 21
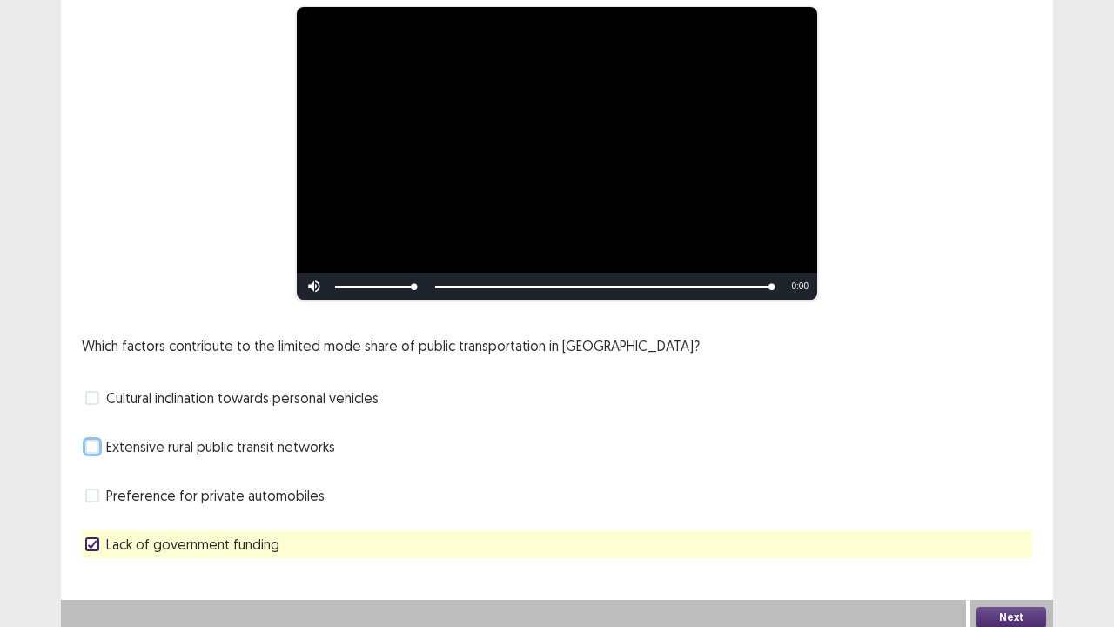
click at [983, 557] on button "Next" at bounding box center [1012, 617] width 70 height 21
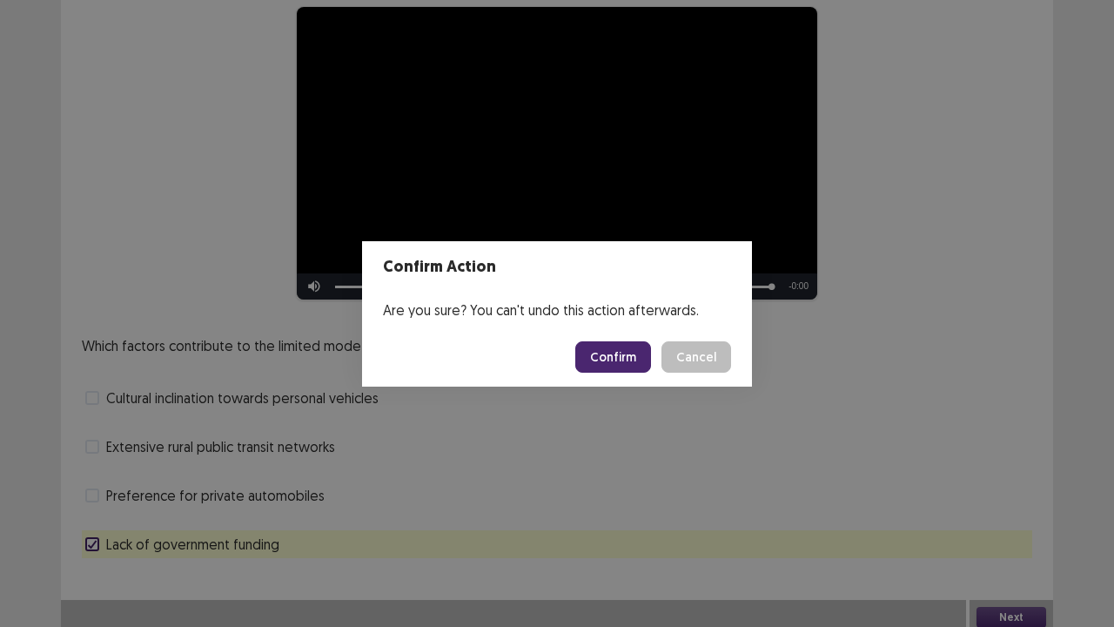
click at [617, 351] on button "Confirm" at bounding box center [613, 356] width 76 height 31
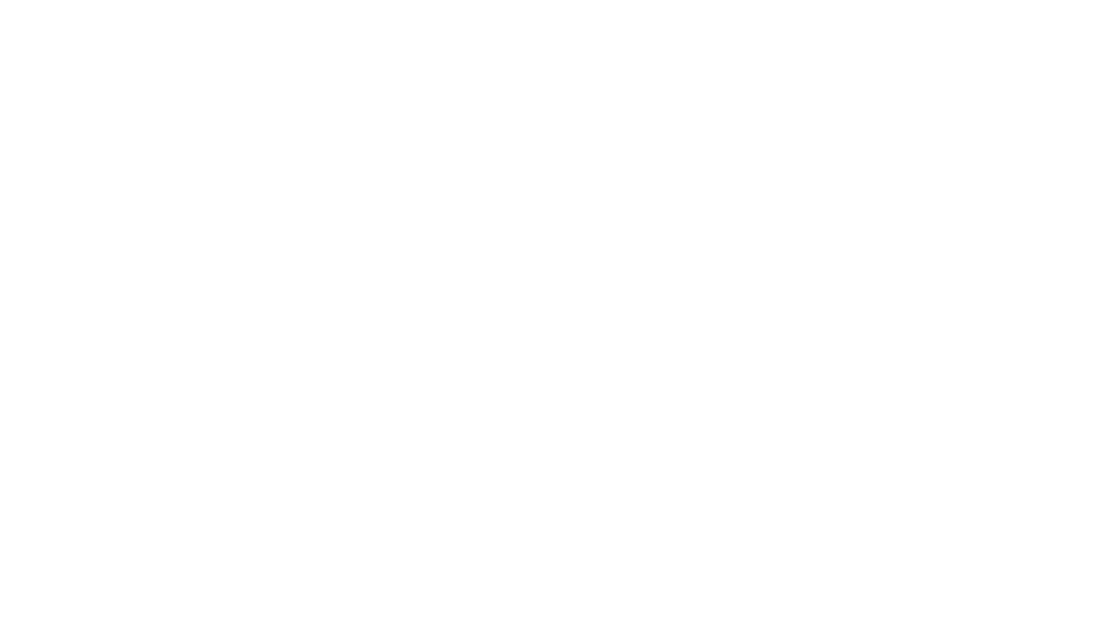
scroll to position [0, 0]
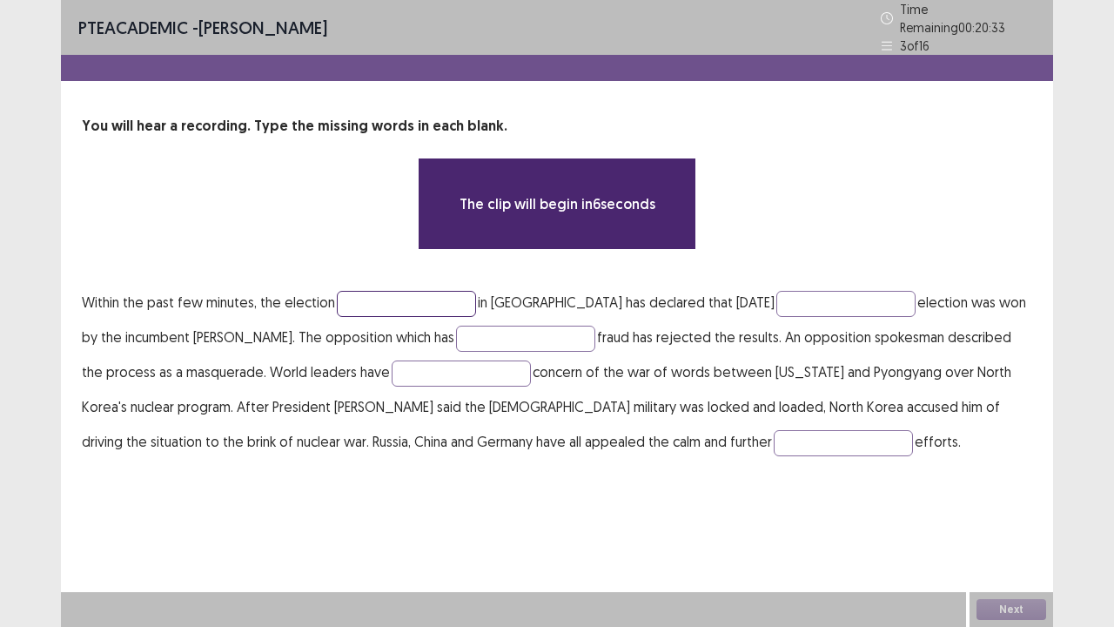
click at [416, 291] on input "text" at bounding box center [406, 304] width 139 height 26
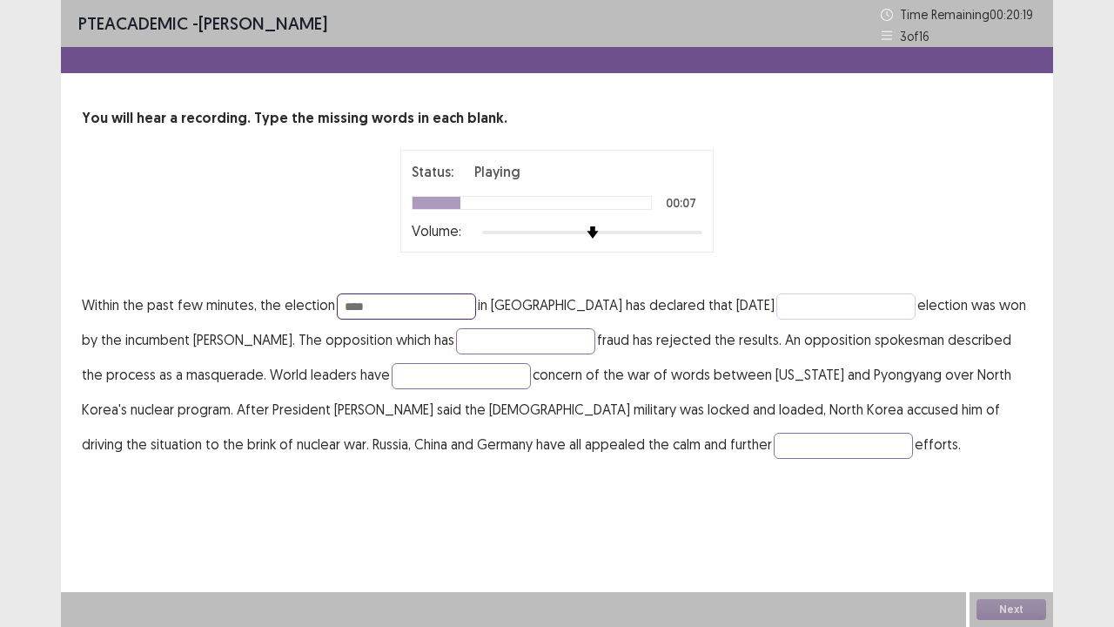
type input "****"
click at [777, 305] on input "text" at bounding box center [846, 306] width 139 height 26
click at [507, 344] on input "text" at bounding box center [525, 341] width 139 height 26
type input "**********"
click at [468, 373] on input "text" at bounding box center [461, 376] width 139 height 26
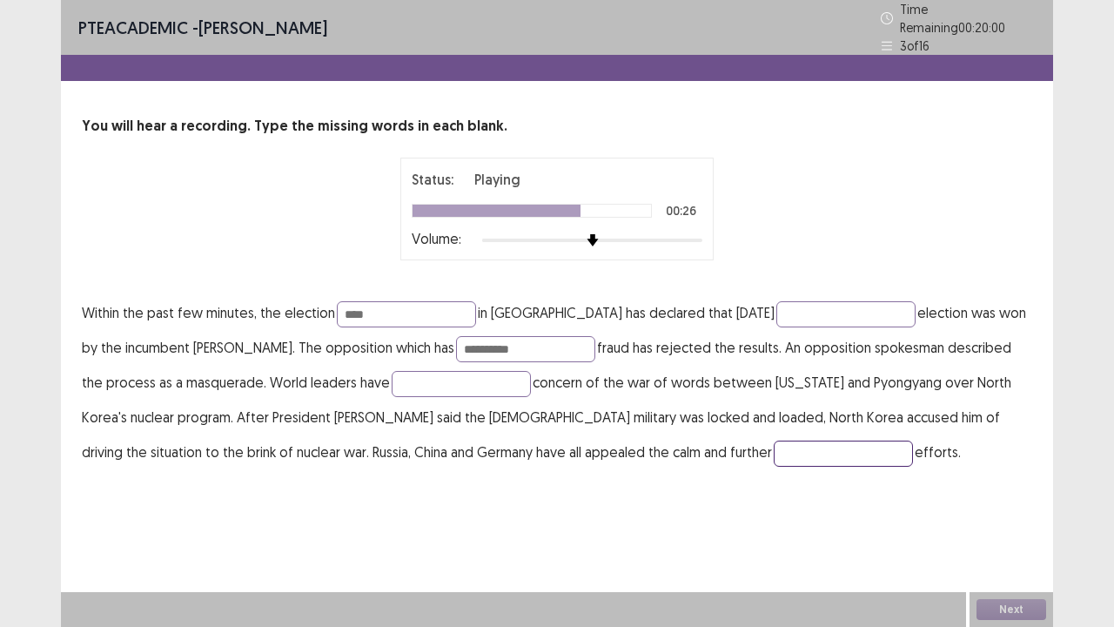
click at [774, 447] on input "text" at bounding box center [843, 453] width 139 height 26
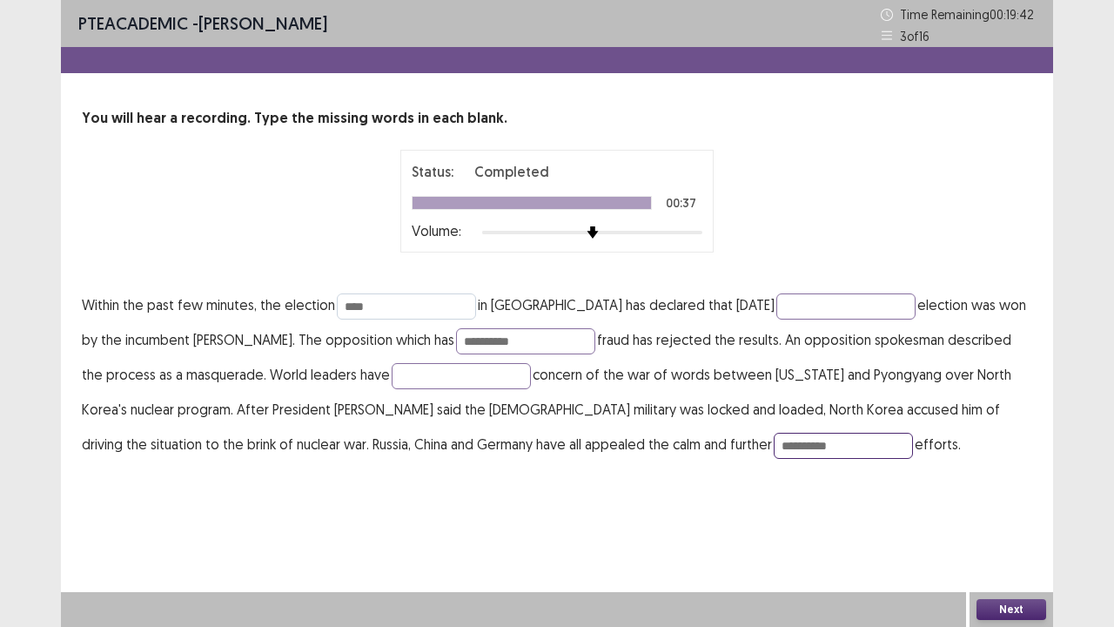
type input "**********"
click at [417, 313] on input "****" at bounding box center [406, 306] width 139 height 26
type input "*********"
click at [777, 306] on input "text" at bounding box center [846, 306] width 139 height 26
type input "**********"
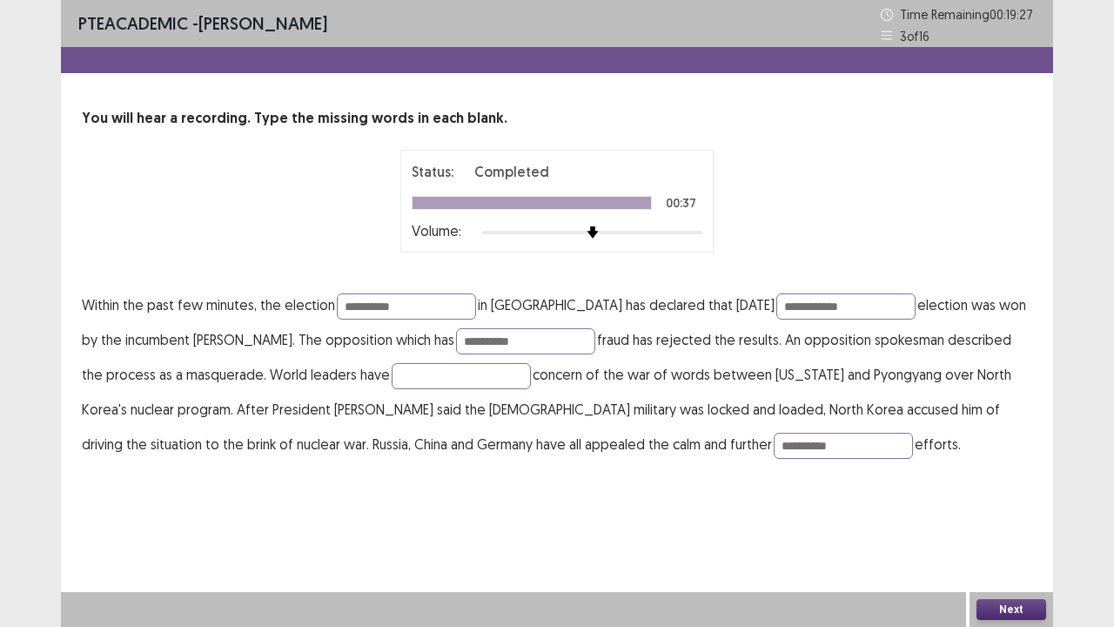
click at [1006, 557] on button "Next" at bounding box center [1012, 609] width 70 height 21
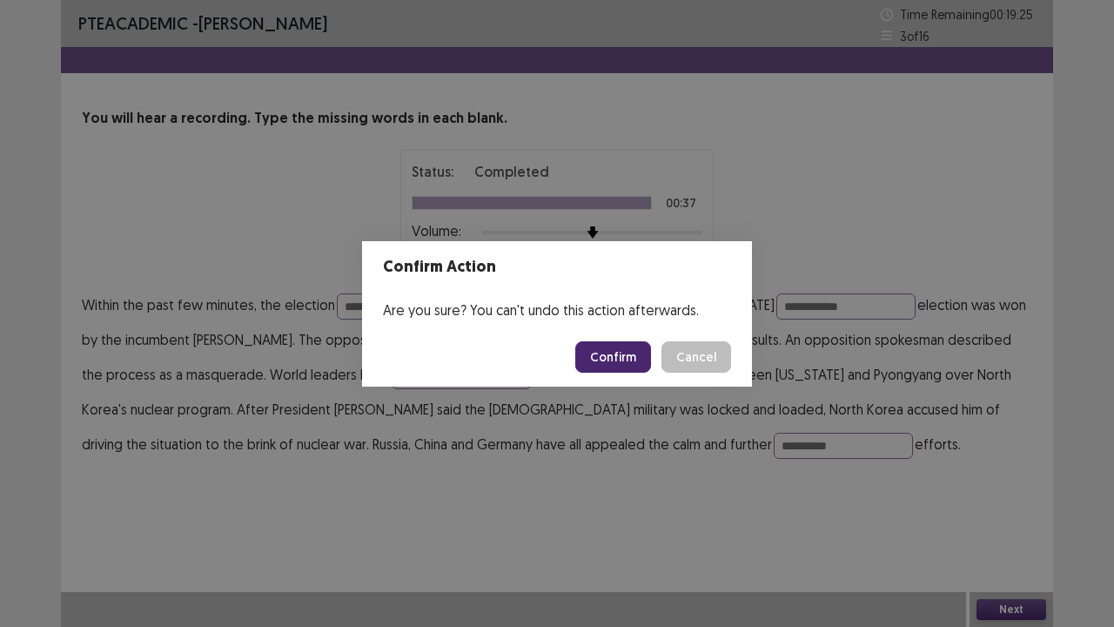
click at [630, 376] on footer "Confirm Cancel" at bounding box center [557, 356] width 390 height 59
click at [622, 362] on button "Confirm" at bounding box center [613, 356] width 76 height 31
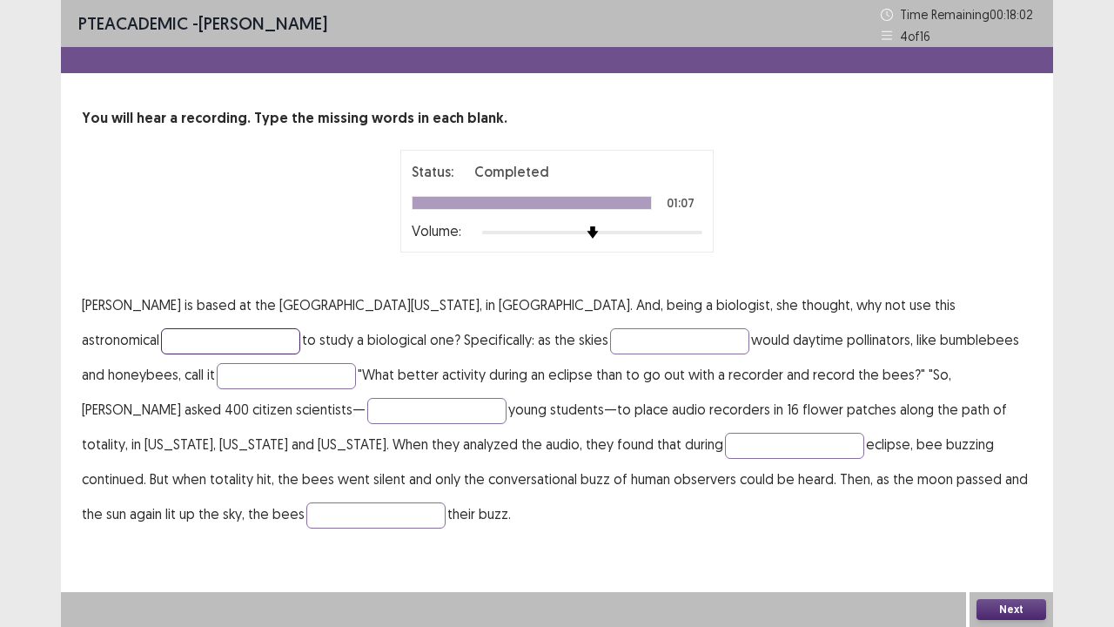
click at [300, 328] on input "text" at bounding box center [230, 341] width 139 height 26
type input "**********"
click at [610, 346] on input "text" at bounding box center [679, 341] width 139 height 26
type input "*****"
click at [217, 376] on input "text" at bounding box center [286, 376] width 139 height 26
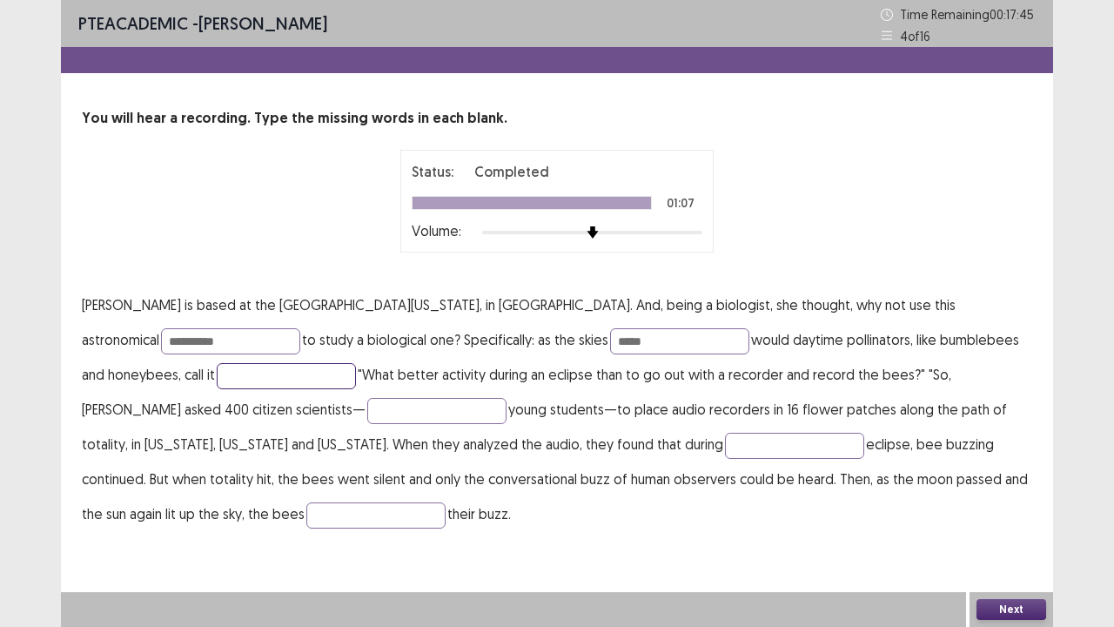
click at [217, 376] on input "text" at bounding box center [286, 376] width 139 height 26
click at [367, 414] on input "text" at bounding box center [436, 411] width 139 height 26
type input "*********"
click at [725, 442] on input "text" at bounding box center [794, 446] width 139 height 26
type input "*******"
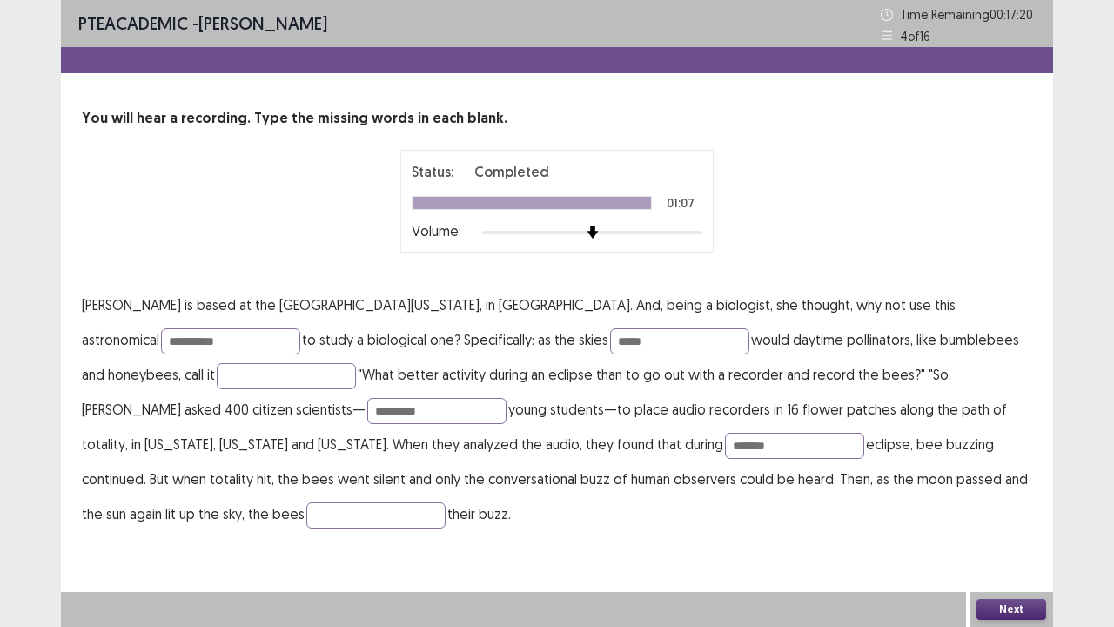
click at [895, 493] on p "**********" at bounding box center [557, 409] width 951 height 244
click at [446, 502] on input "text" at bounding box center [375, 515] width 139 height 26
type input "********"
click at [1017, 557] on button "Next" at bounding box center [1012, 609] width 70 height 21
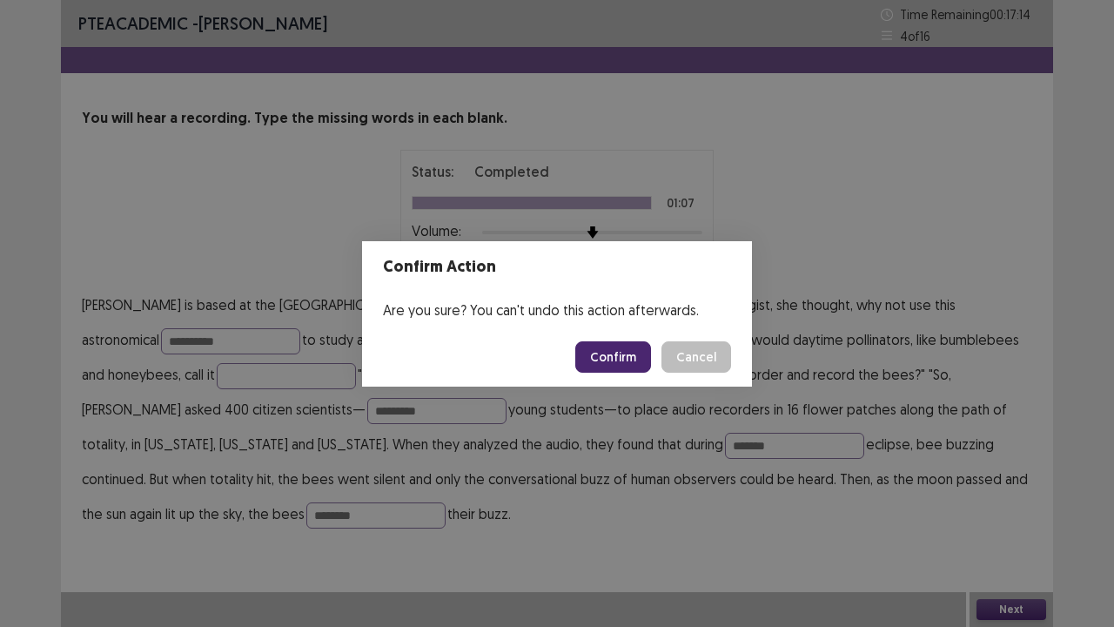
click at [629, 348] on button "Confirm" at bounding box center [613, 356] width 76 height 31
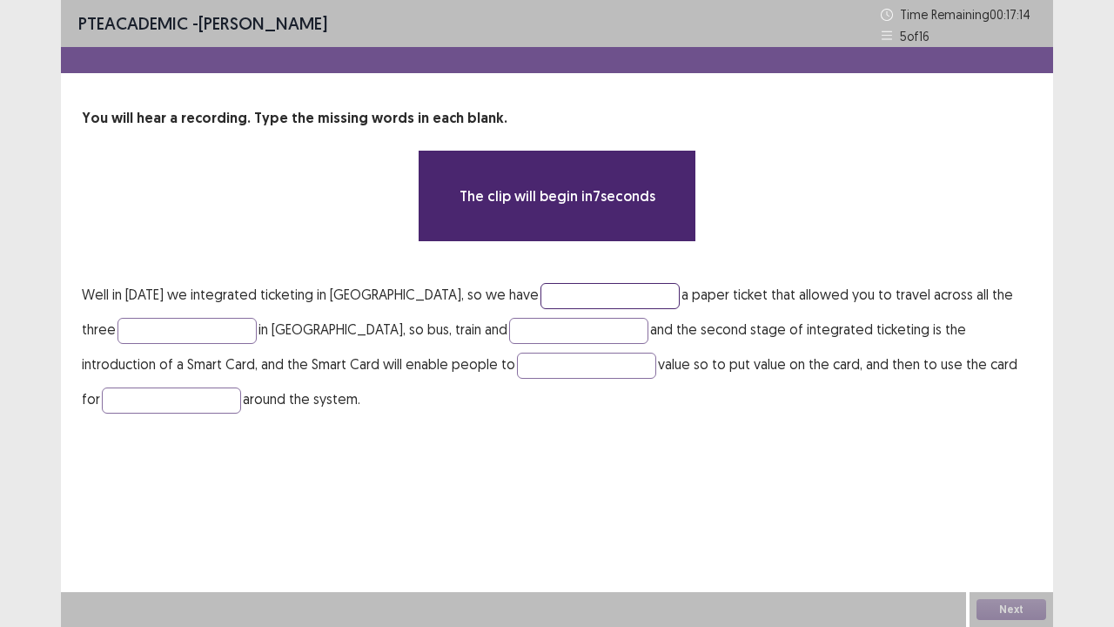
click at [619, 283] on input "text" at bounding box center [610, 296] width 139 height 26
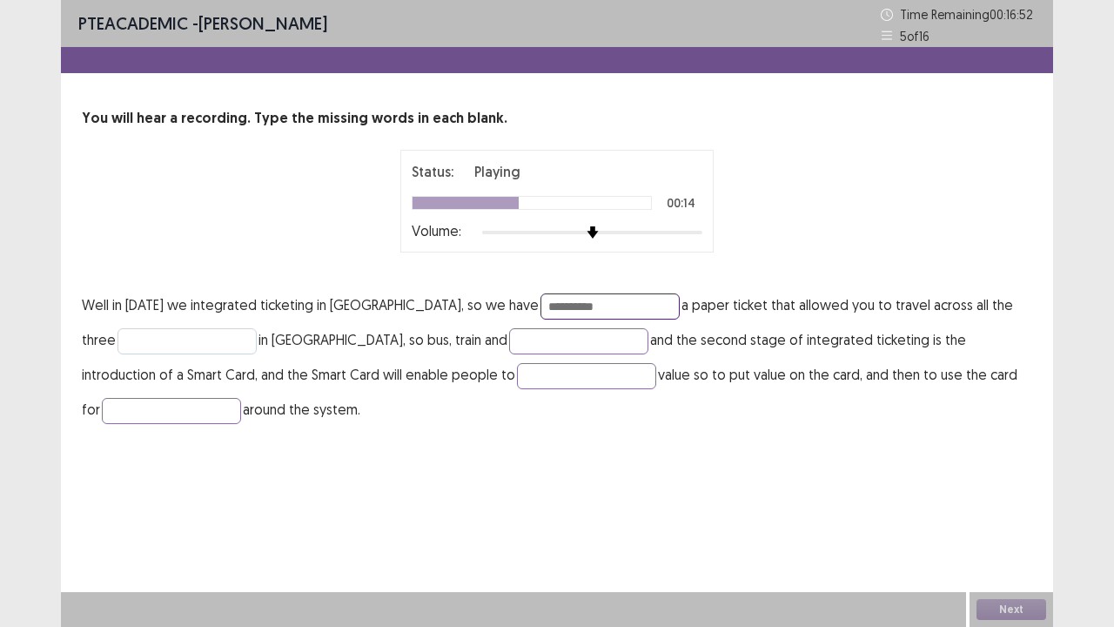
type input "**********"
click at [188, 347] on input "text" at bounding box center [187, 341] width 139 height 26
type input "*****"
click at [583, 335] on input "text" at bounding box center [578, 341] width 139 height 26
type input "****"
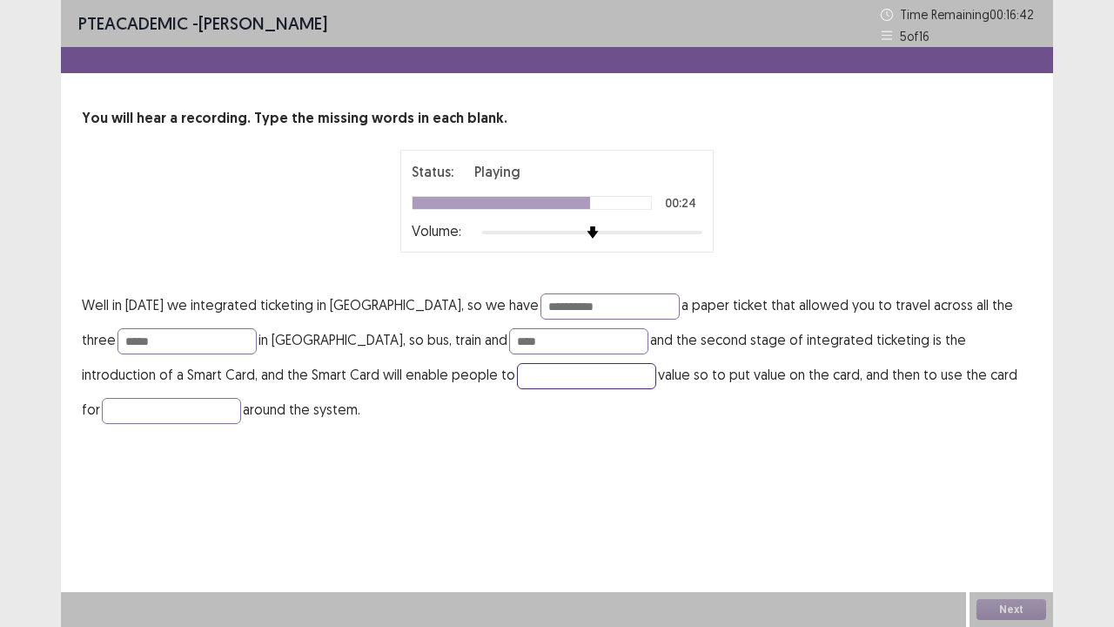
click at [558, 375] on input "text" at bounding box center [586, 376] width 139 height 26
type input "*****"
click at [183, 410] on input "text" at bounding box center [171, 411] width 139 height 26
type input "**********"
click at [569, 340] on input "****" at bounding box center [578, 341] width 139 height 26
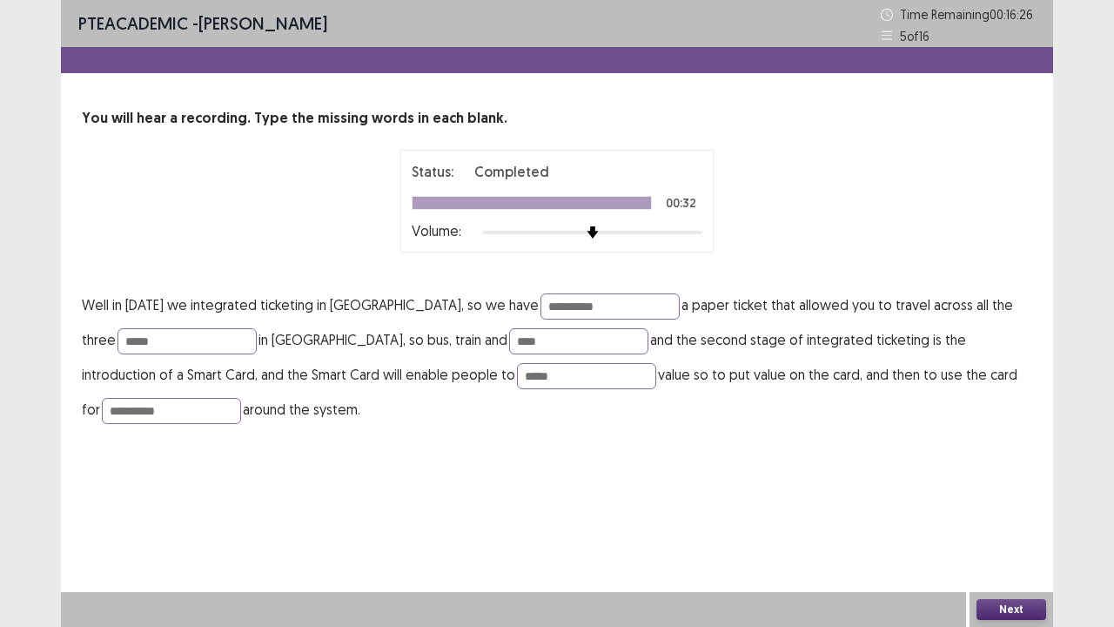
click at [744, 477] on div "**********" at bounding box center [557, 313] width 992 height 627
click at [593, 363] on input "*****" at bounding box center [586, 376] width 139 height 26
click at [602, 330] on input "****" at bounding box center [578, 341] width 139 height 26
click at [606, 347] on input "****" at bounding box center [578, 341] width 139 height 26
type input "*"
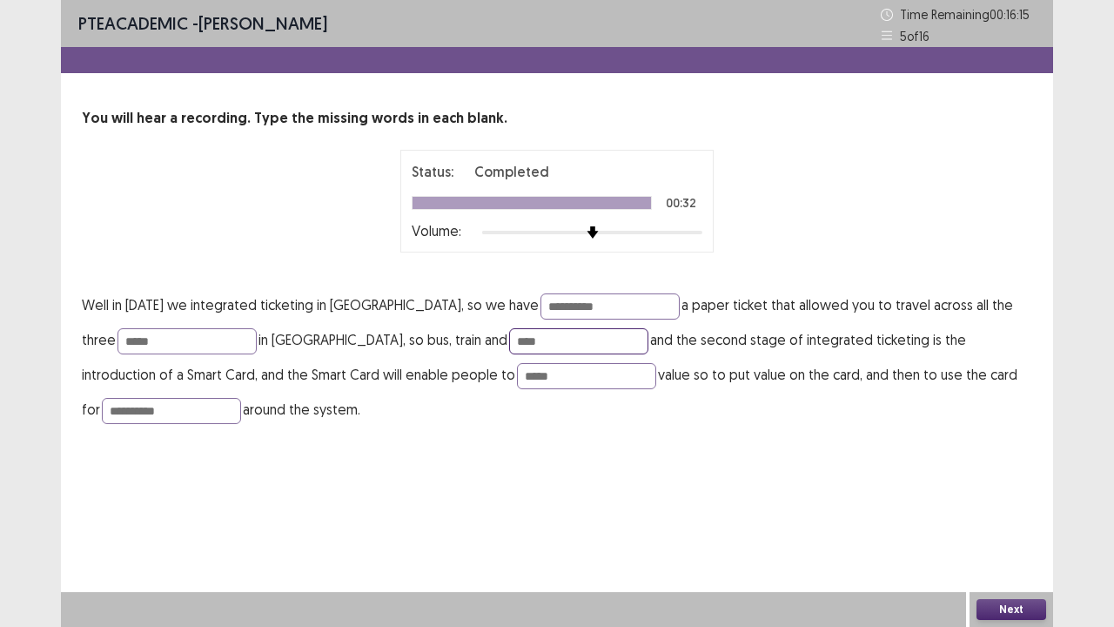
type input "****"
click at [1039, 557] on button "Next" at bounding box center [1012, 609] width 70 height 21
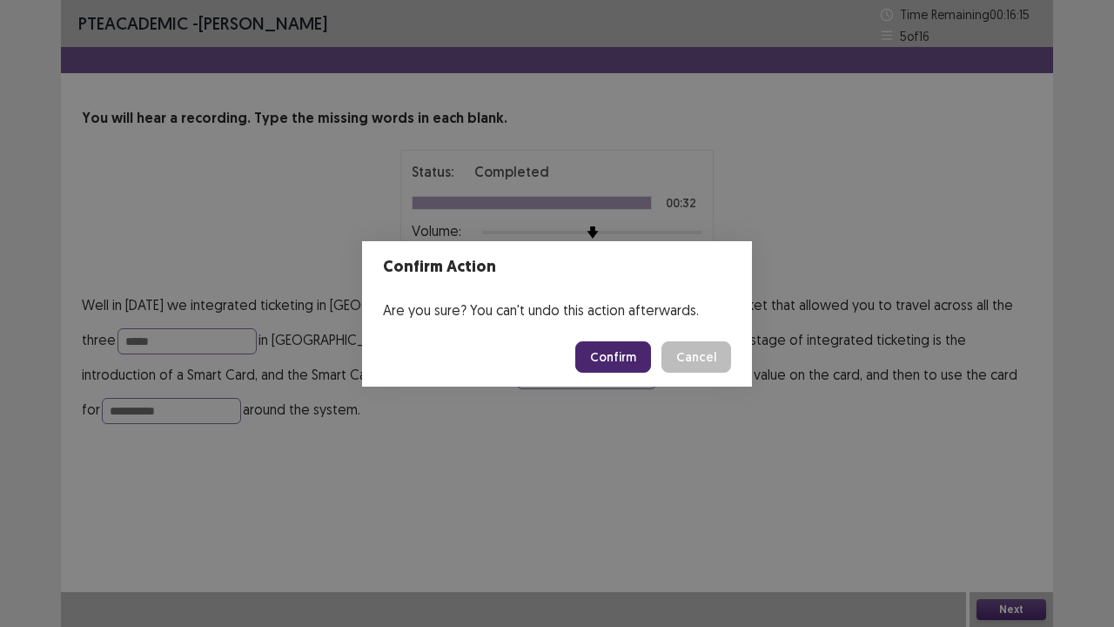
click at [615, 369] on button "Confirm" at bounding box center [613, 356] width 76 height 31
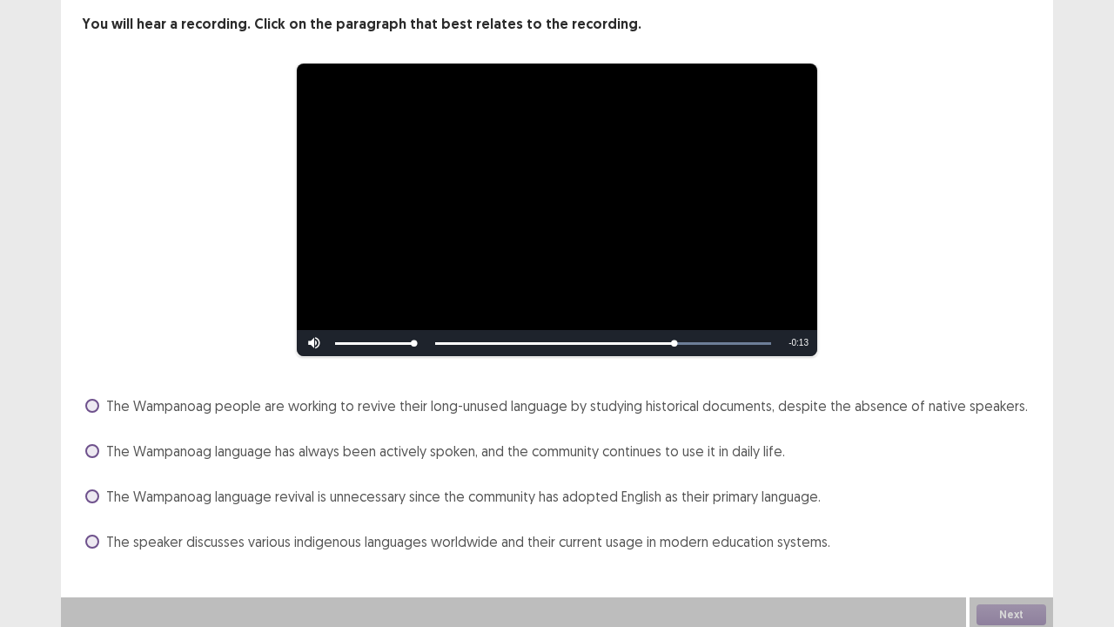
scroll to position [99, 0]
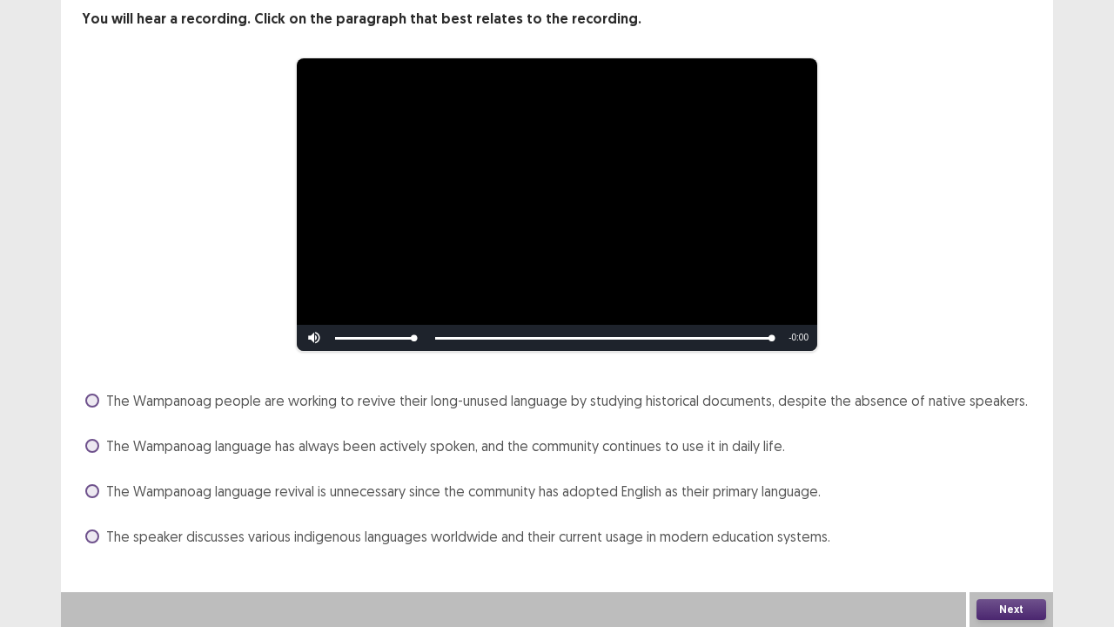
click at [91, 539] on span at bounding box center [92, 536] width 14 height 14
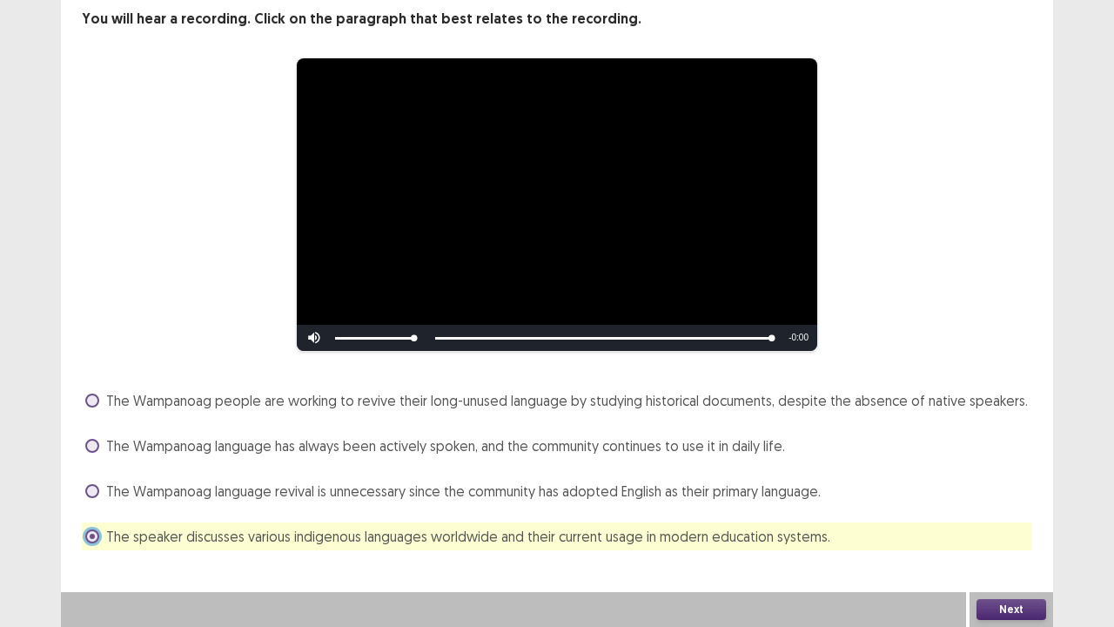
click at [98, 493] on span at bounding box center [92, 491] width 14 height 14
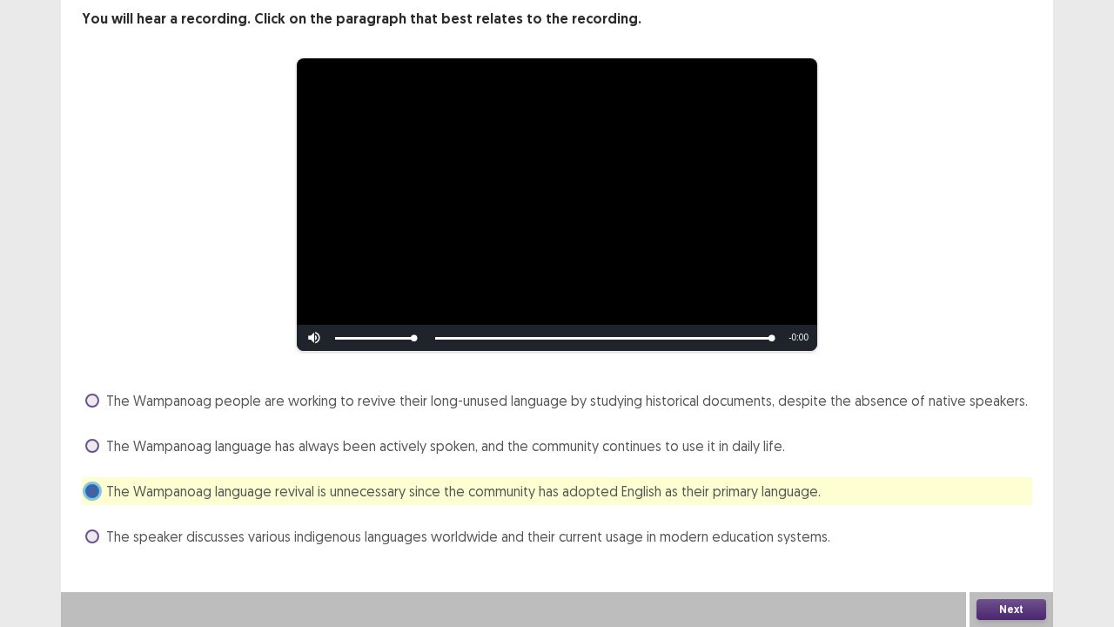
click at [1027, 557] on button "Next" at bounding box center [1012, 609] width 70 height 21
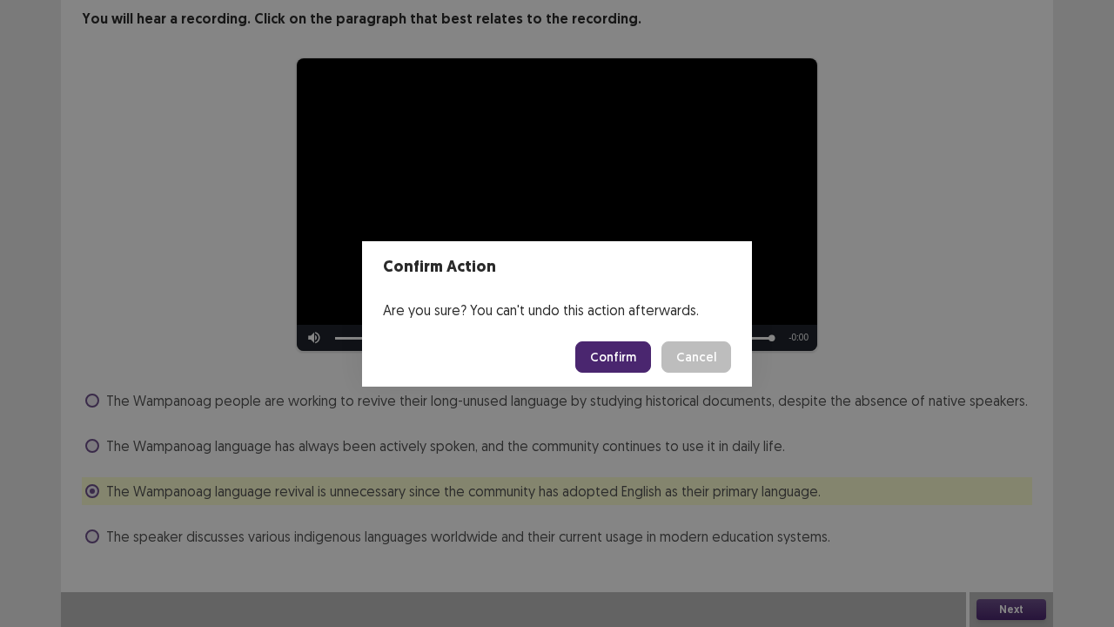
click at [566, 359] on footer "Confirm Cancel" at bounding box center [557, 356] width 390 height 59
click at [605, 358] on button "Confirm" at bounding box center [613, 356] width 76 height 31
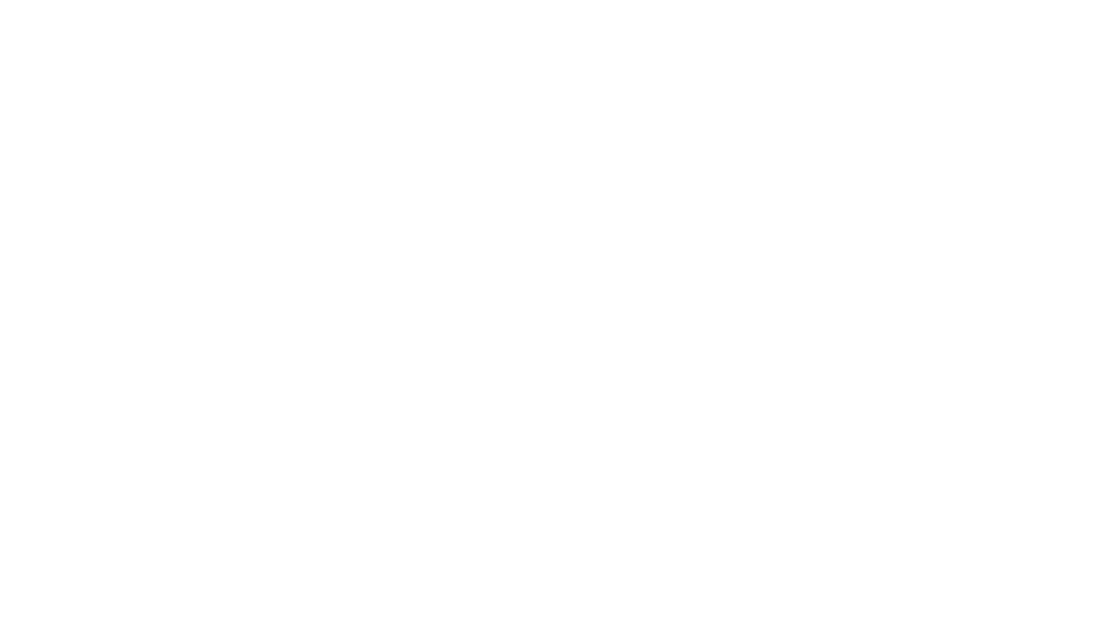
scroll to position [0, 0]
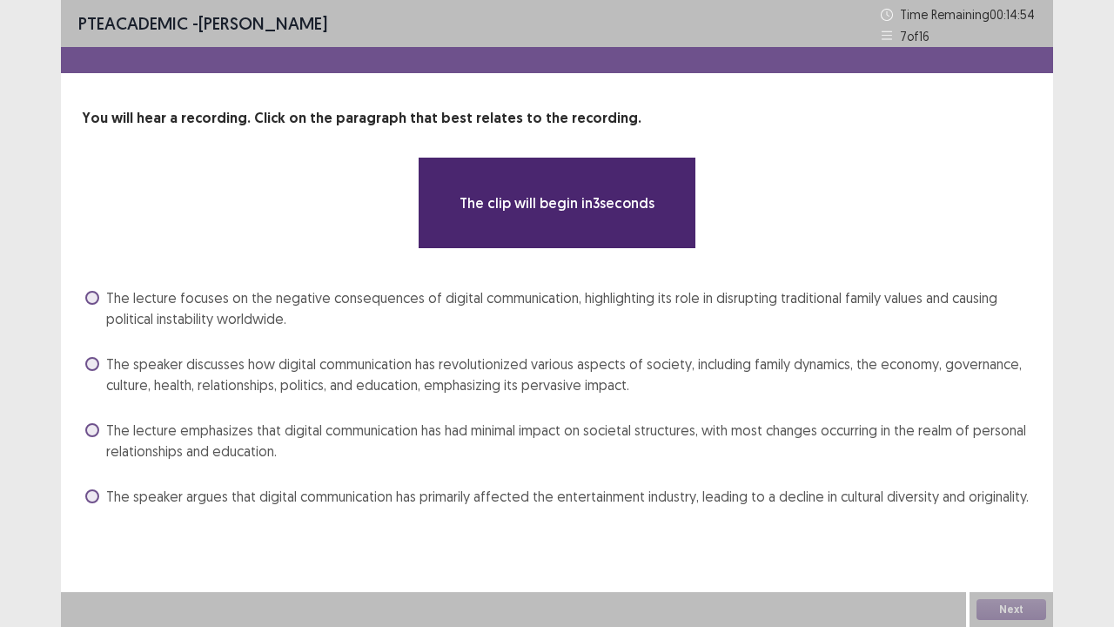
drag, startPoint x: 605, startPoint y: 358, endPoint x: 744, endPoint y: 477, distance: 183.4
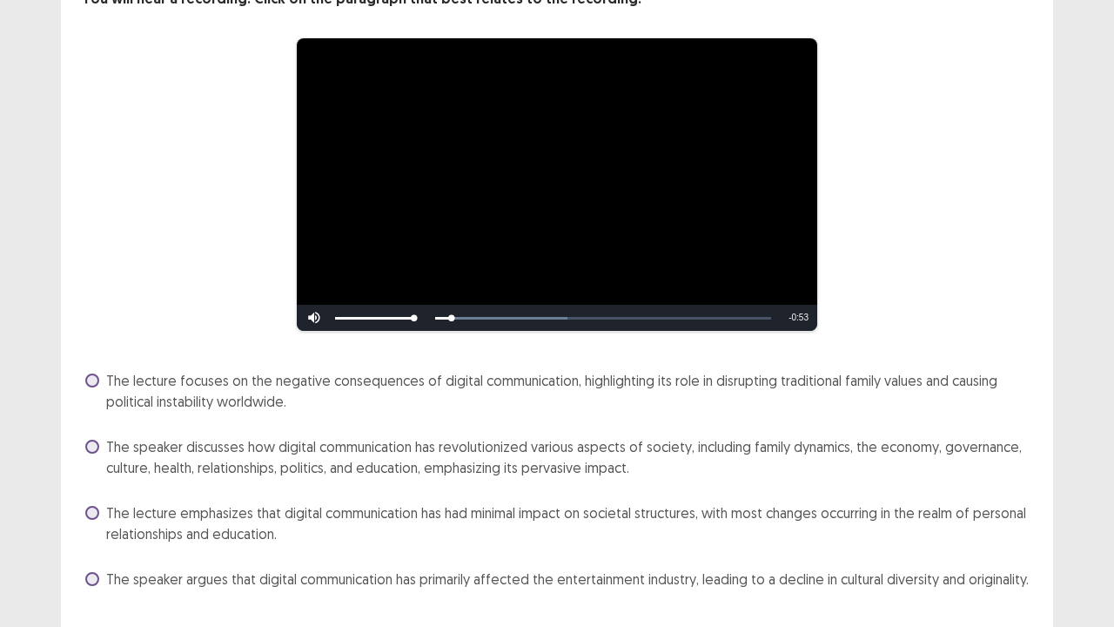
scroll to position [162, 0]
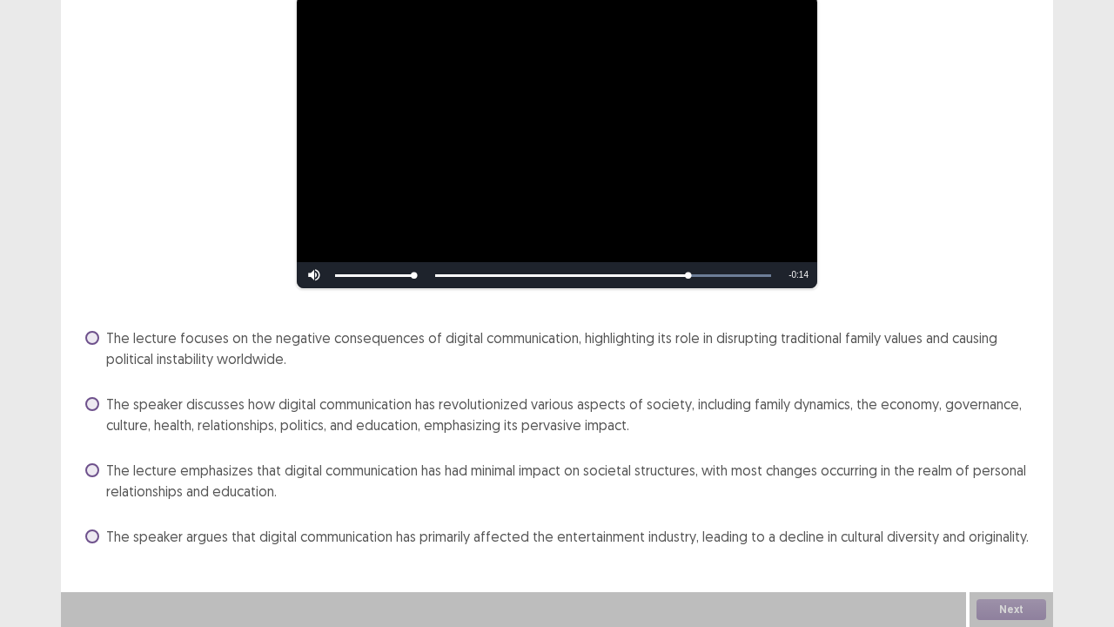
click at [104, 427] on label "The speaker discusses how digital communication has revolutionized various aspe…" at bounding box center [558, 414] width 947 height 42
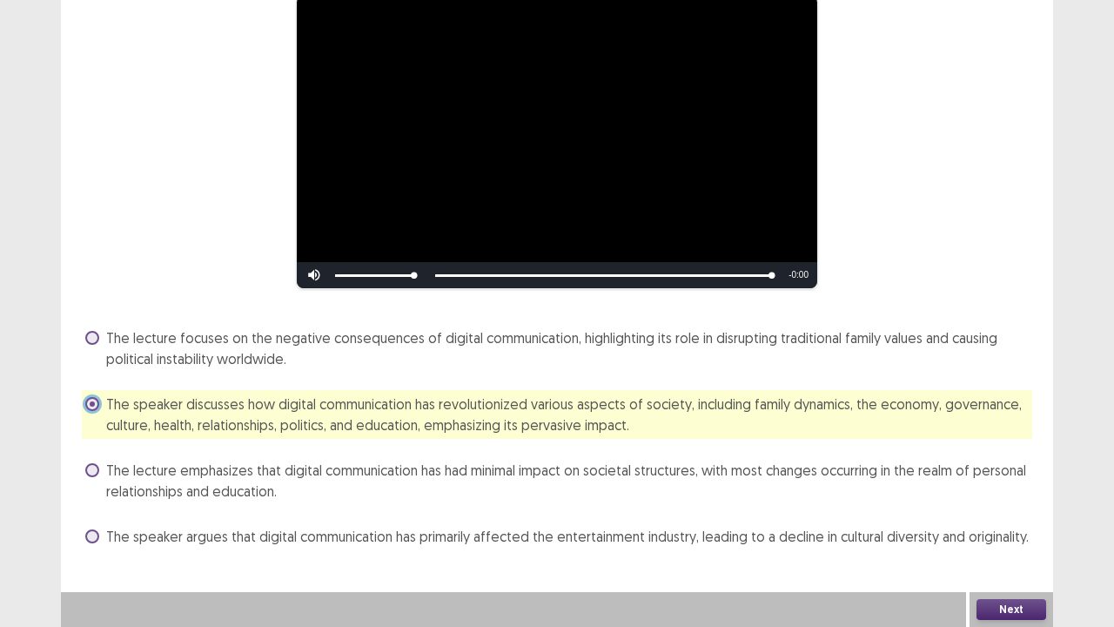
click at [1022, 557] on button "Next" at bounding box center [1012, 609] width 70 height 21
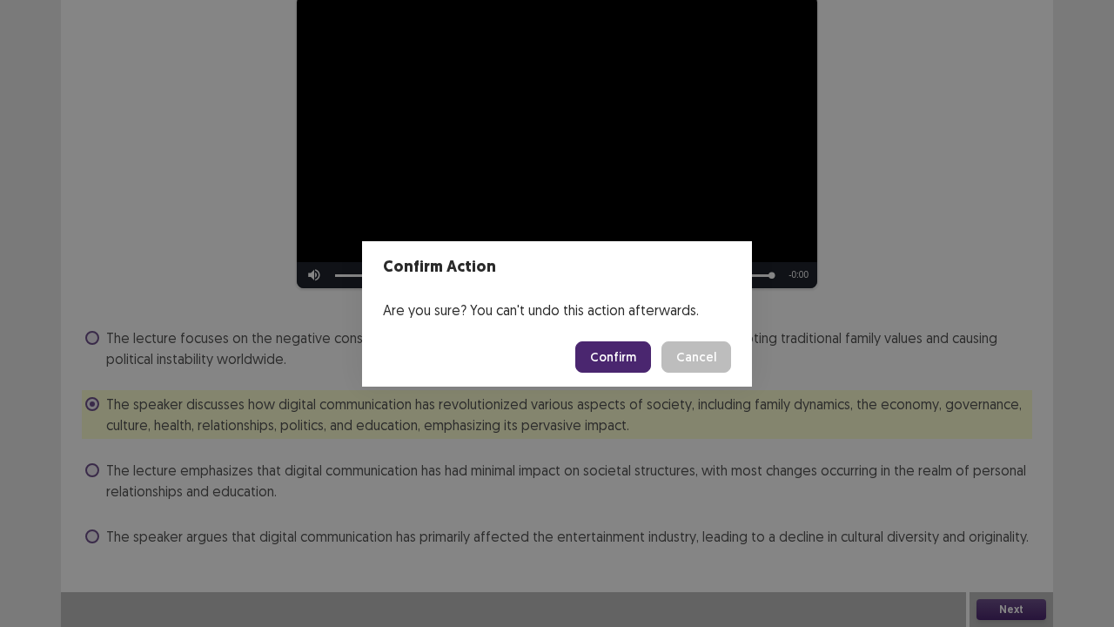
click at [624, 368] on button "Confirm" at bounding box center [613, 356] width 76 height 31
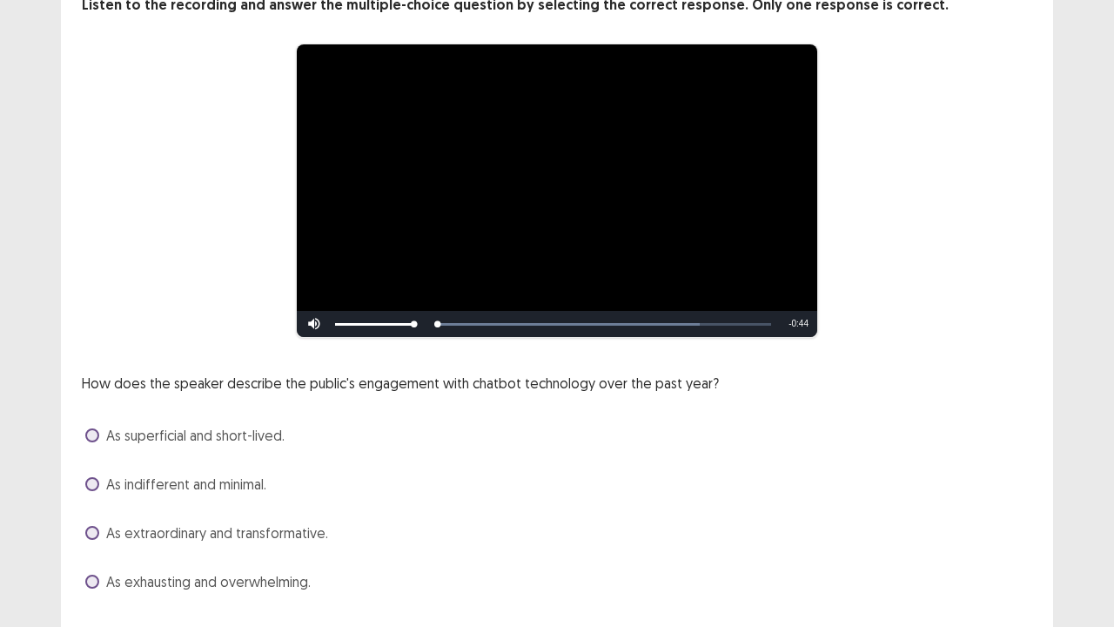
scroll to position [158, 0]
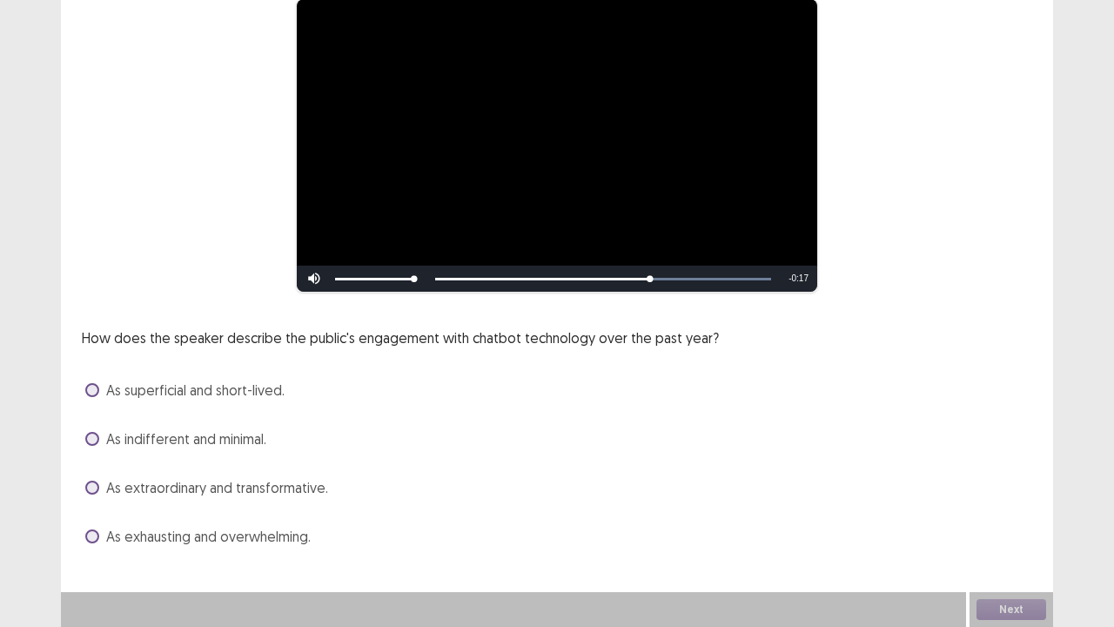
drag, startPoint x: 624, startPoint y: 368, endPoint x: 744, endPoint y: 477, distance: 162.1
click at [94, 494] on label "As extraordinary and transformative." at bounding box center [206, 487] width 243 height 21
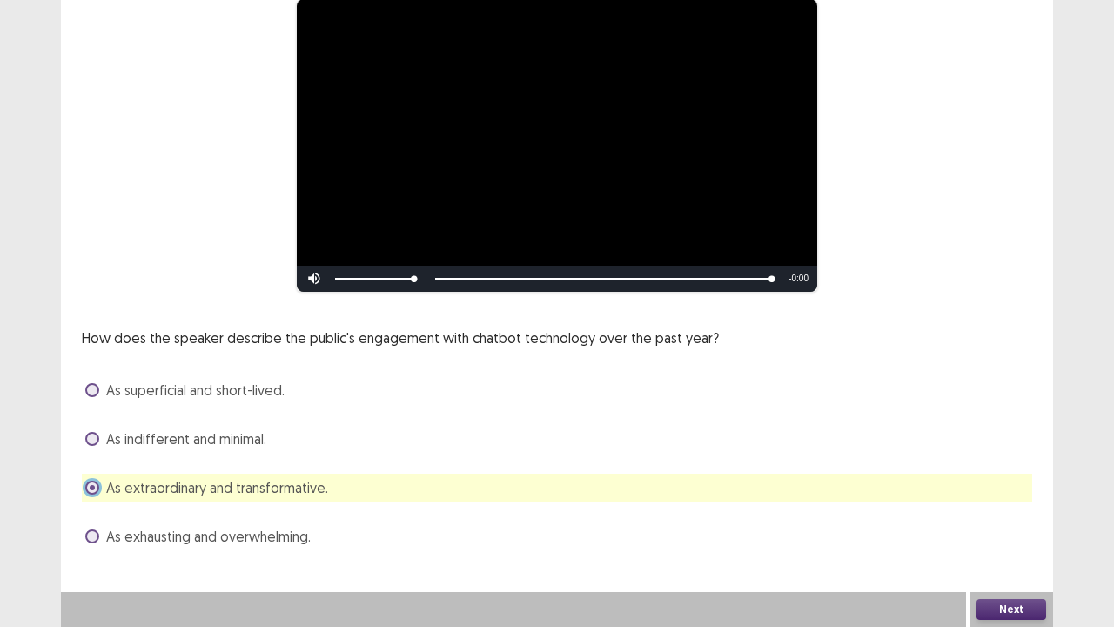
click at [984, 557] on button "Next" at bounding box center [1012, 609] width 70 height 21
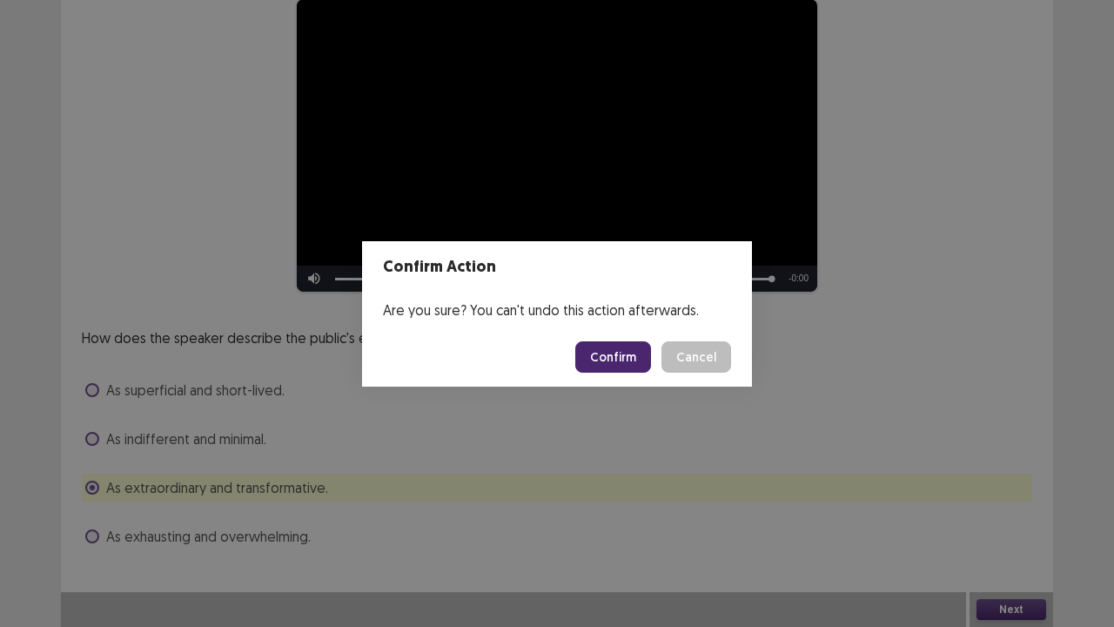
click at [630, 359] on button "Confirm" at bounding box center [613, 356] width 76 height 31
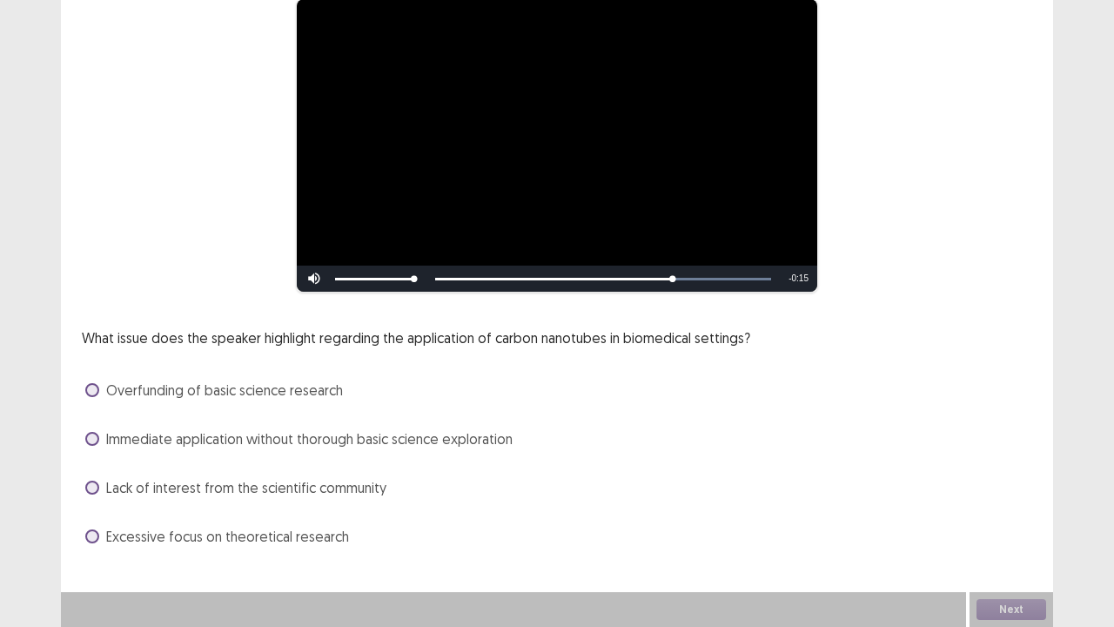
click at [92, 447] on label "Immediate application without thorough basic science exploration" at bounding box center [298, 438] width 427 height 21
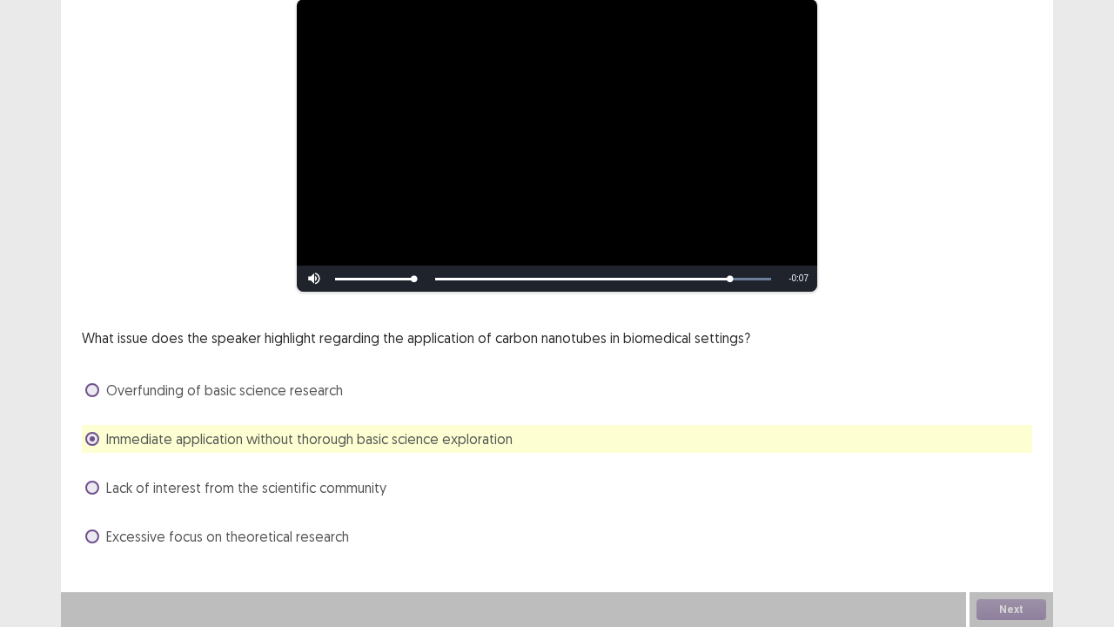
drag, startPoint x: 92, startPoint y: 447, endPoint x: 744, endPoint y: 477, distance: 652.7
click at [744, 477] on div "Lack of interest from the scientific community" at bounding box center [557, 488] width 951 height 28
click at [1024, 557] on button "Next" at bounding box center [1012, 609] width 70 height 21
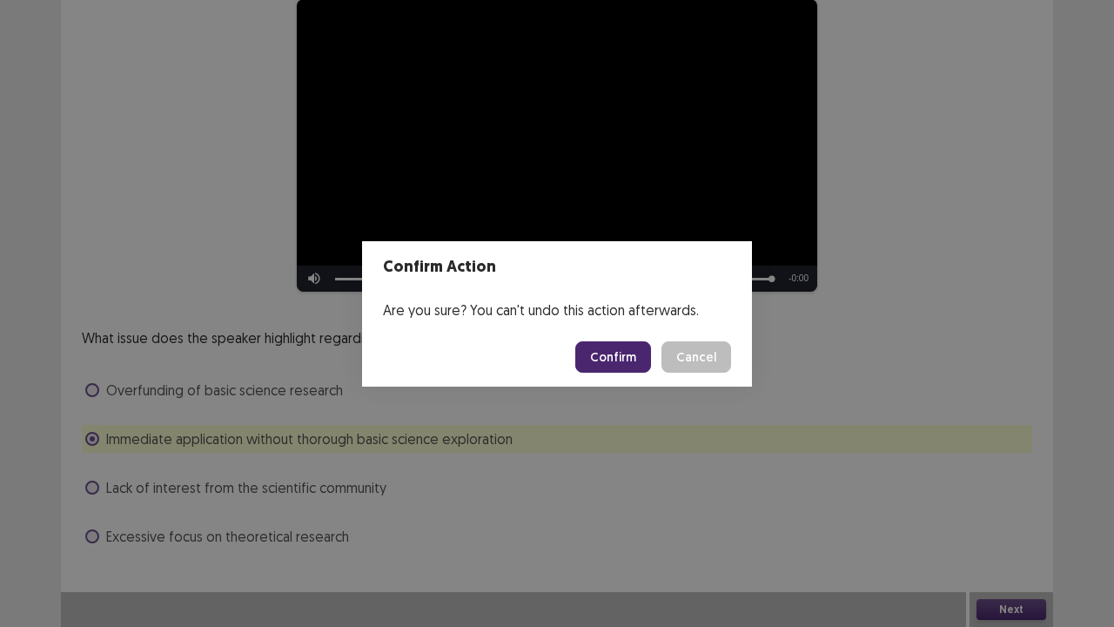
click at [635, 362] on button "Confirm" at bounding box center [613, 356] width 76 height 31
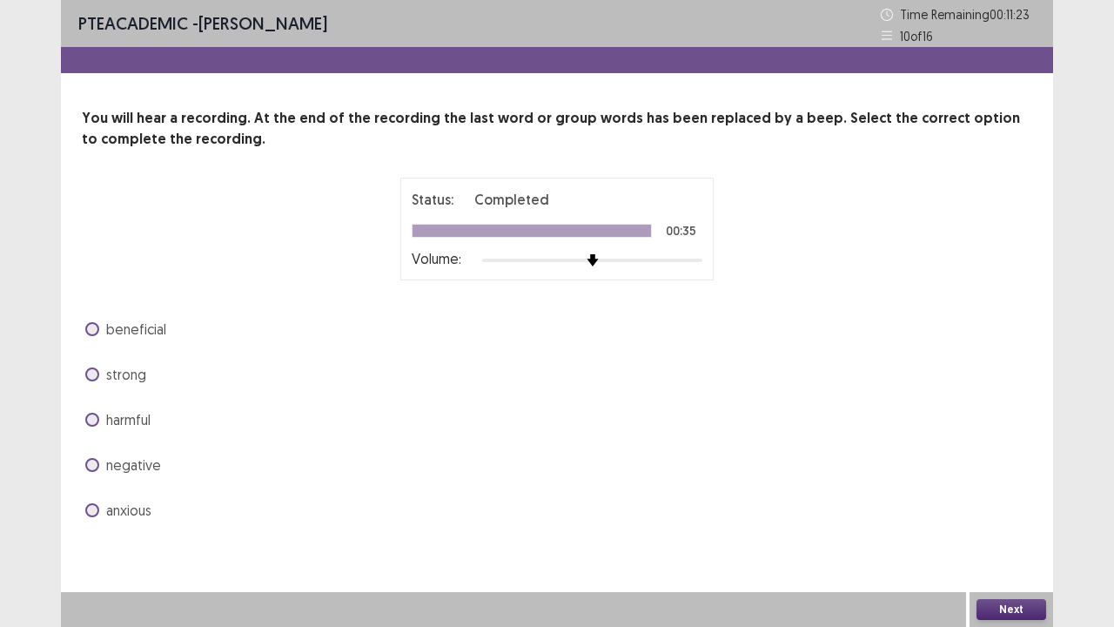
click at [96, 336] on label "beneficial" at bounding box center [125, 329] width 81 height 21
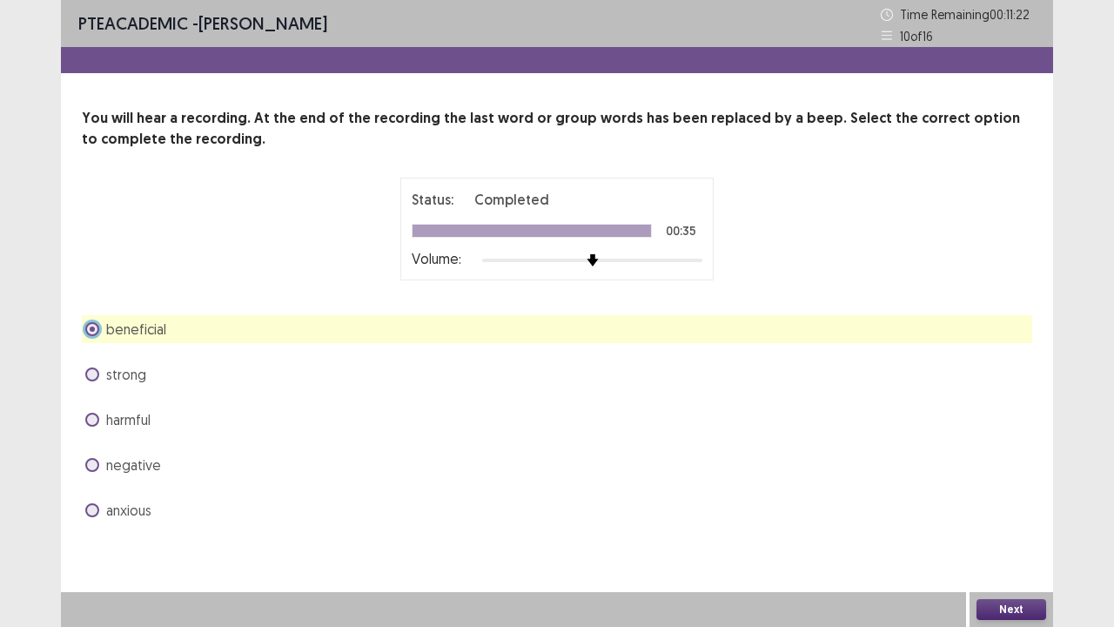
click at [999, 557] on button "Next" at bounding box center [1012, 609] width 70 height 21
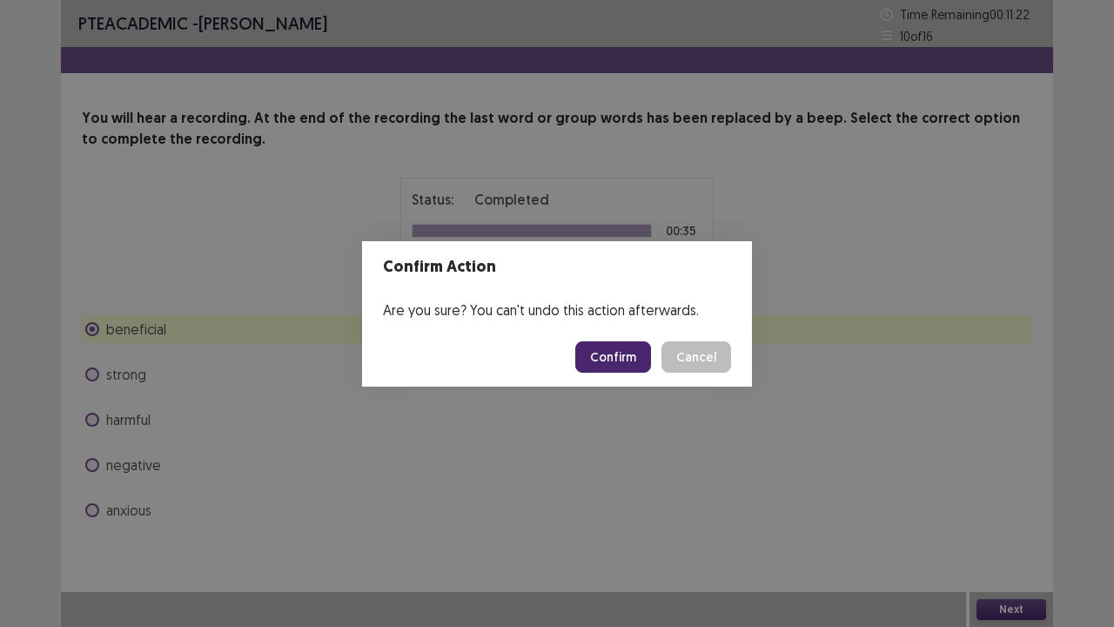
click at [617, 367] on button "Confirm" at bounding box center [613, 356] width 76 height 31
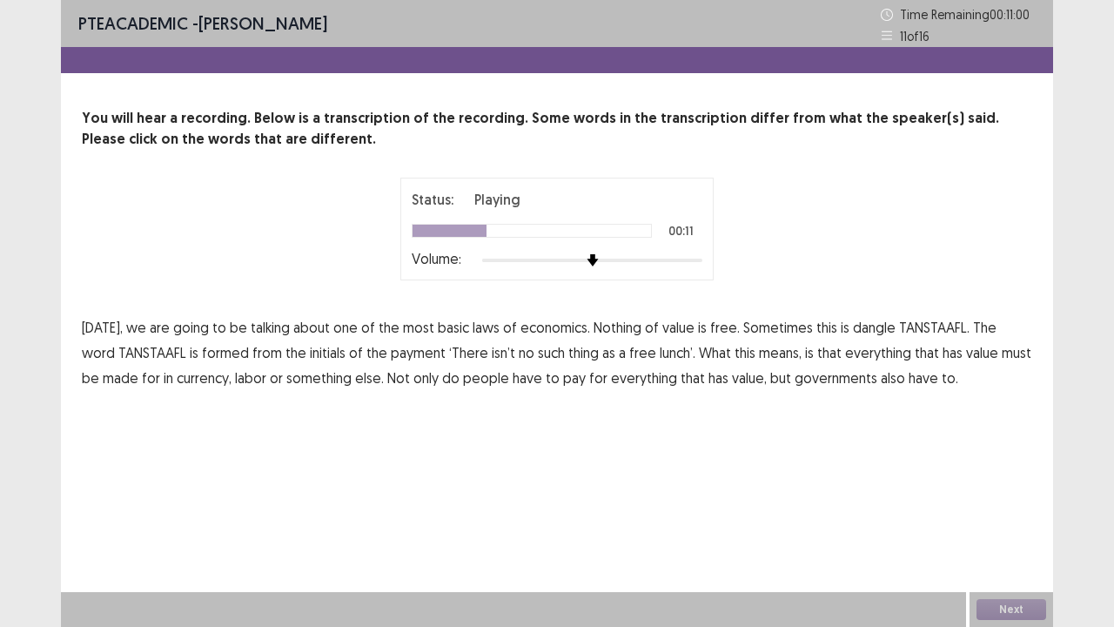
click at [853, 330] on span "dangle" at bounding box center [874, 327] width 43 height 21
click at [492, 357] on span "isn’t" at bounding box center [504, 352] width 24 height 21
click at [103, 377] on span "made" at bounding box center [121, 377] width 36 height 21
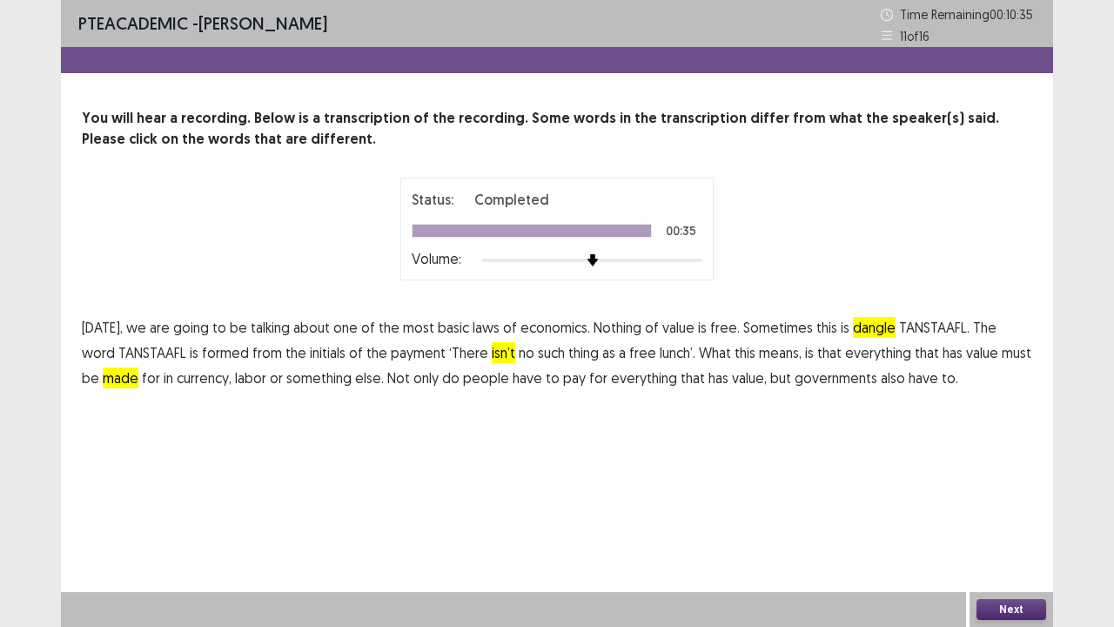
click at [1028, 557] on button "Next" at bounding box center [1012, 609] width 70 height 21
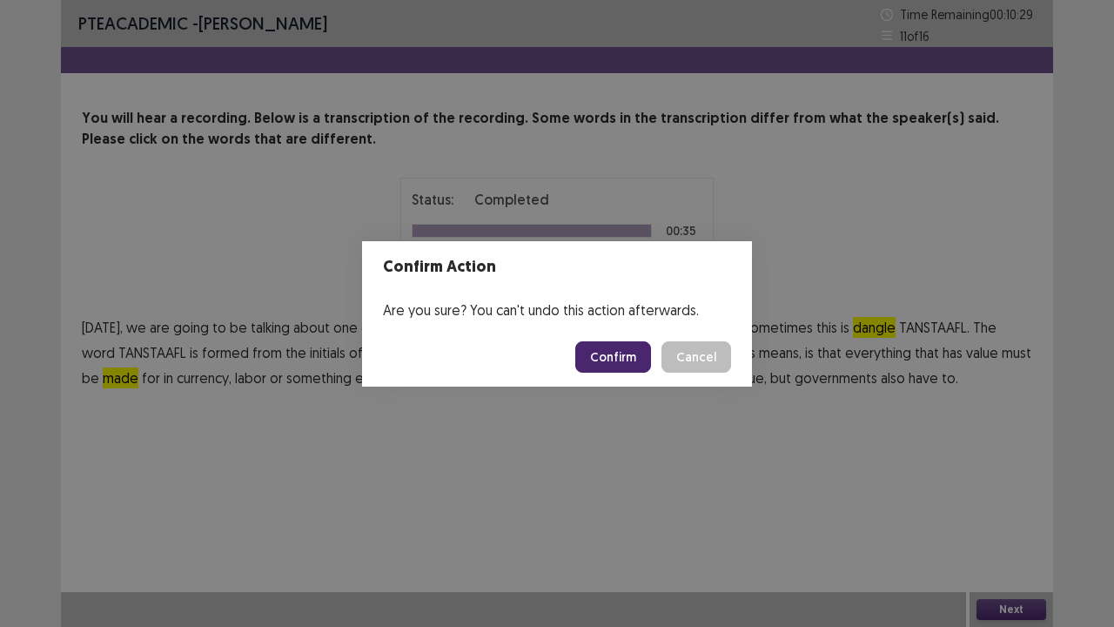
click at [713, 359] on button "Cancel" at bounding box center [697, 356] width 70 height 31
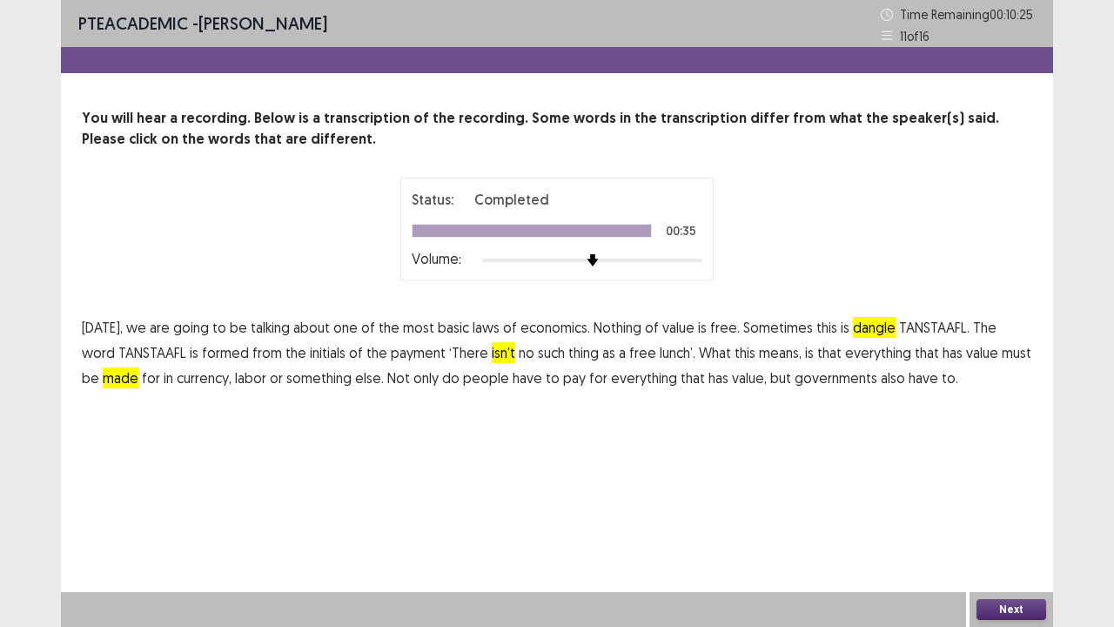
click at [942, 367] on span "to." at bounding box center [950, 377] width 17 height 21
click at [1041, 557] on button "Next" at bounding box center [1012, 609] width 70 height 21
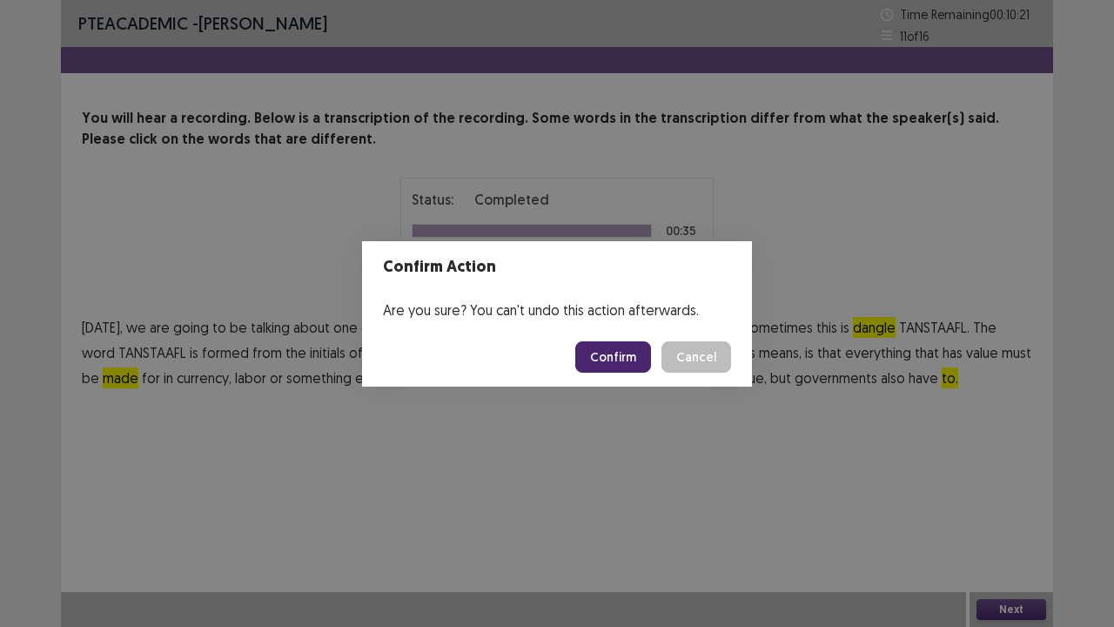
click at [605, 359] on button "Confirm" at bounding box center [613, 356] width 76 height 31
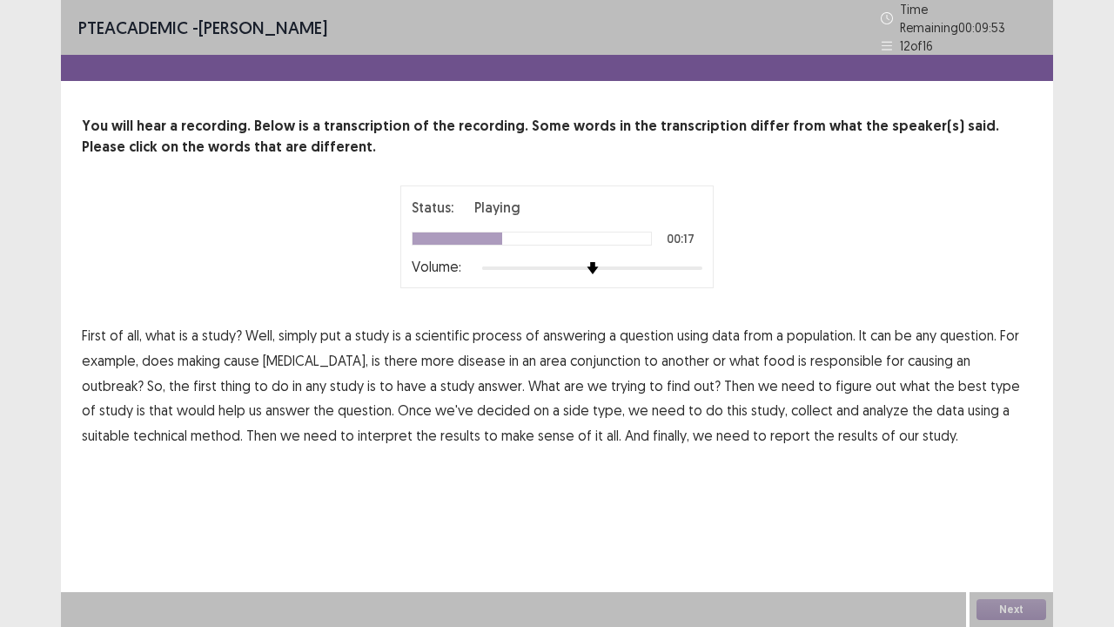
click at [570, 350] on span "conjunction" at bounding box center [605, 360] width 71 height 21
click at [212, 355] on span "making" at bounding box center [199, 360] width 43 height 21
click at [478, 375] on span "answer." at bounding box center [501, 385] width 47 height 21
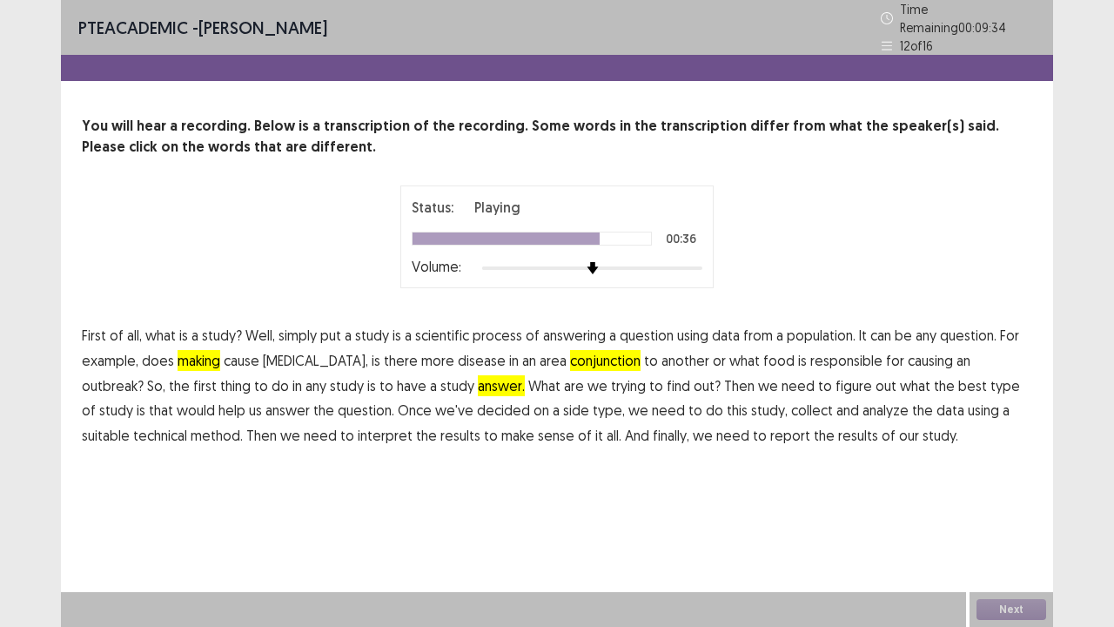
click at [563, 400] on span "side" at bounding box center [576, 410] width 26 height 21
click at [1001, 557] on button "Next" at bounding box center [1012, 609] width 70 height 21
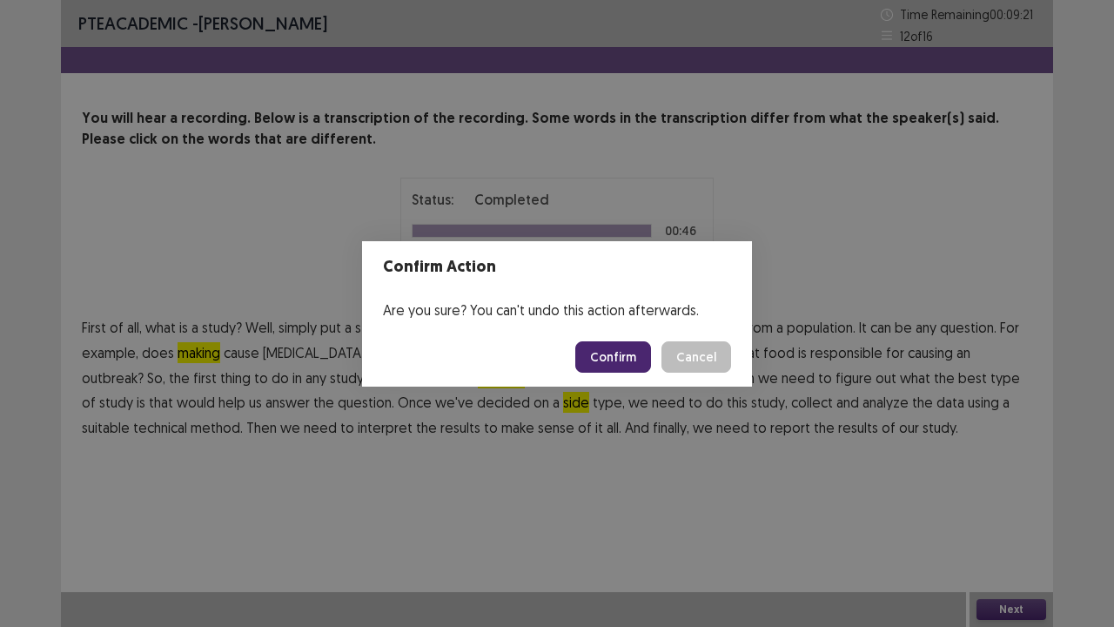
click at [590, 362] on button "Confirm" at bounding box center [613, 356] width 76 height 31
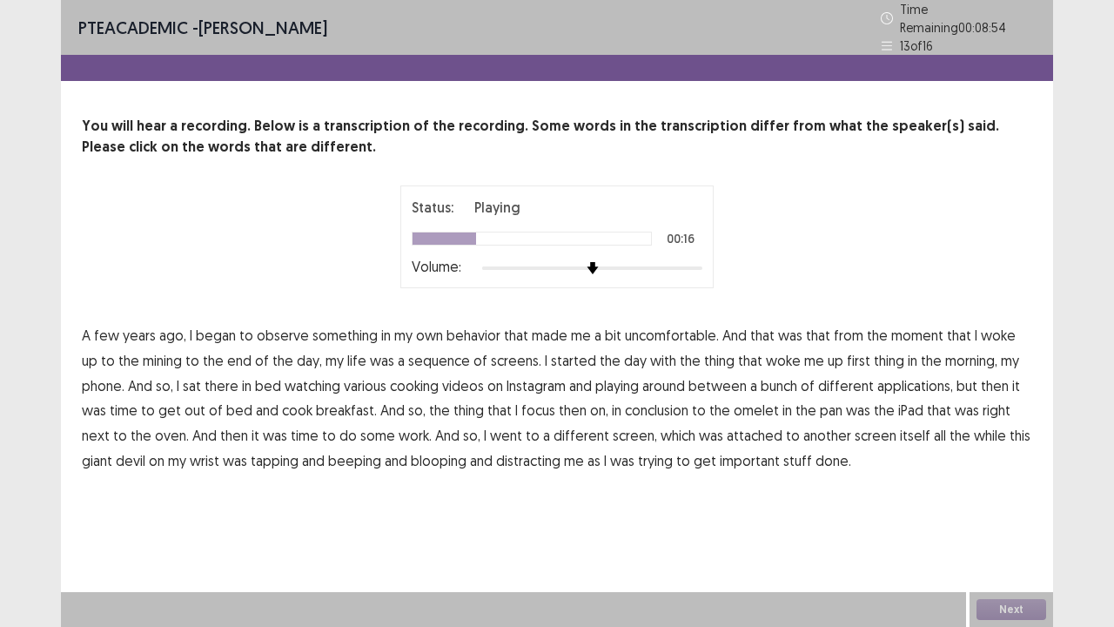
click at [145, 353] on span "mining" at bounding box center [162, 360] width 39 height 21
click at [413, 355] on span "sequence" at bounding box center [439, 360] width 62 height 21
click at [613, 375] on span "playing" at bounding box center [617, 385] width 44 height 21
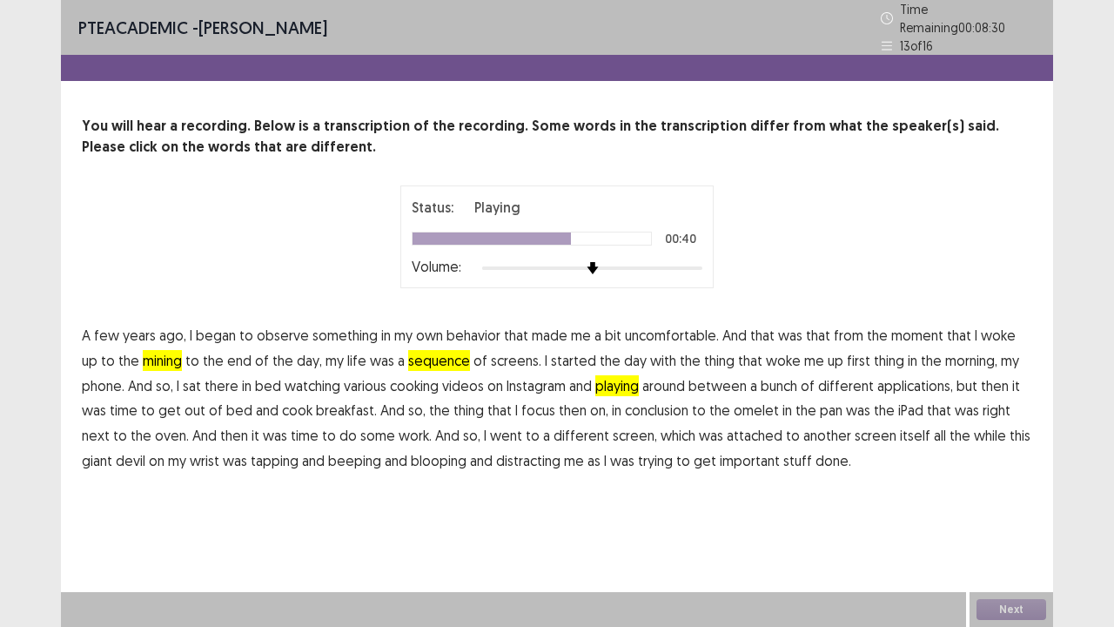
click at [659, 400] on span "conclusion" at bounding box center [657, 410] width 64 height 21
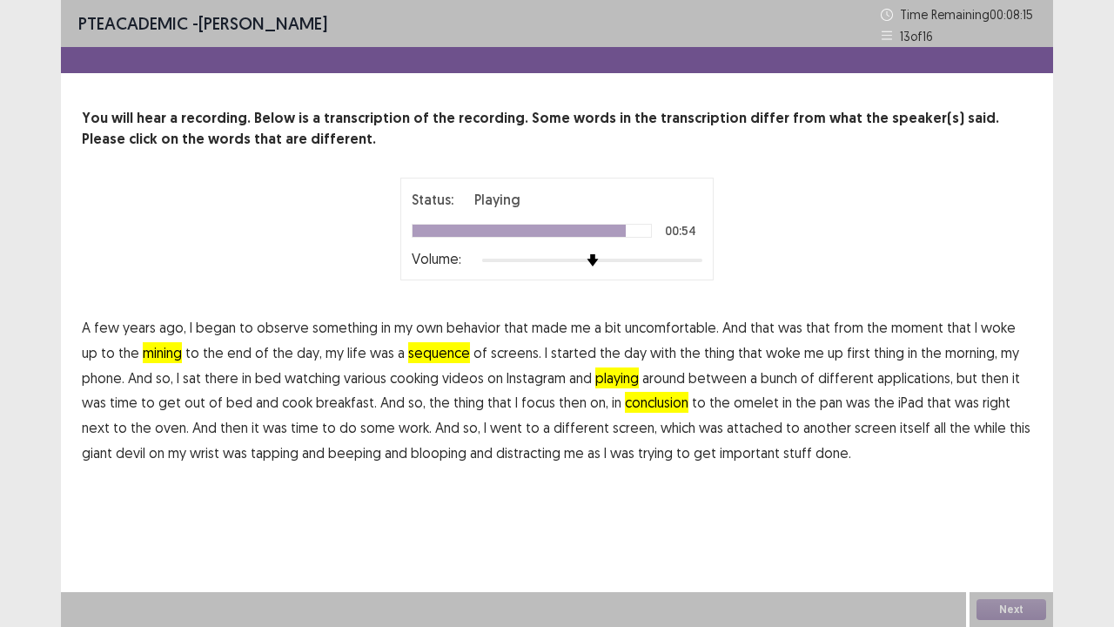
click at [112, 442] on span "giant" at bounding box center [97, 452] width 30 height 21
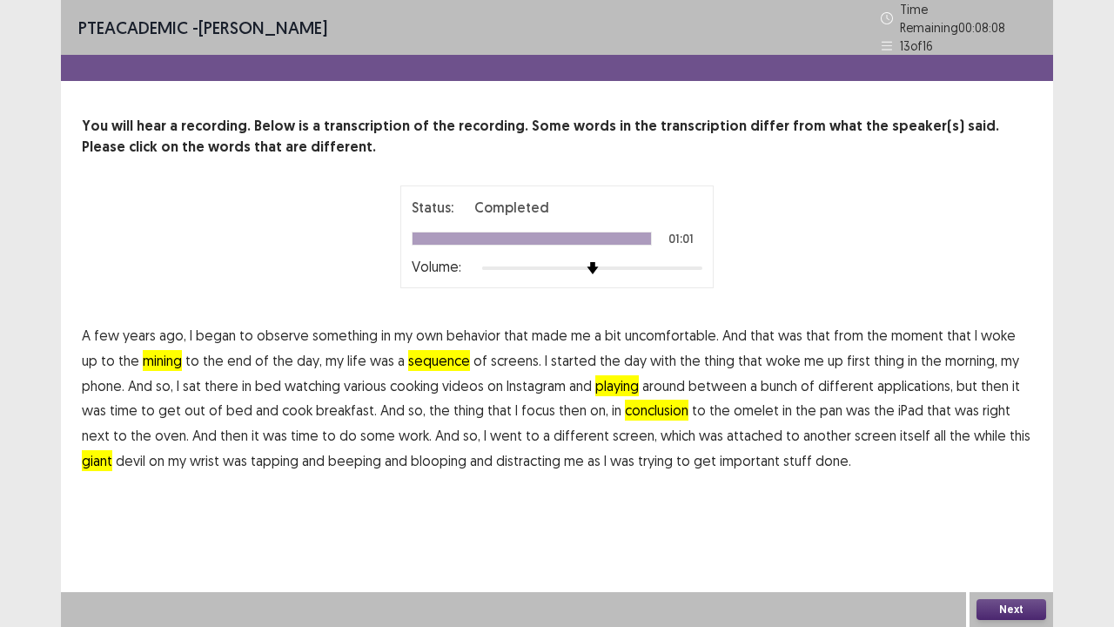
click at [1004, 557] on button "Next" at bounding box center [1012, 609] width 70 height 21
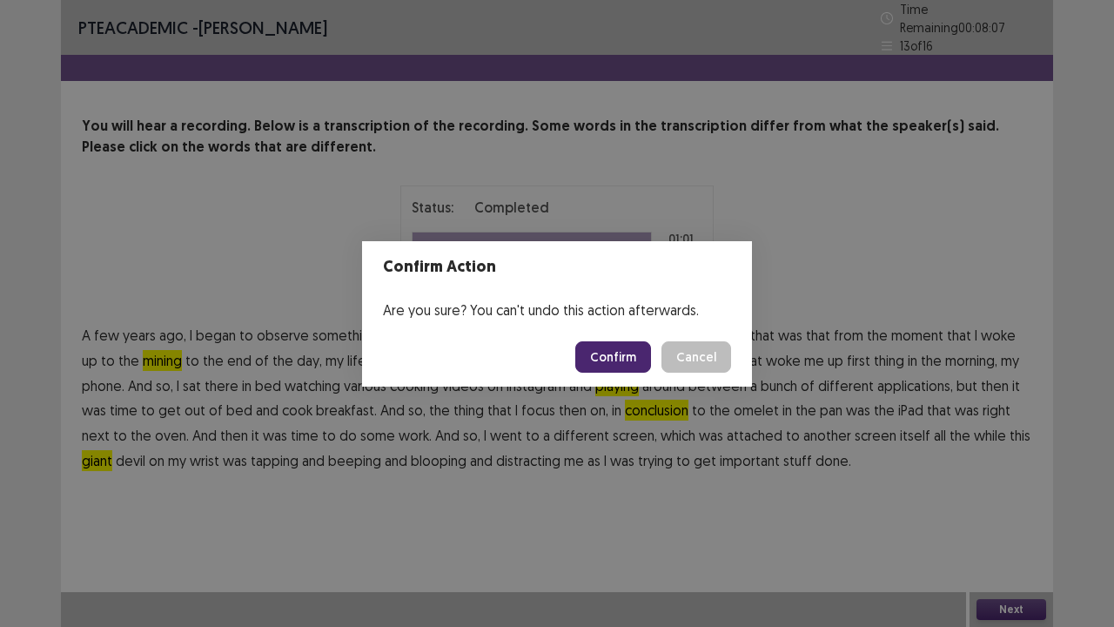
click at [611, 354] on button "Confirm" at bounding box center [613, 356] width 76 height 31
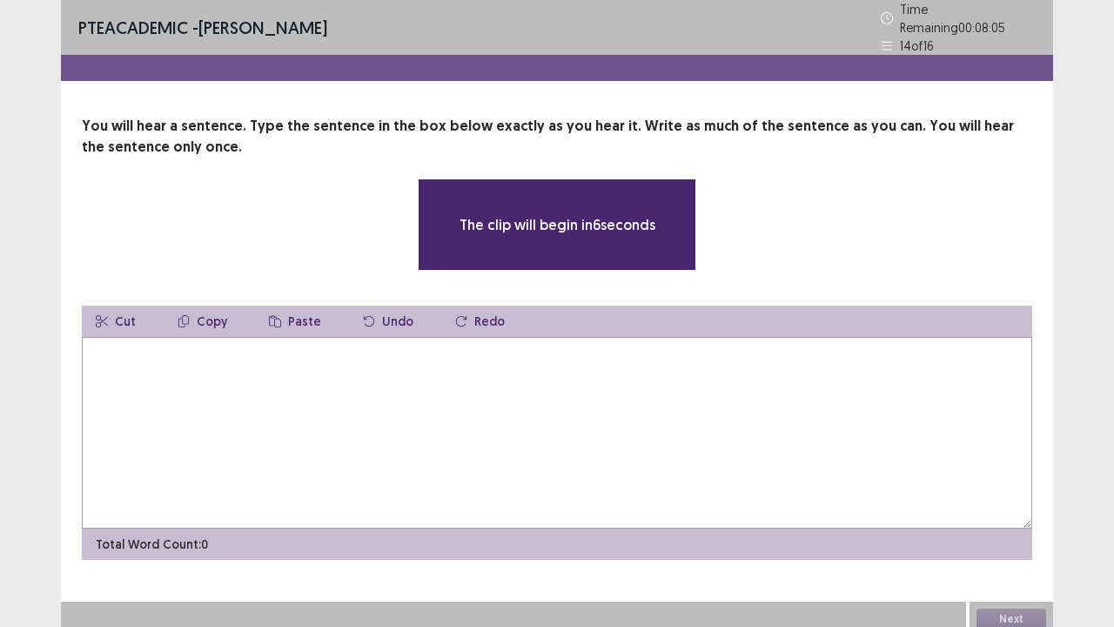
click at [453, 399] on textarea at bounding box center [557, 433] width 951 height 192
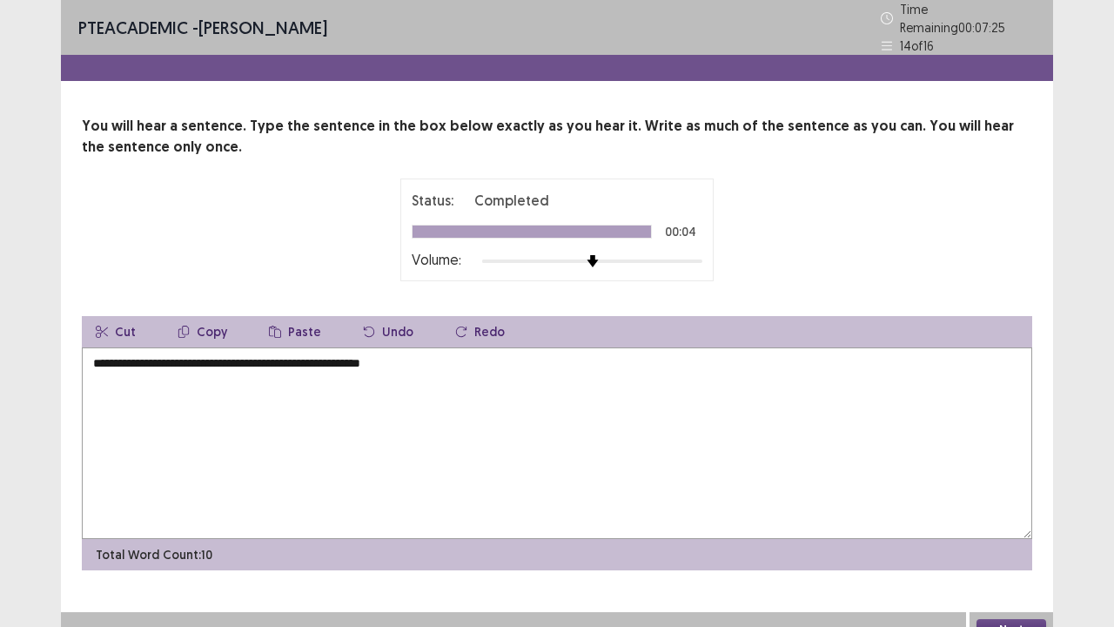
click at [235, 359] on textarea "**********" at bounding box center [557, 443] width 951 height 192
click at [270, 357] on textarea "**********" at bounding box center [557, 443] width 951 height 192
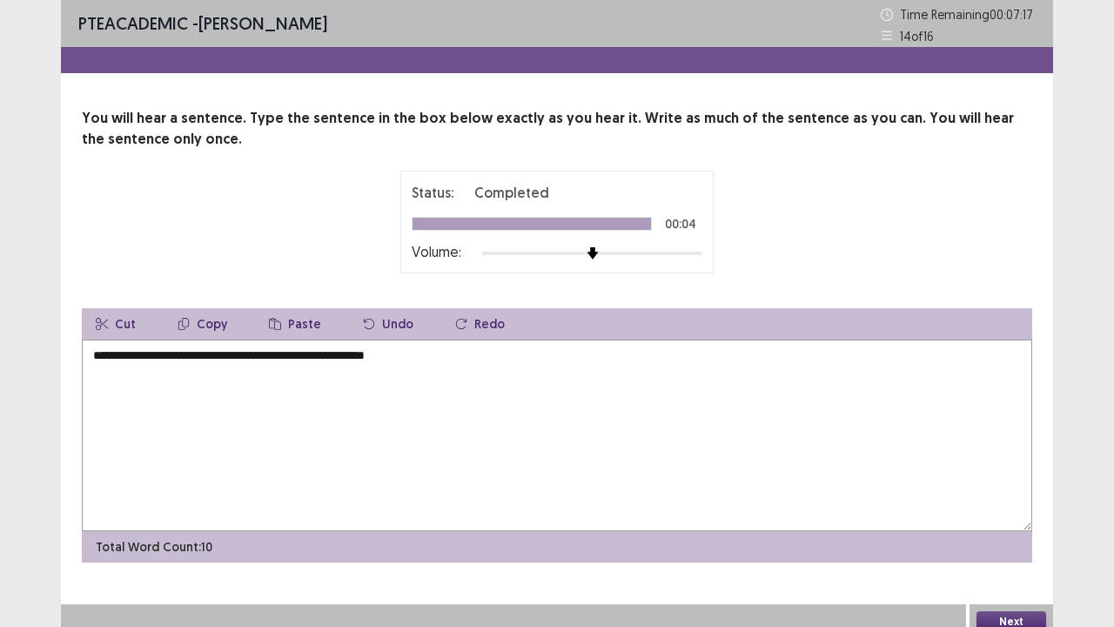
type textarea "**********"
click at [1034, 557] on button "Next" at bounding box center [1012, 621] width 70 height 21
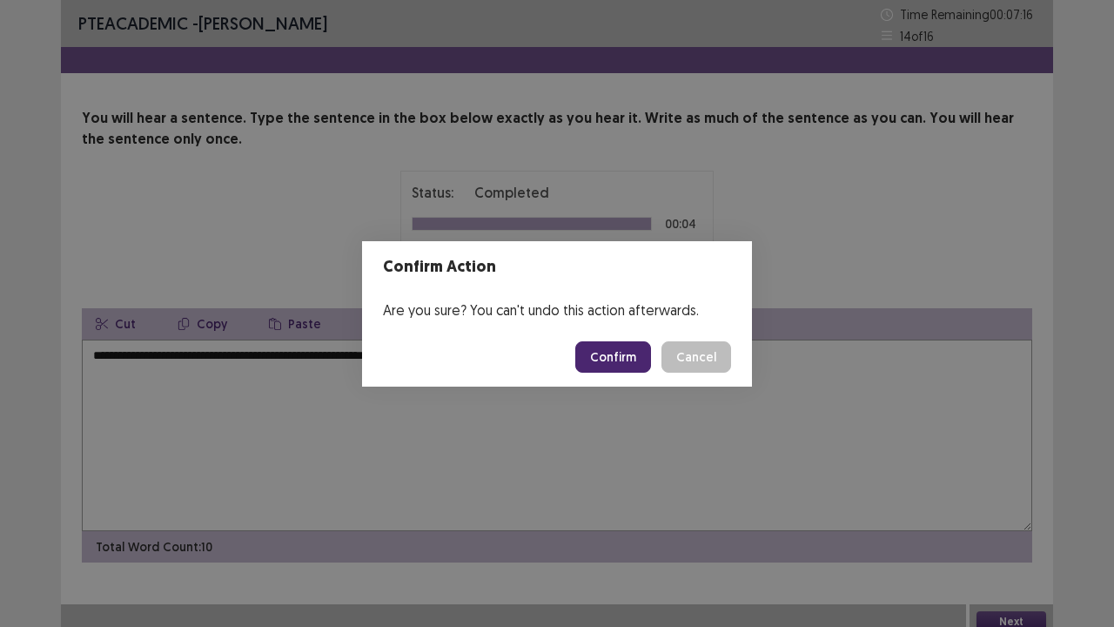
click at [632, 350] on button "Confirm" at bounding box center [613, 356] width 76 height 31
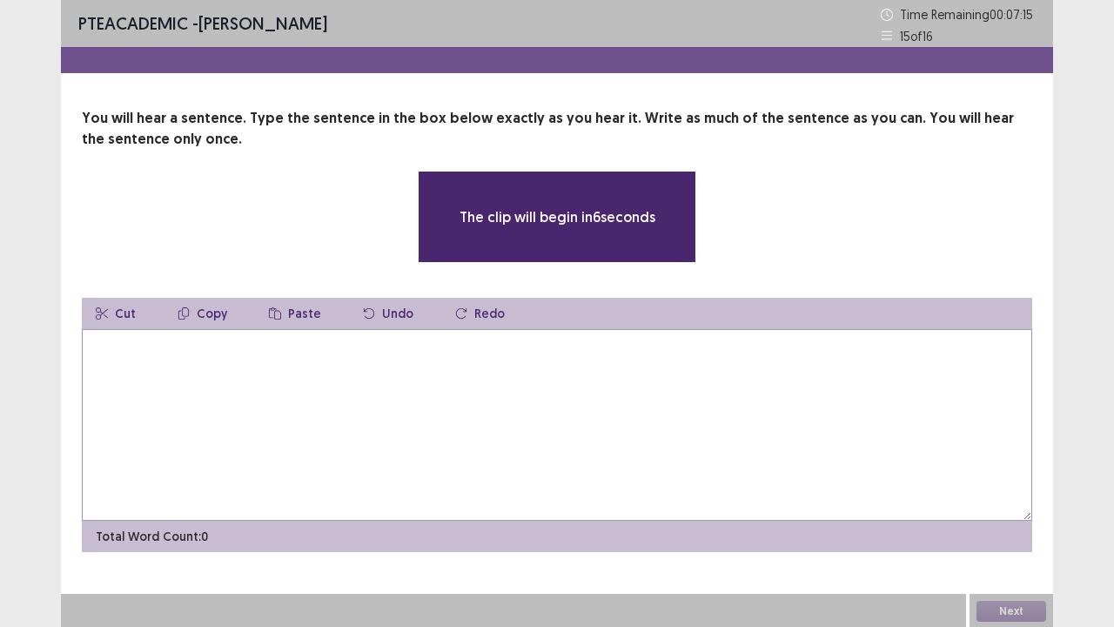
click at [620, 392] on textarea at bounding box center [557, 425] width 951 height 192
type textarea "*"
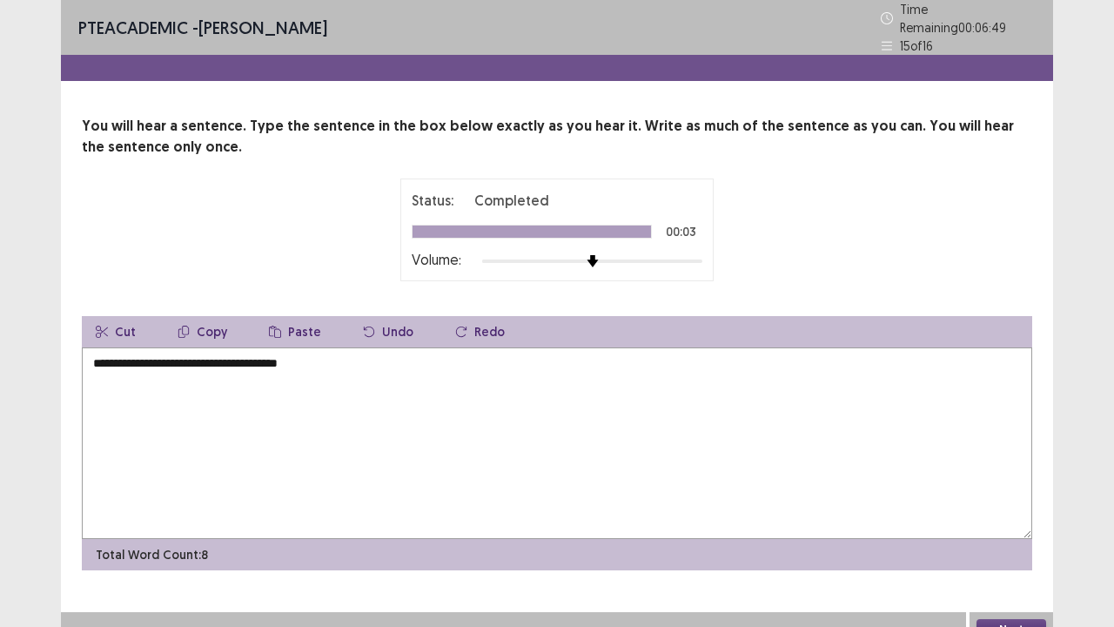
click at [790, 453] on textarea "**********" at bounding box center [557, 443] width 951 height 192
click at [95, 356] on textarea "**********" at bounding box center [557, 443] width 951 height 192
click at [122, 359] on textarea "**********" at bounding box center [557, 443] width 951 height 192
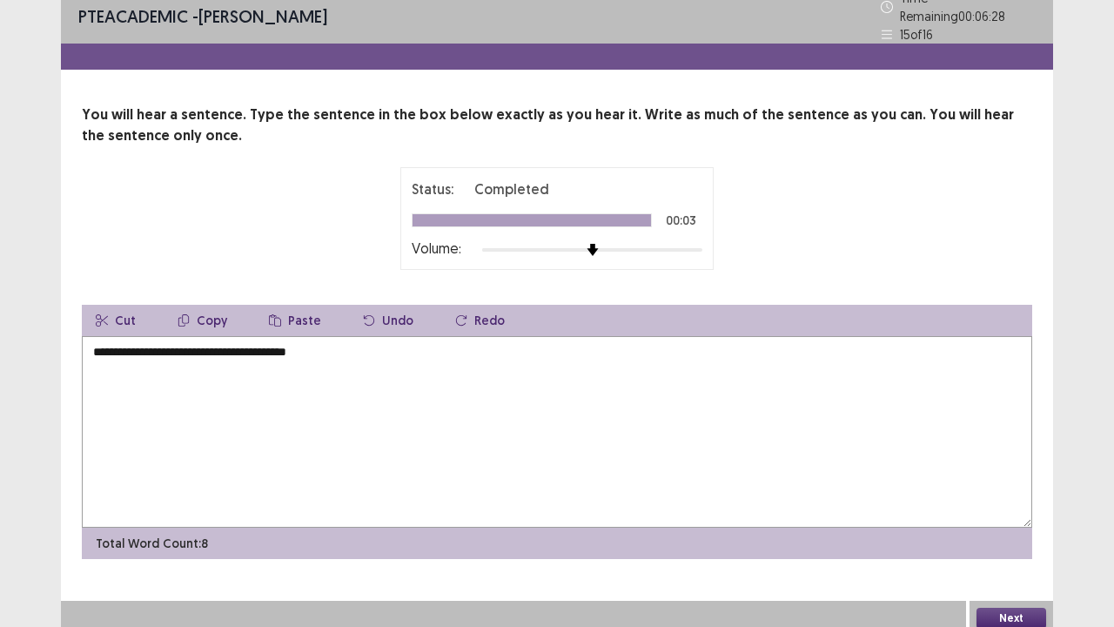
click at [786, 420] on textarea "**********" at bounding box center [557, 432] width 951 height 192
type textarea "**********"
click at [1017, 557] on button "Next" at bounding box center [1012, 618] width 70 height 21
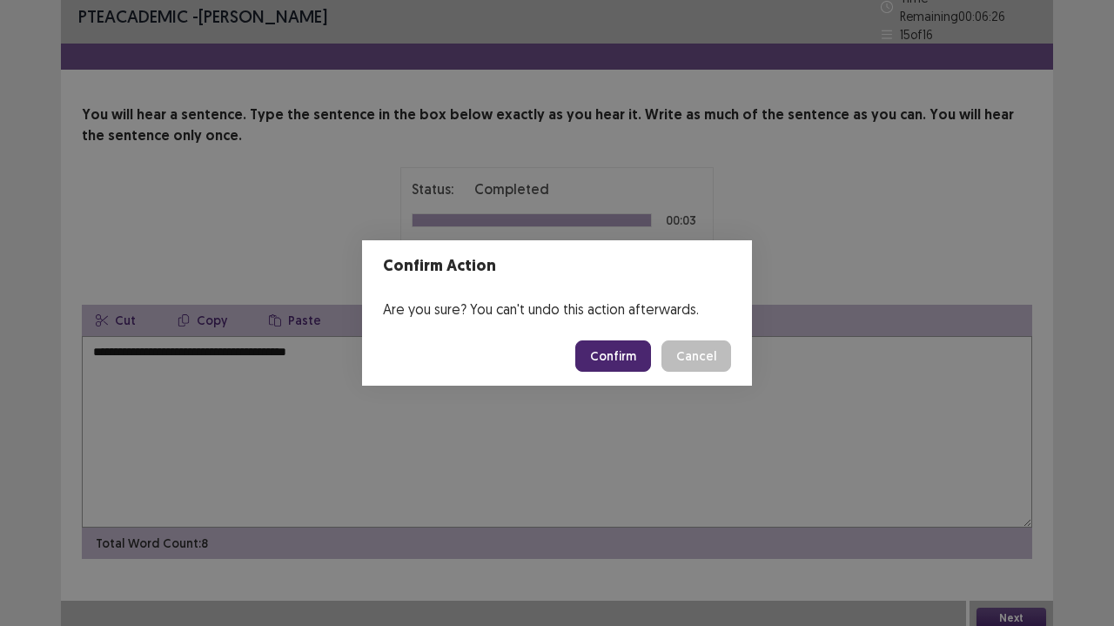
click at [619, 371] on button "Confirm" at bounding box center [613, 355] width 76 height 31
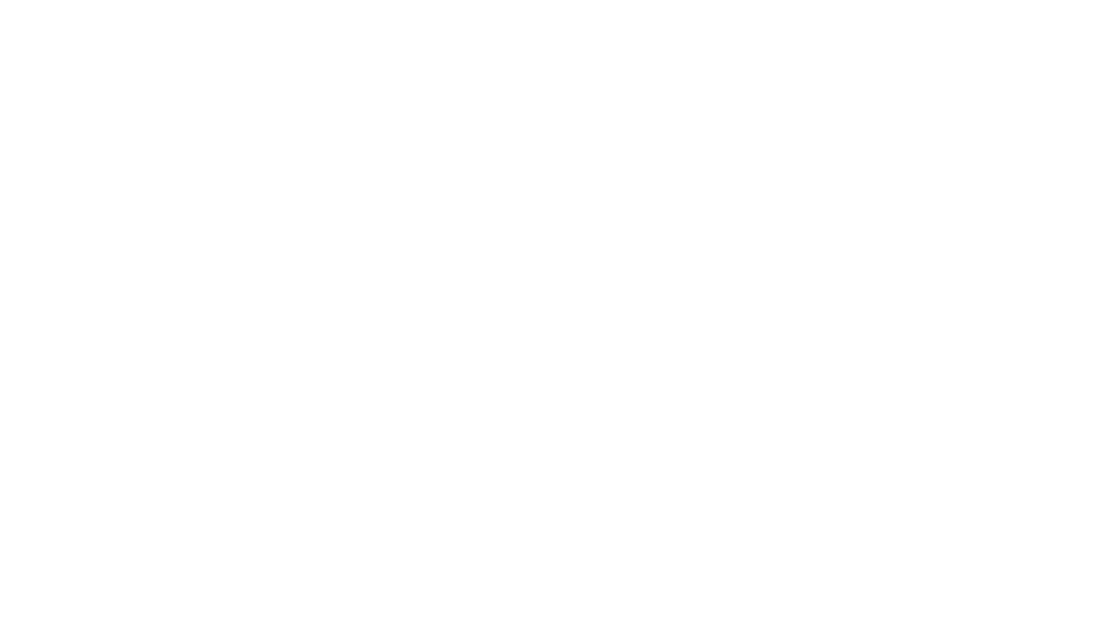
scroll to position [0, 0]
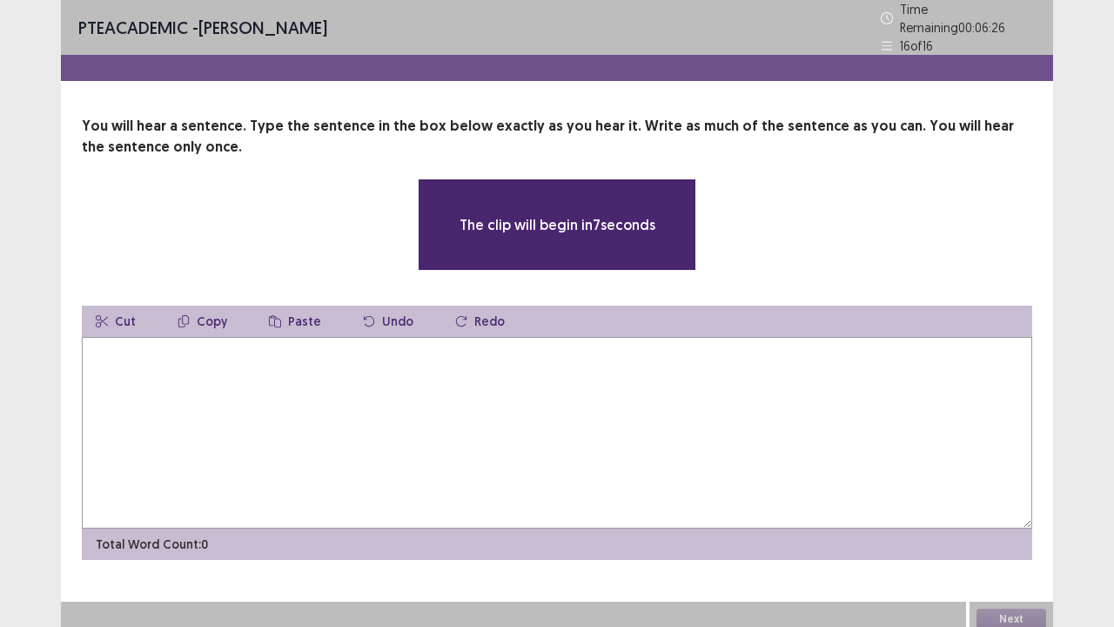
click at [992, 407] on textarea at bounding box center [557, 433] width 951 height 192
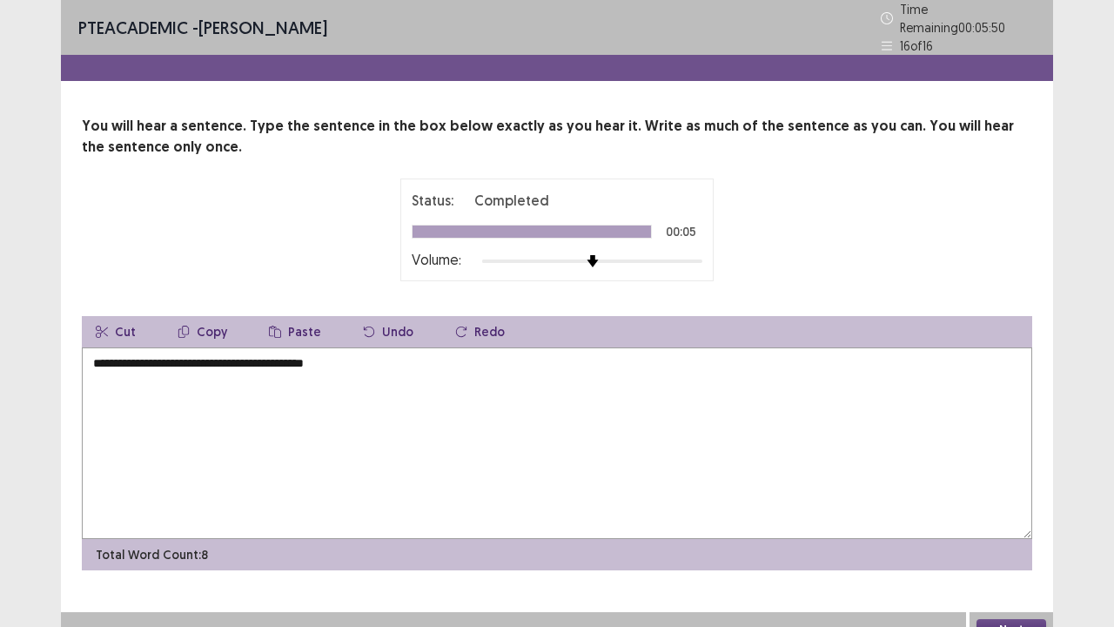
click at [141, 354] on textarea "**********" at bounding box center [557, 443] width 951 height 192
type textarea "**********"
click at [1022, 557] on button "Next" at bounding box center [1012, 629] width 70 height 21
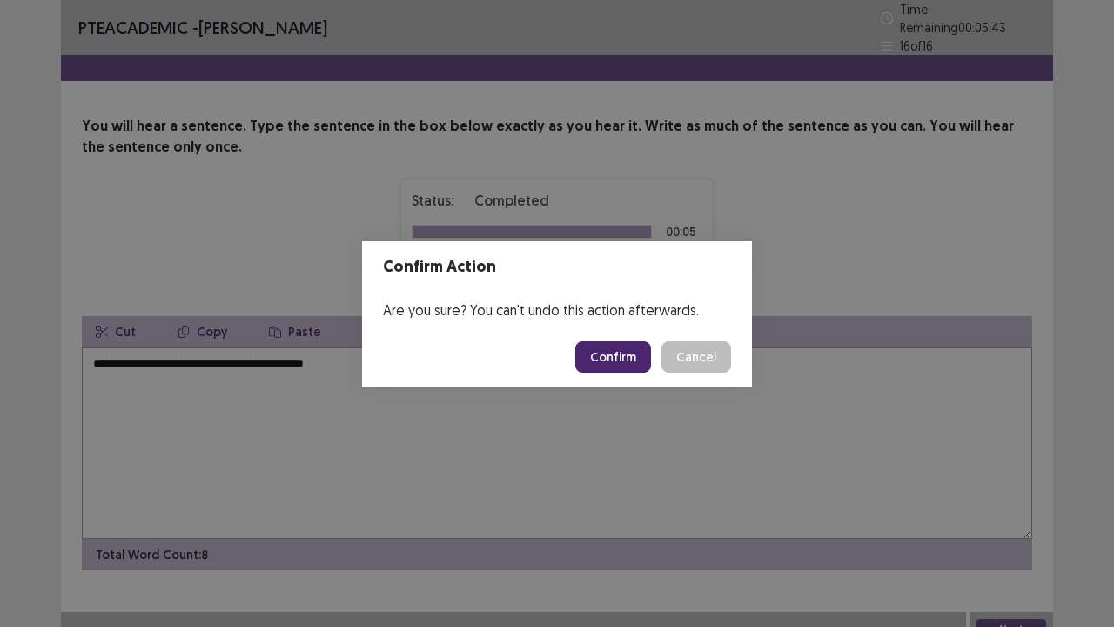
click at [611, 367] on button "Confirm" at bounding box center [613, 356] width 76 height 31
